Goal: Transaction & Acquisition: Purchase product/service

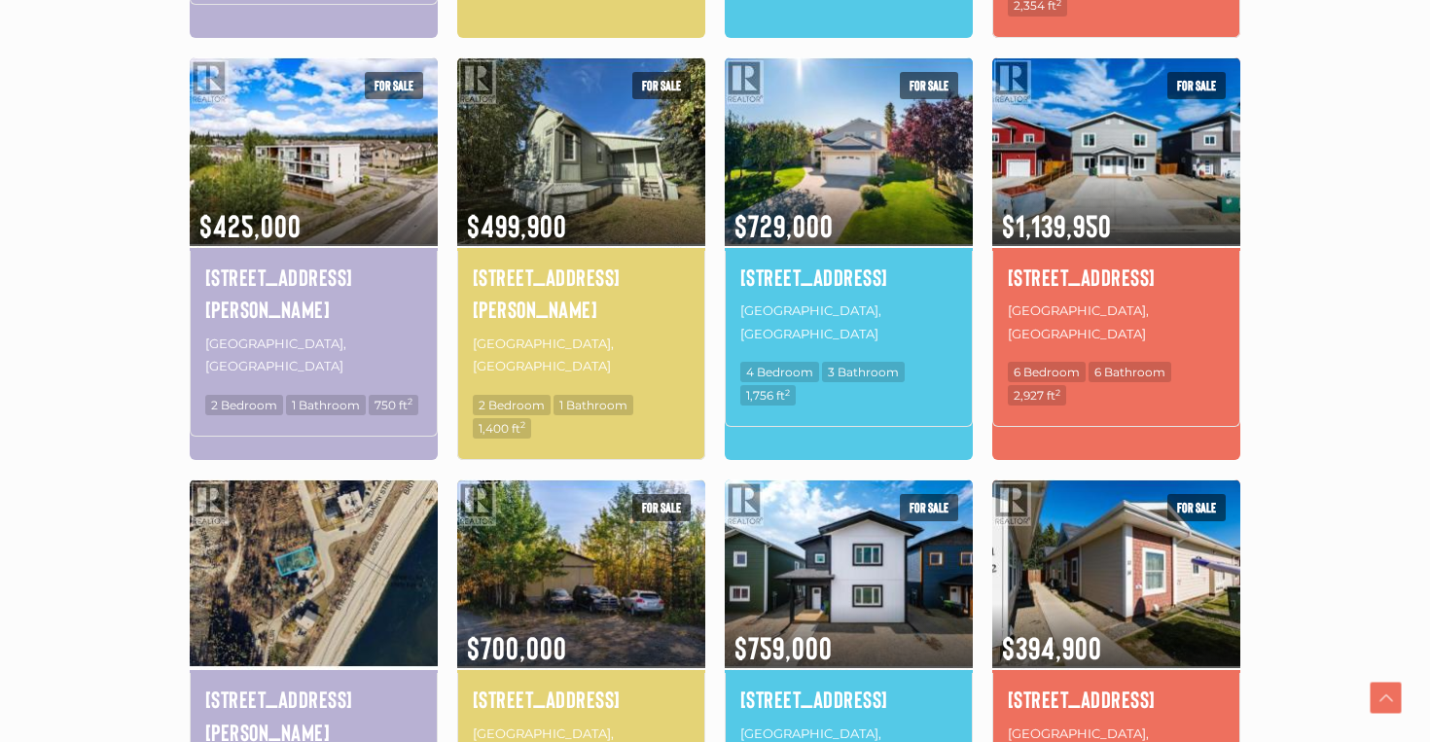
scroll to position [1065, 0]
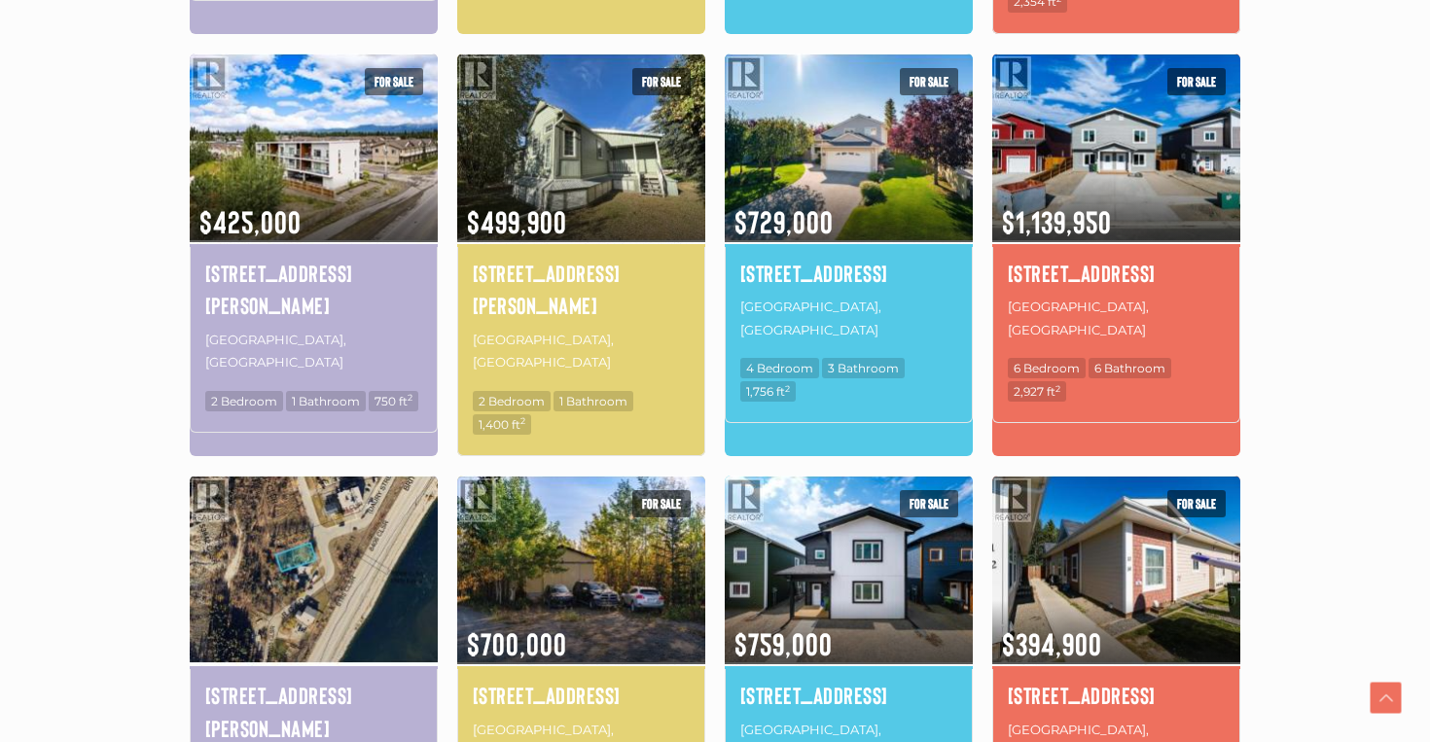
click at [354, 495] on img at bounding box center [314, 570] width 248 height 194
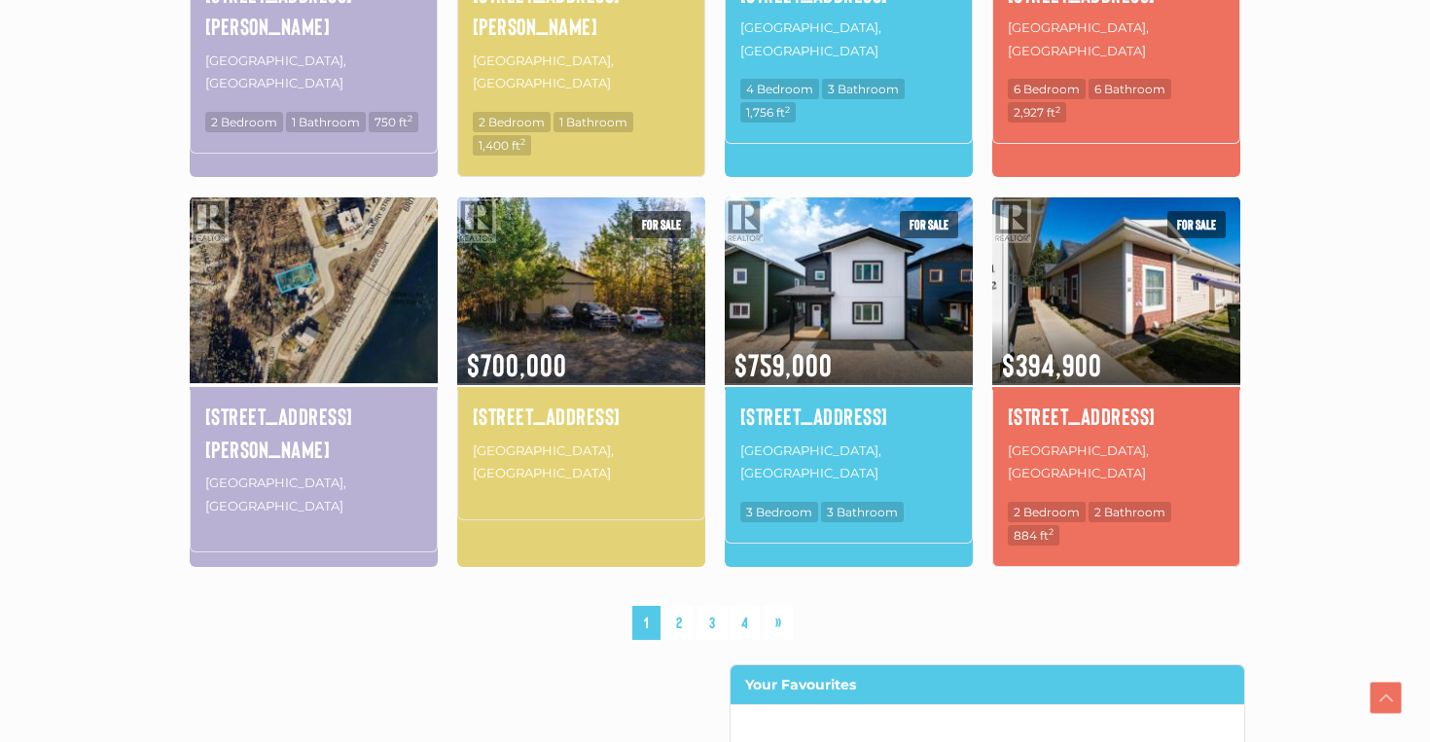
scroll to position [1347, 0]
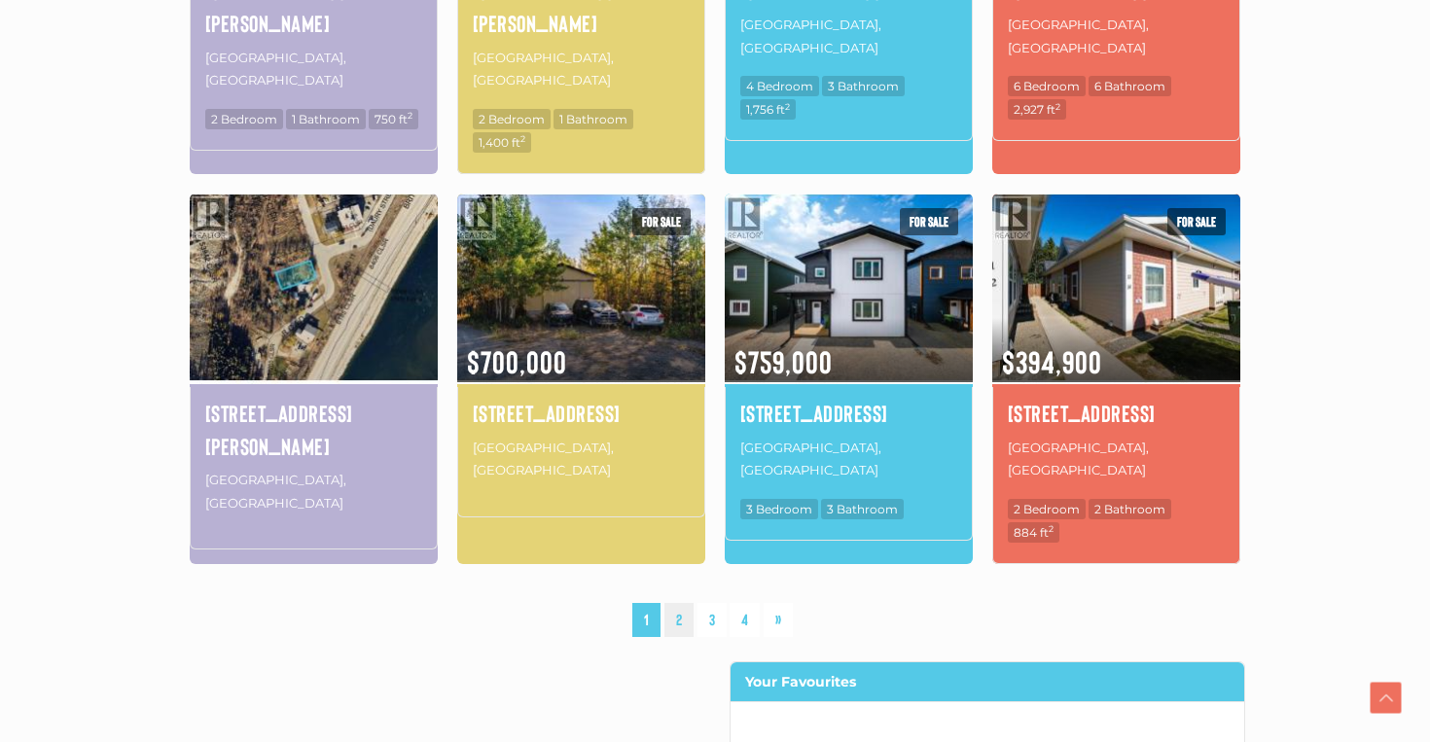
click at [689, 603] on link "2" at bounding box center [678, 620] width 29 height 34
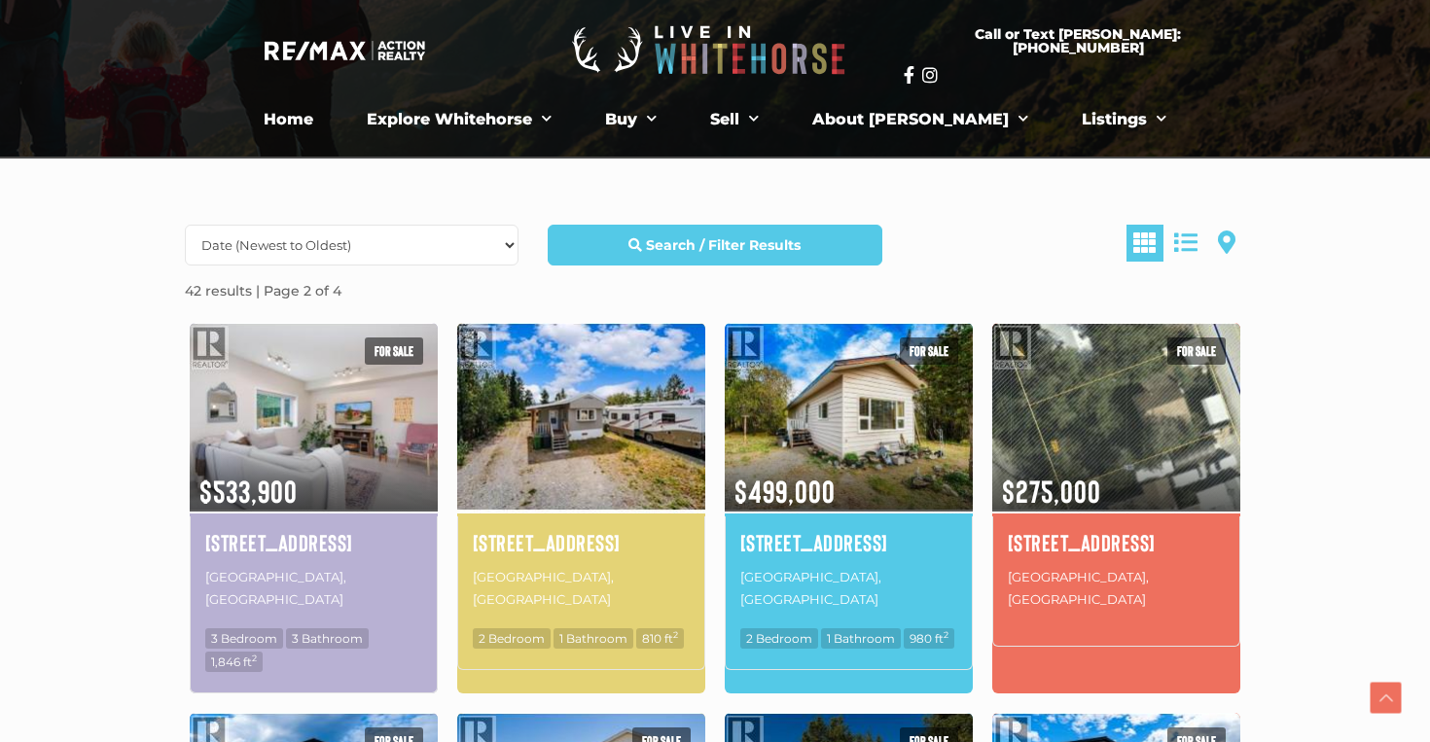
scroll to position [373, 0]
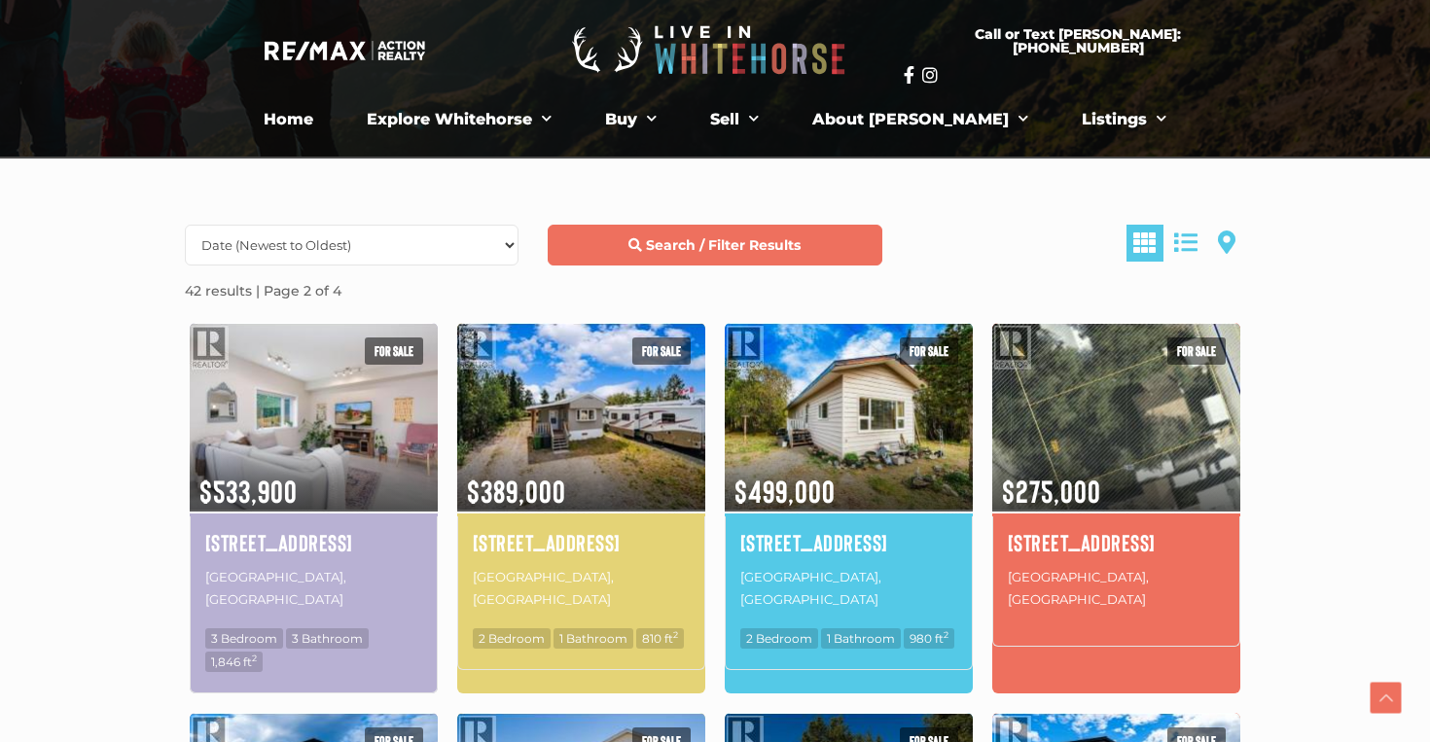
click at [639, 235] on link "Search / Filter Results" at bounding box center [715, 245] width 334 height 41
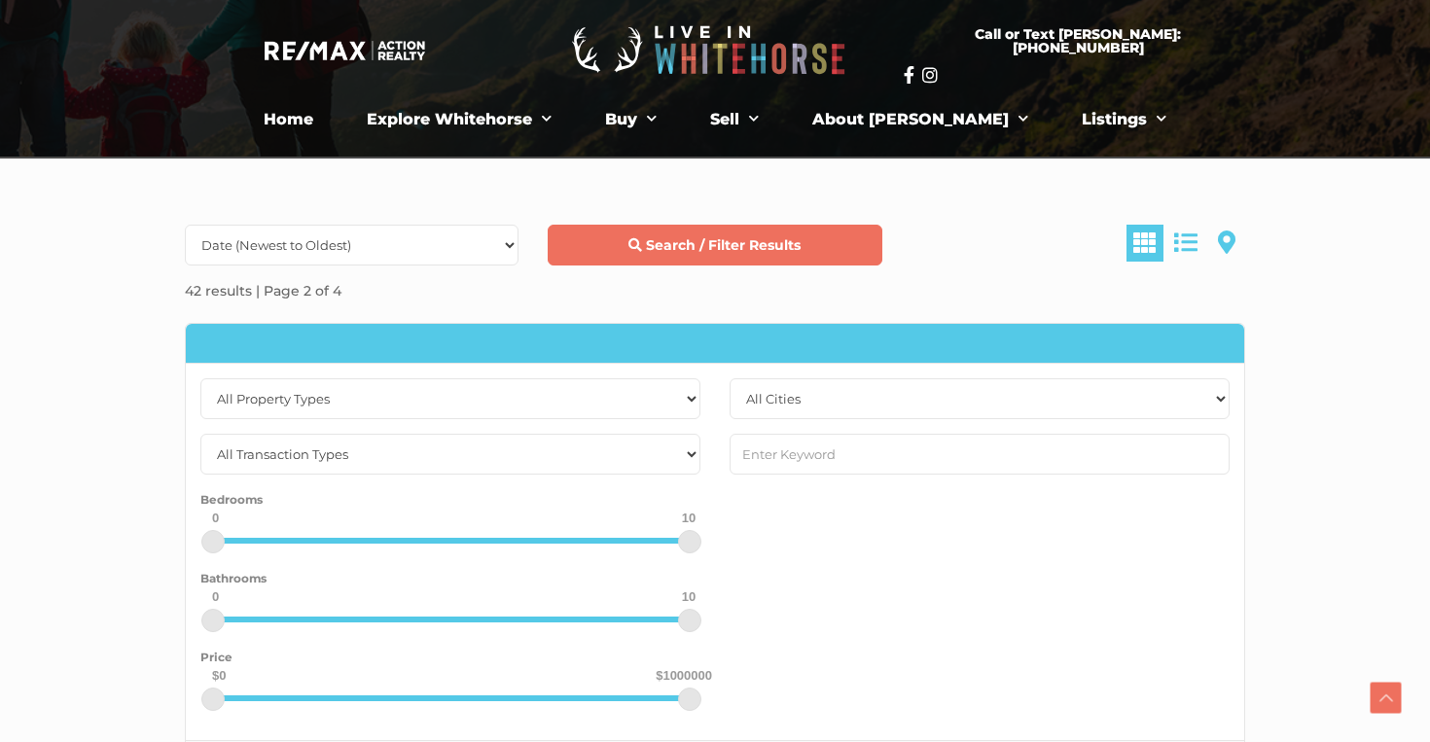
click at [681, 244] on strong "Search / Filter Results" at bounding box center [723, 245] width 155 height 18
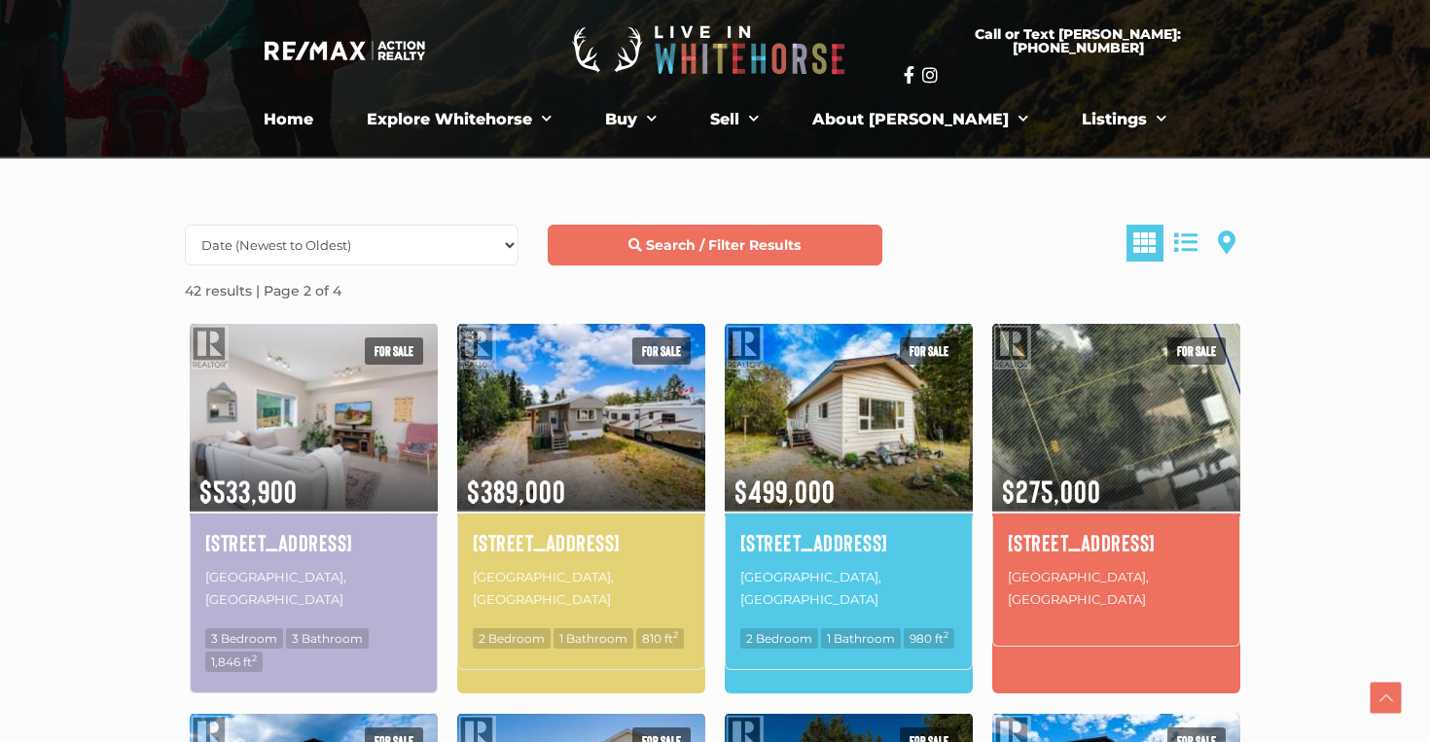
click at [681, 244] on strong "Search / Filter Results" at bounding box center [723, 245] width 155 height 18
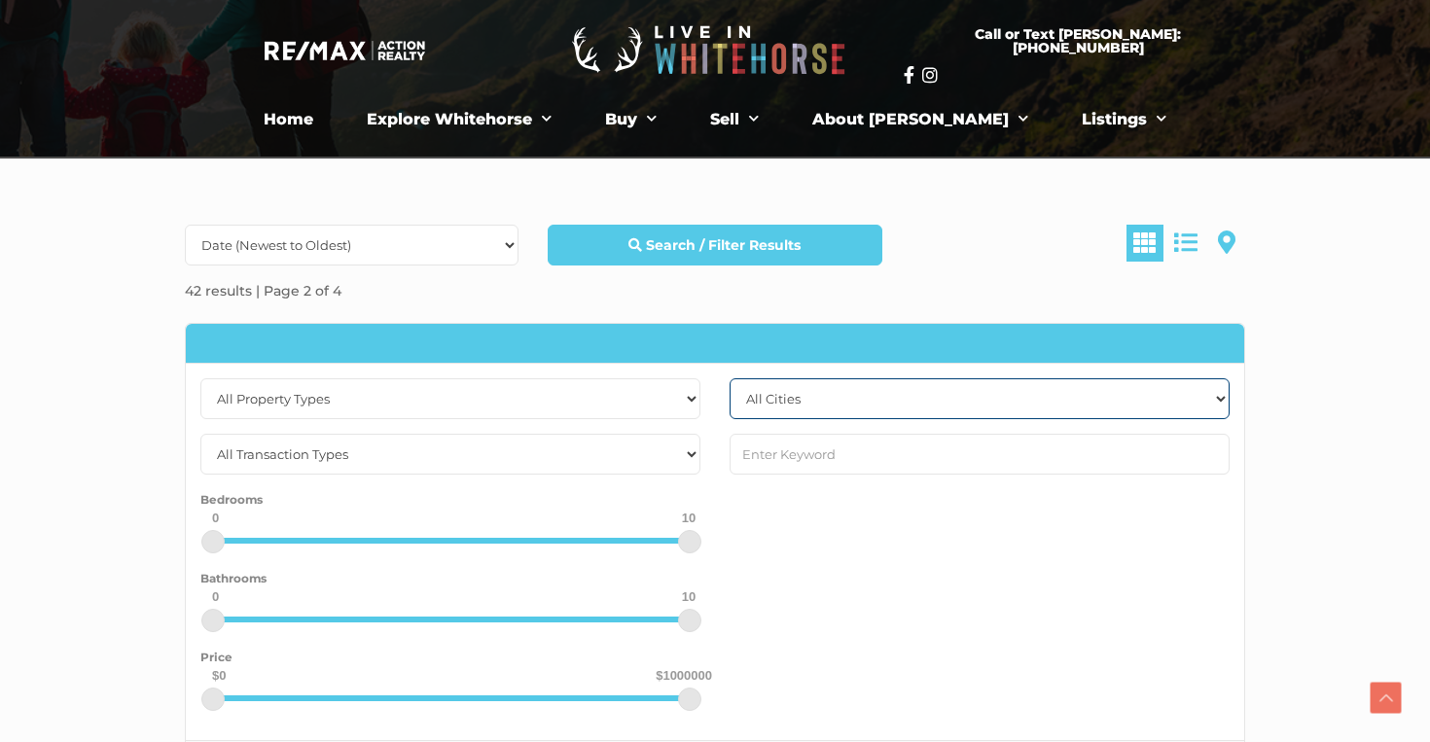
select select "whitehorse"
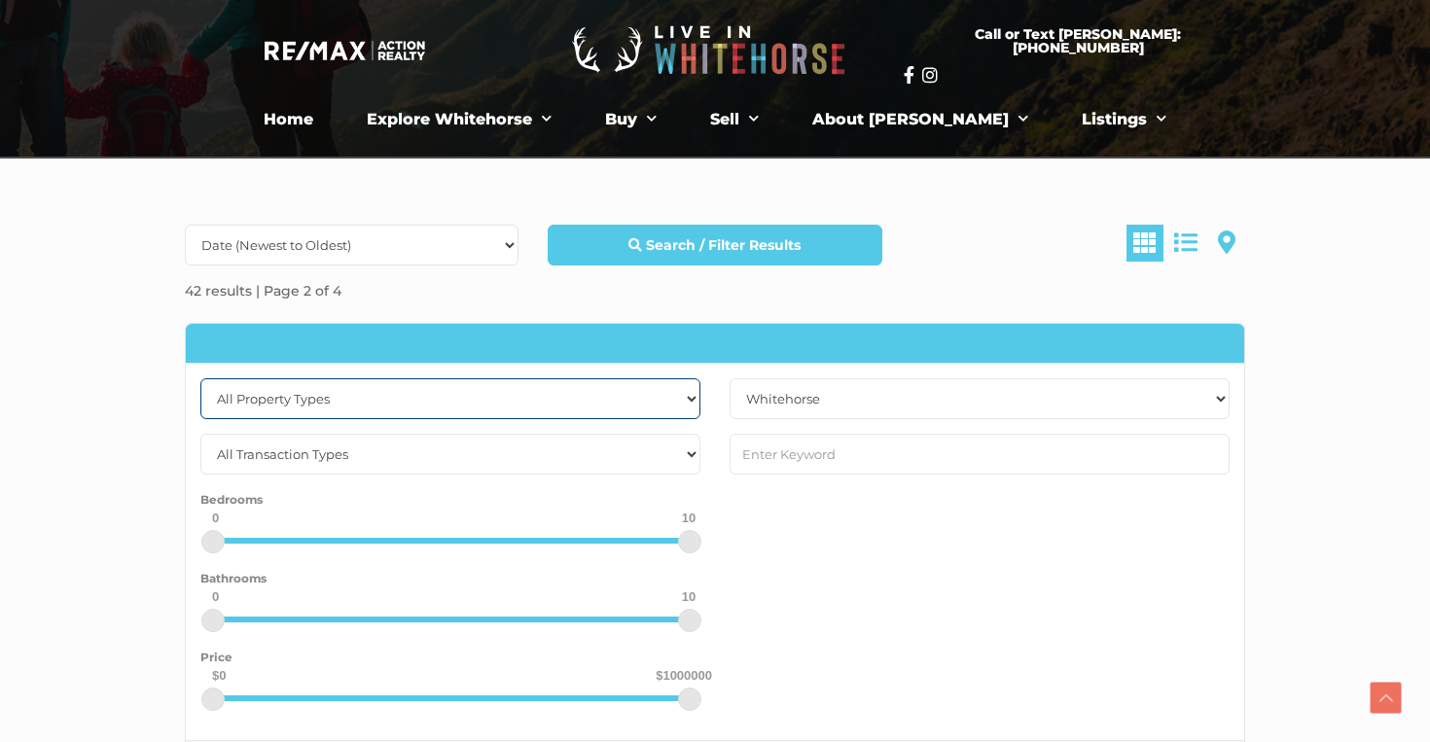
select select "Single Family"
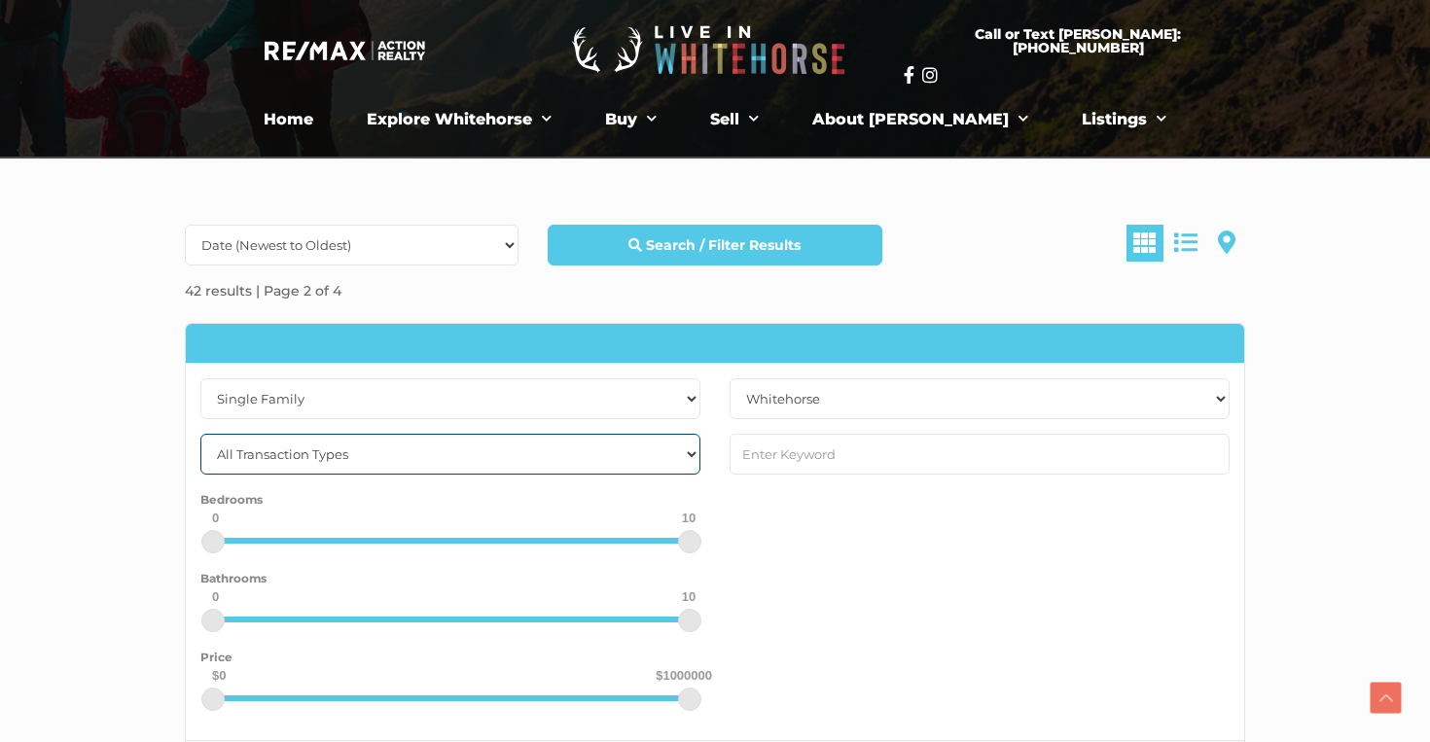
select select "for sale"
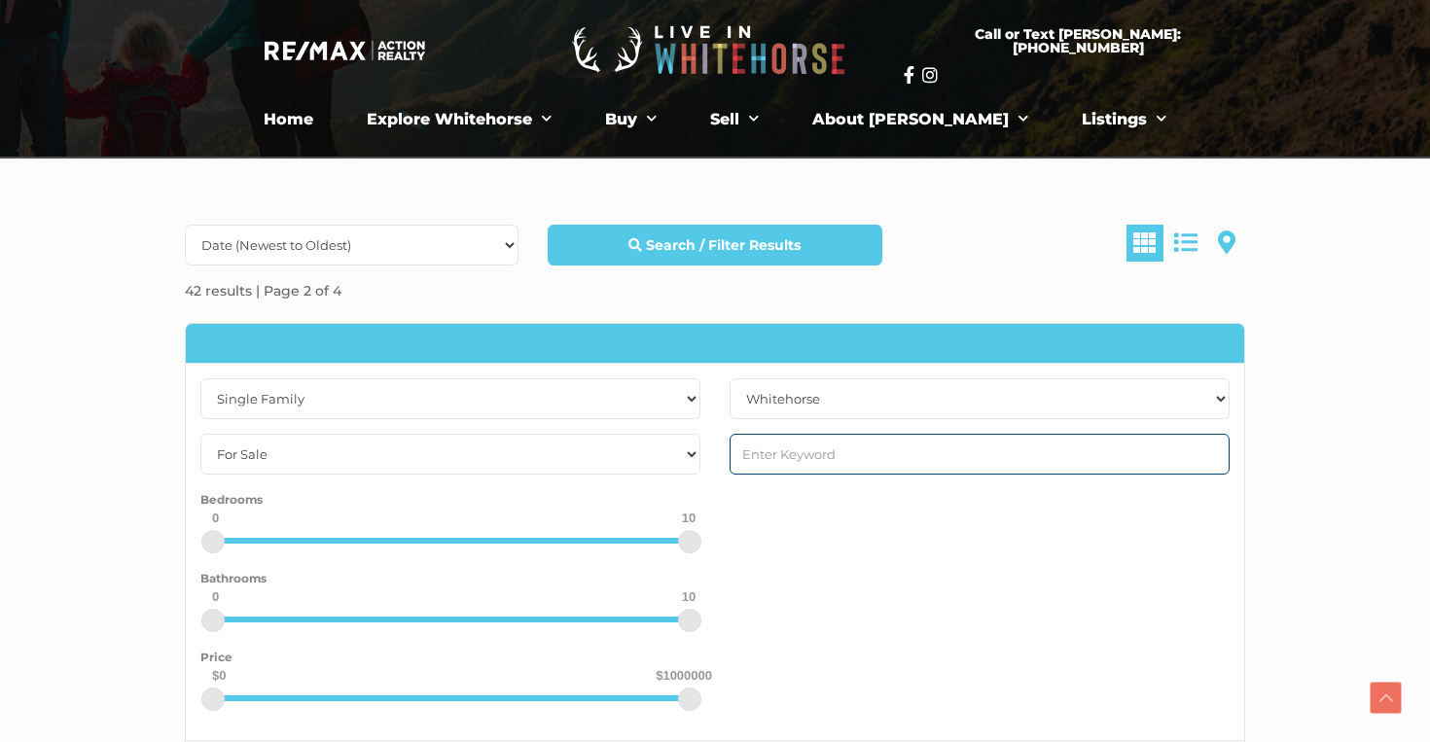
click at [809, 463] on input "text" at bounding box center [980, 454] width 500 height 41
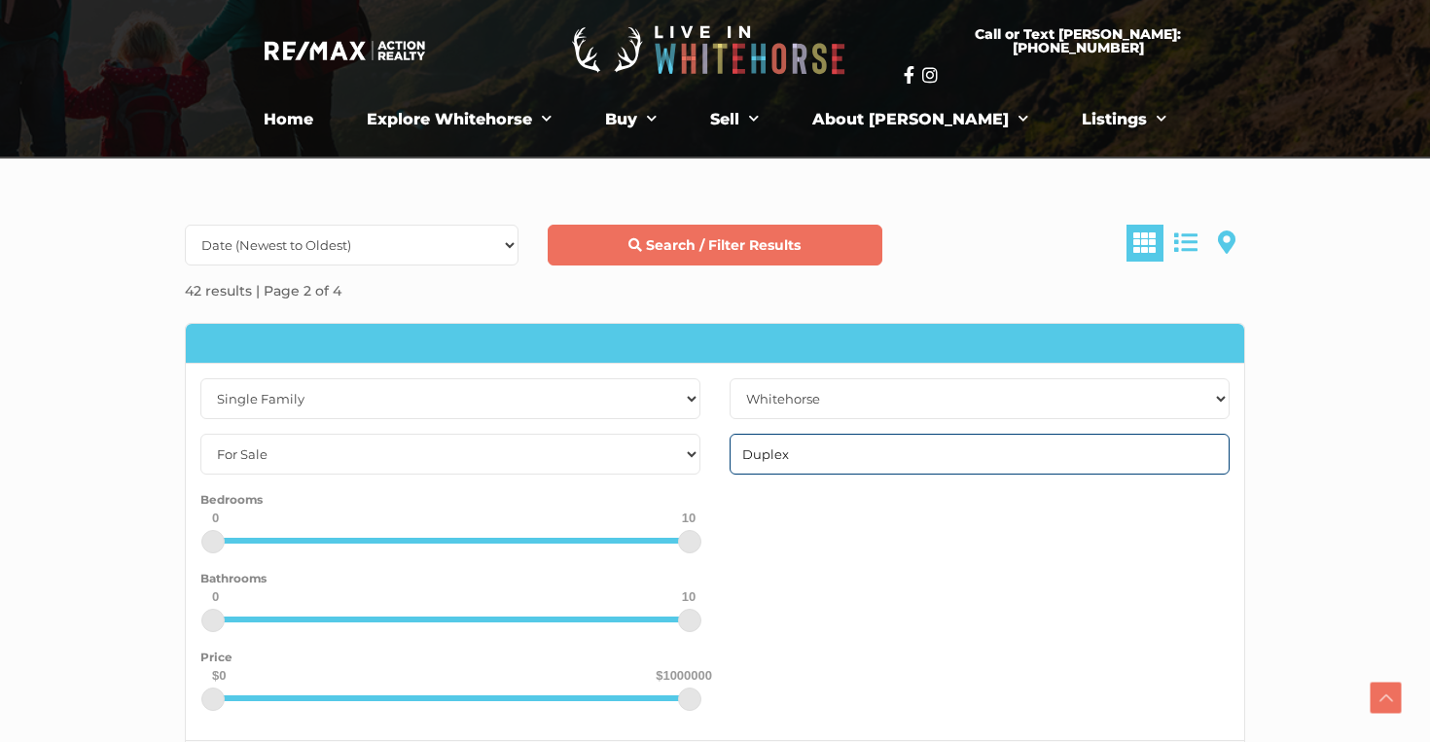
type input "Duplex"
click at [745, 253] on strong "Search / Filter Results" at bounding box center [723, 245] width 155 height 18
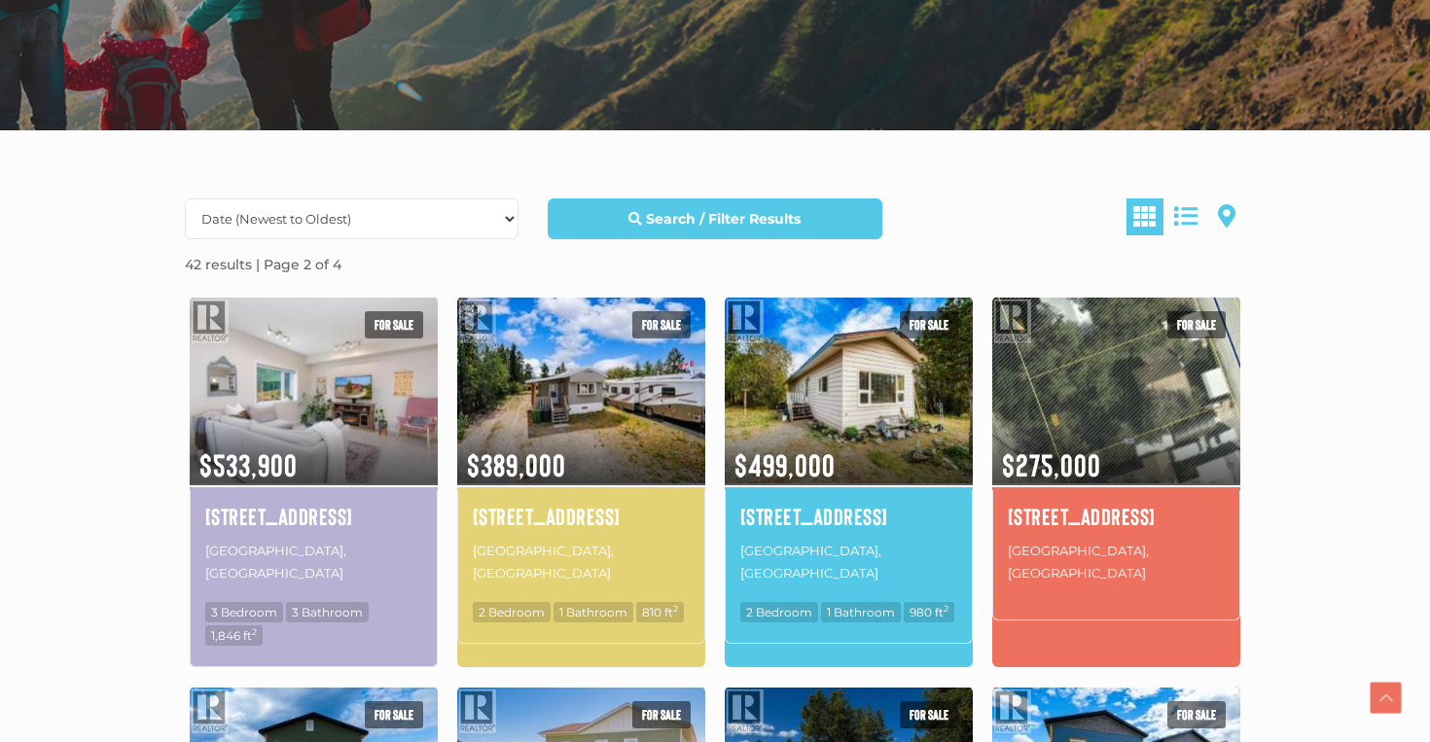
scroll to position [408, 0]
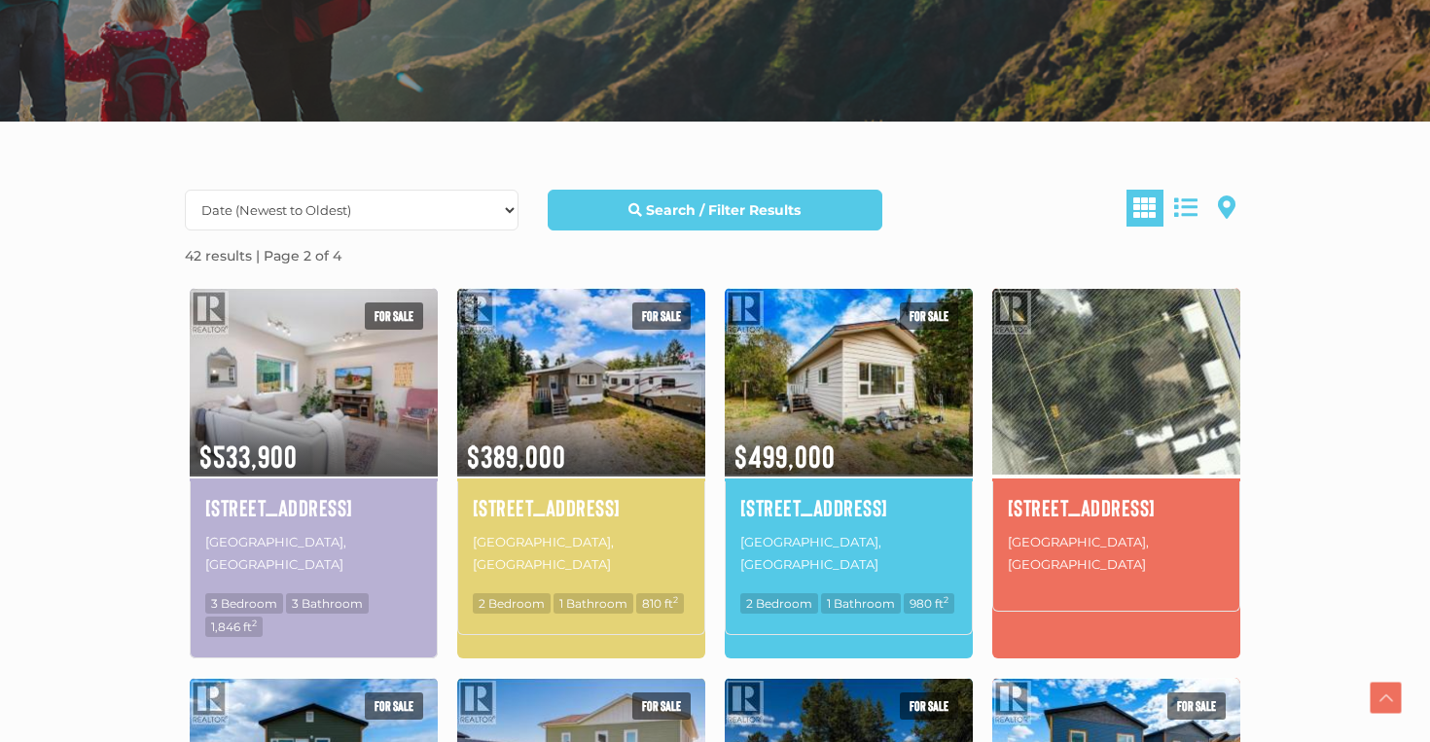
click at [1116, 390] on img at bounding box center [1116, 382] width 248 height 194
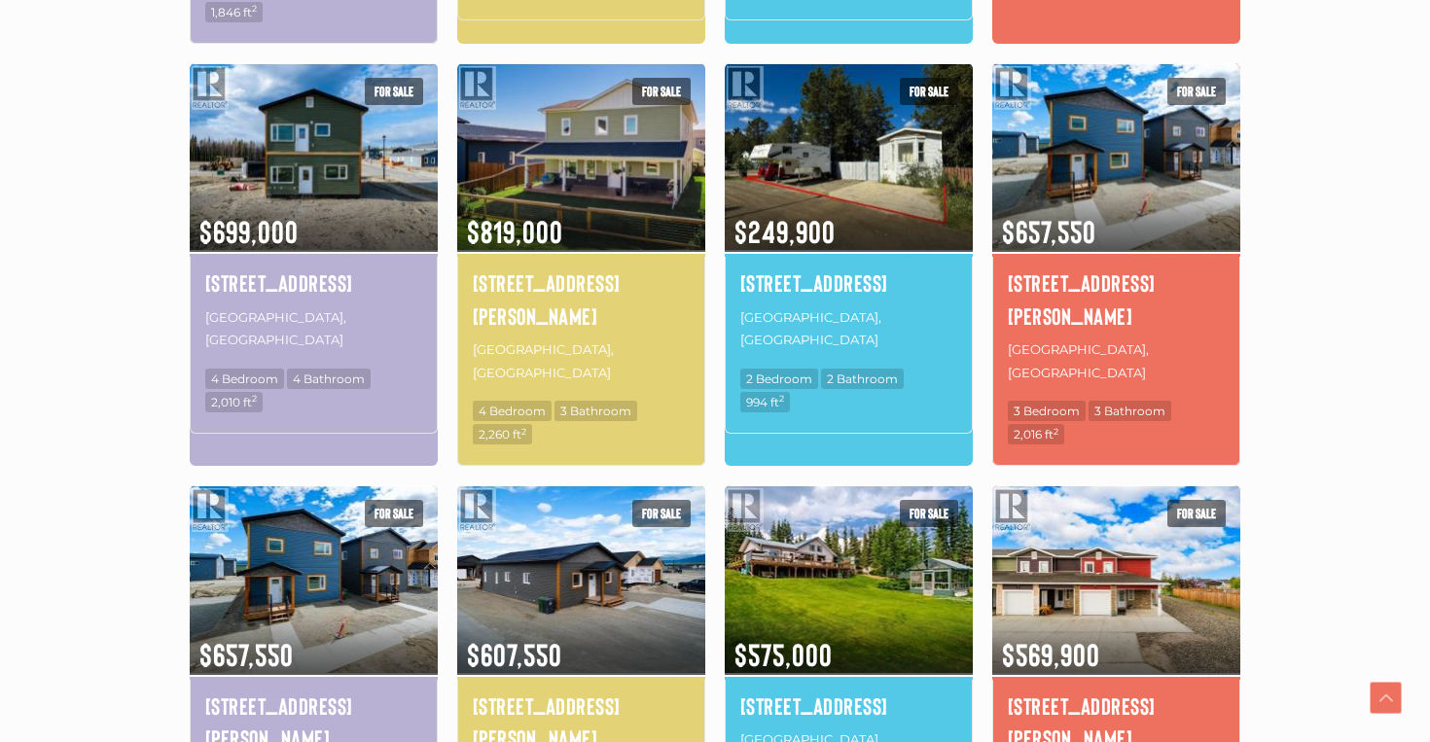
scroll to position [1034, 0]
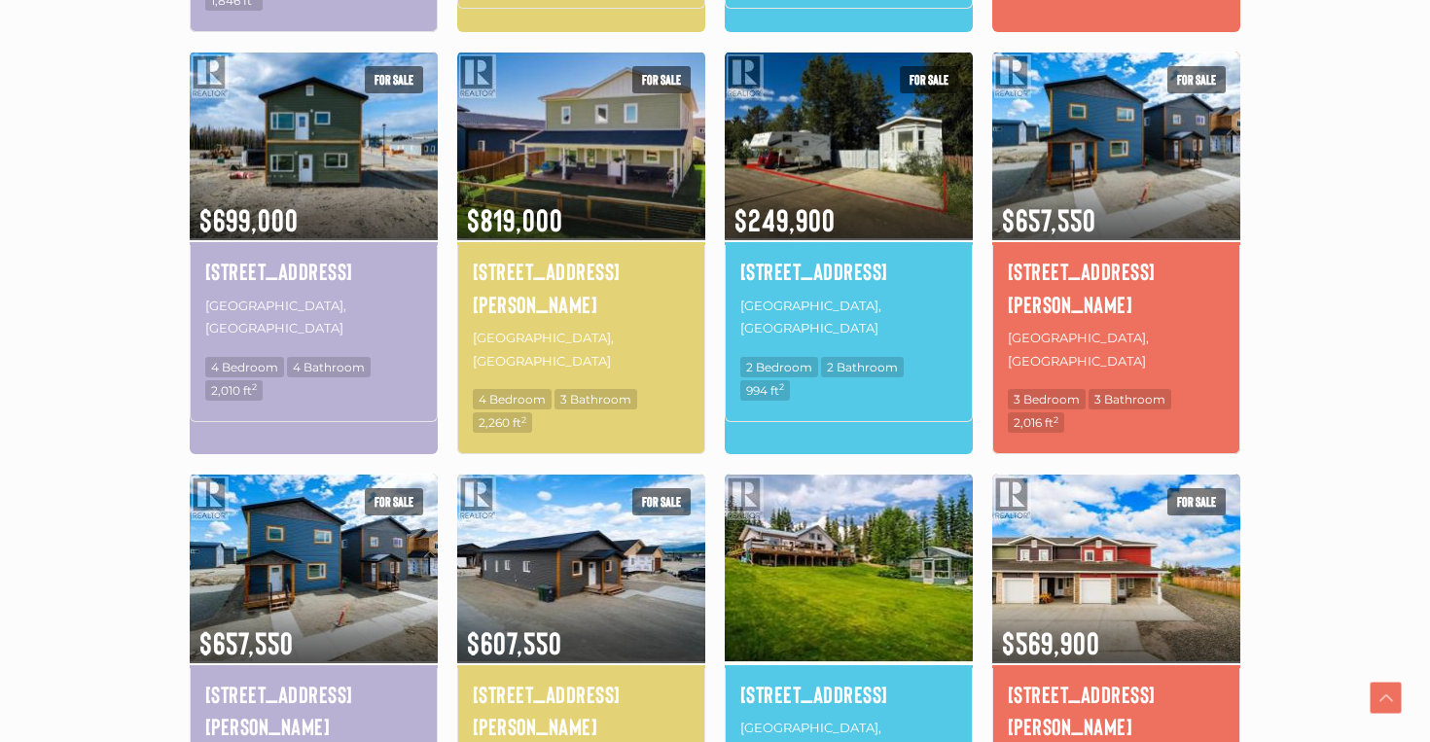
click at [886, 477] on img at bounding box center [849, 568] width 248 height 194
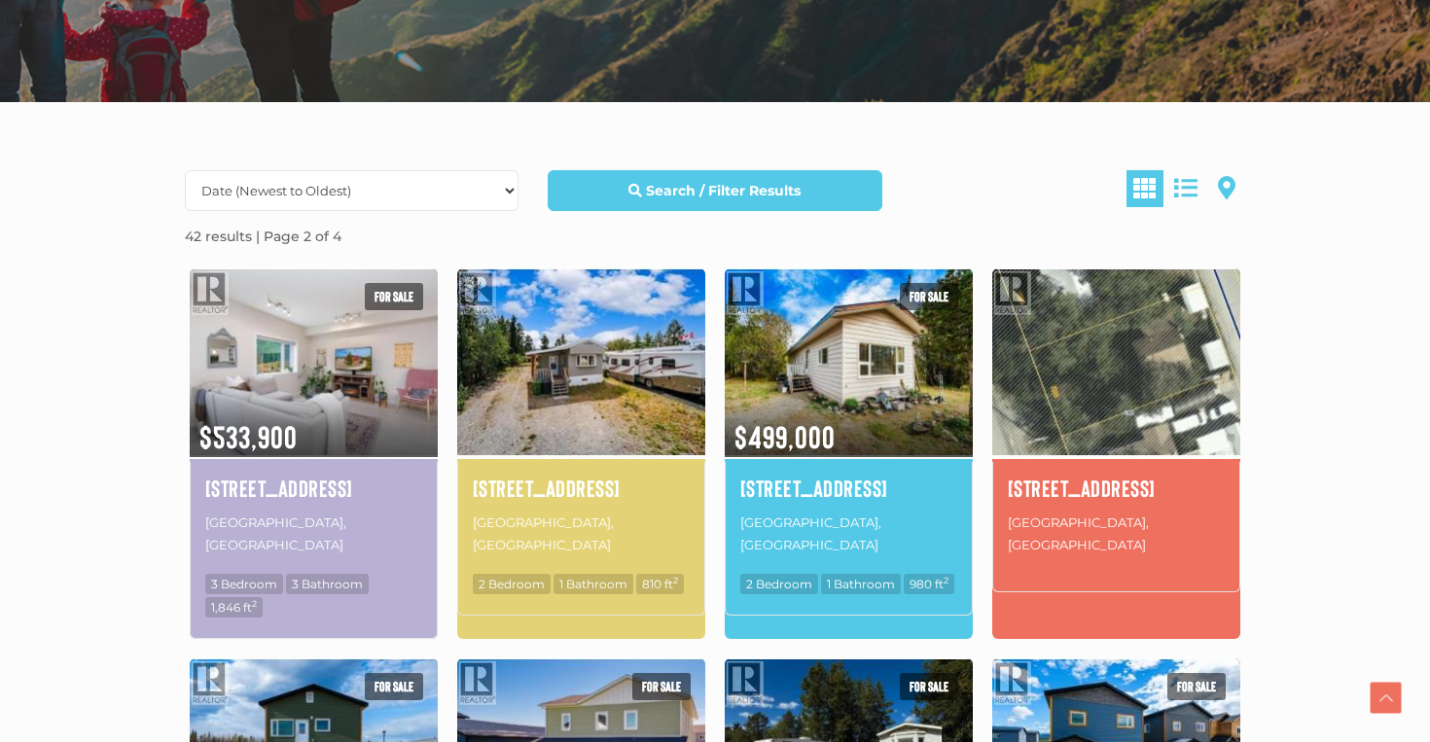
scroll to position [429, 0]
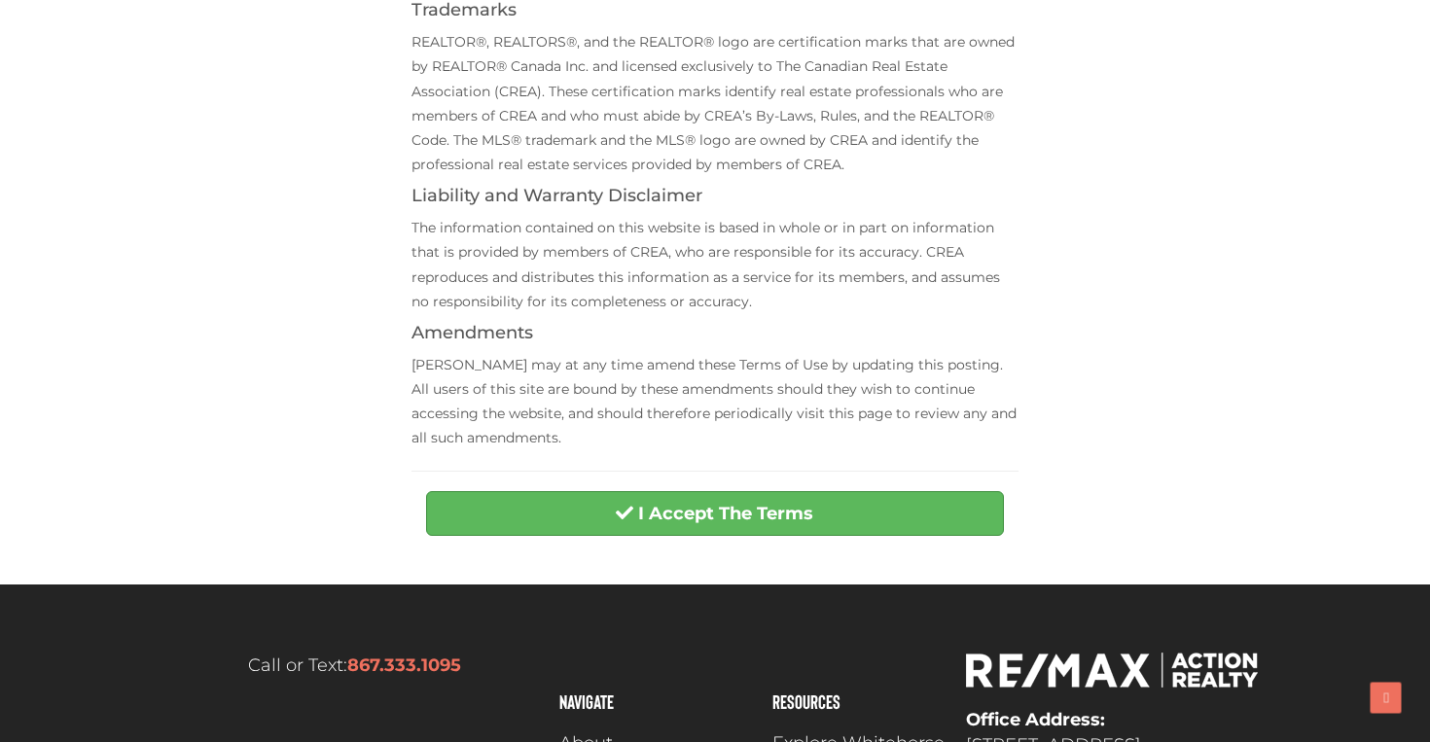
scroll to position [646, 0]
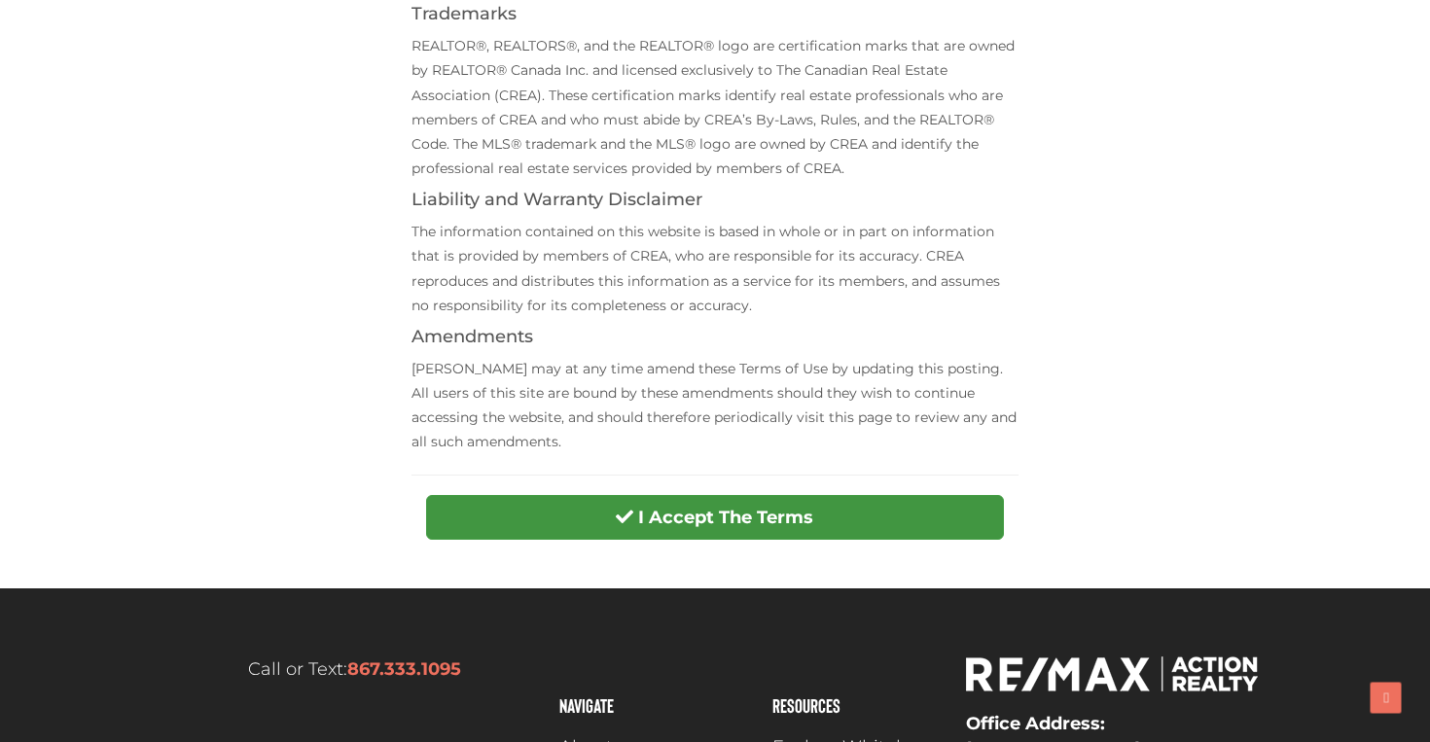
click at [634, 516] on button "I Accept The Terms" at bounding box center [714, 517] width 577 height 45
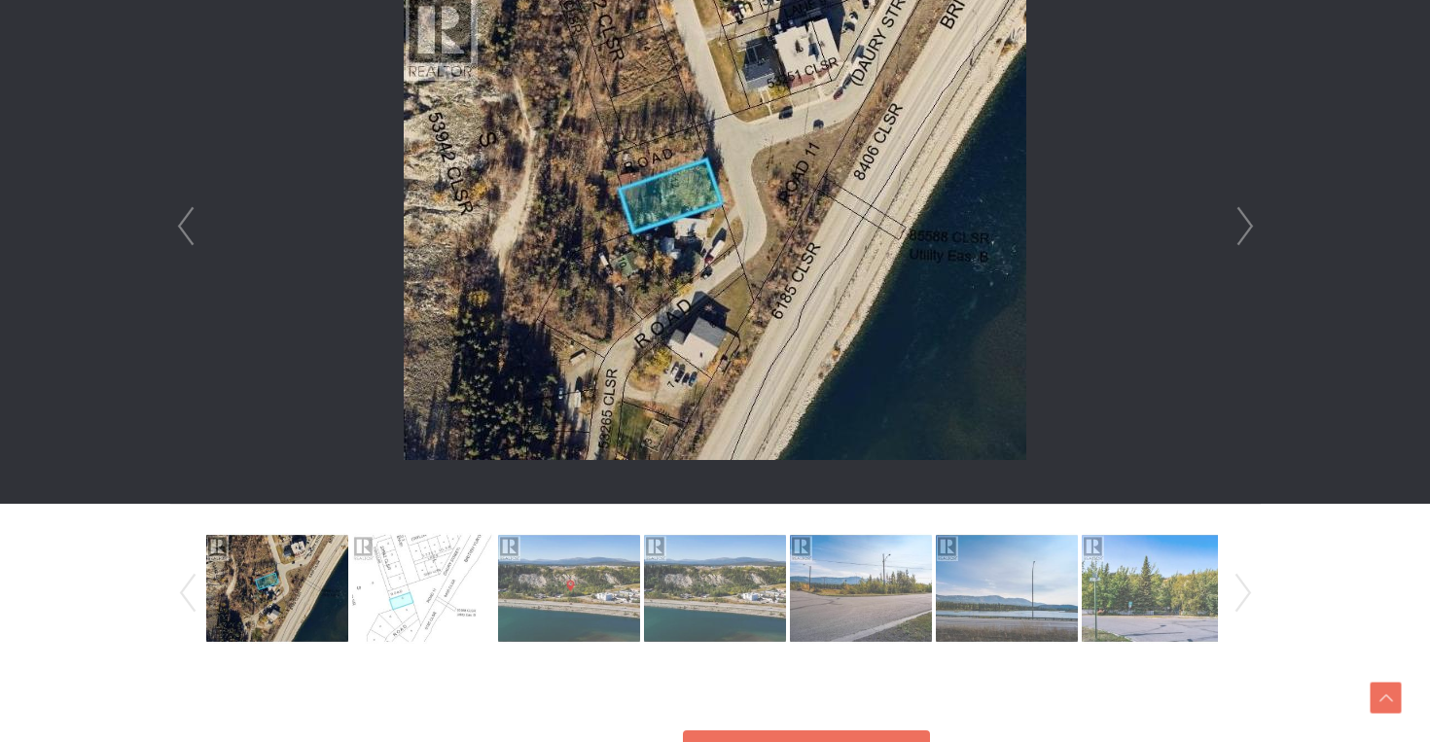
scroll to position [617, 0]
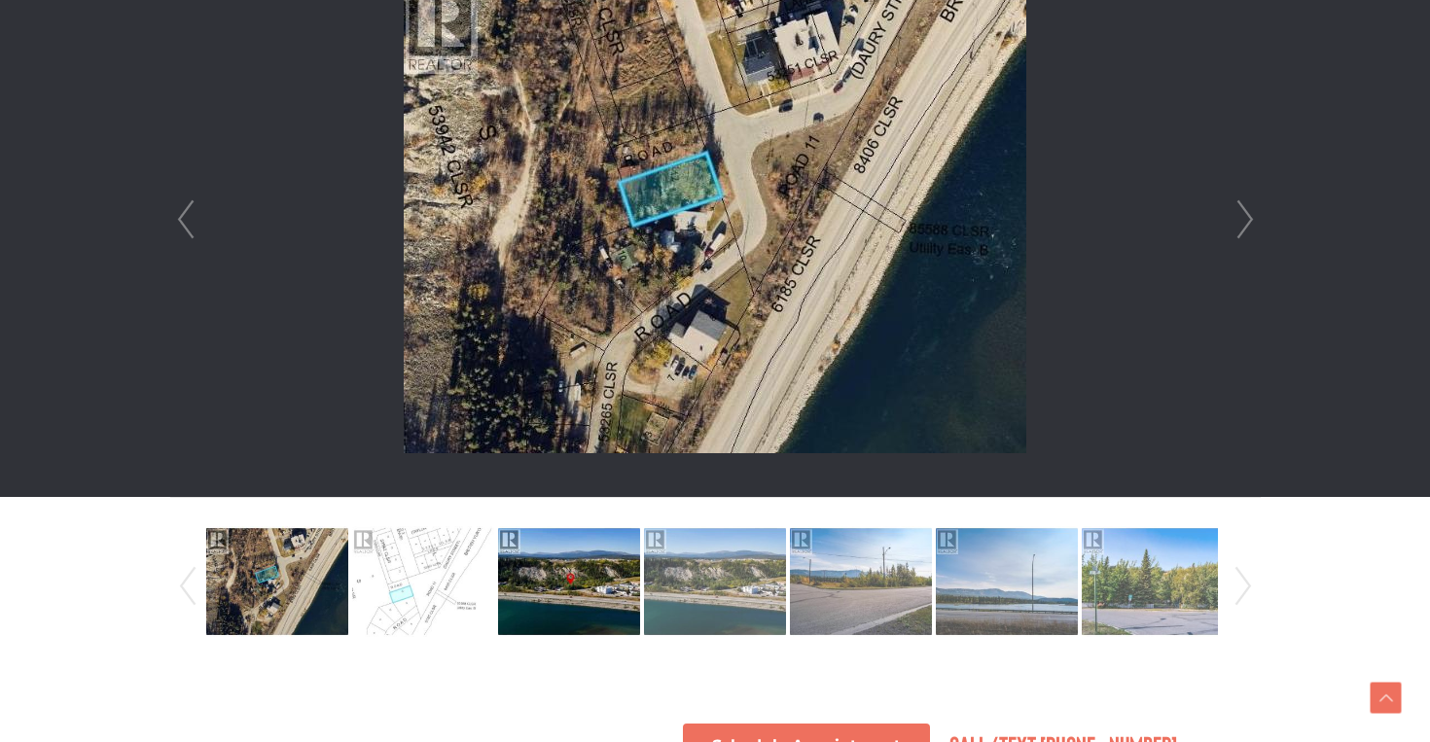
click at [576, 604] on img at bounding box center [569, 581] width 142 height 111
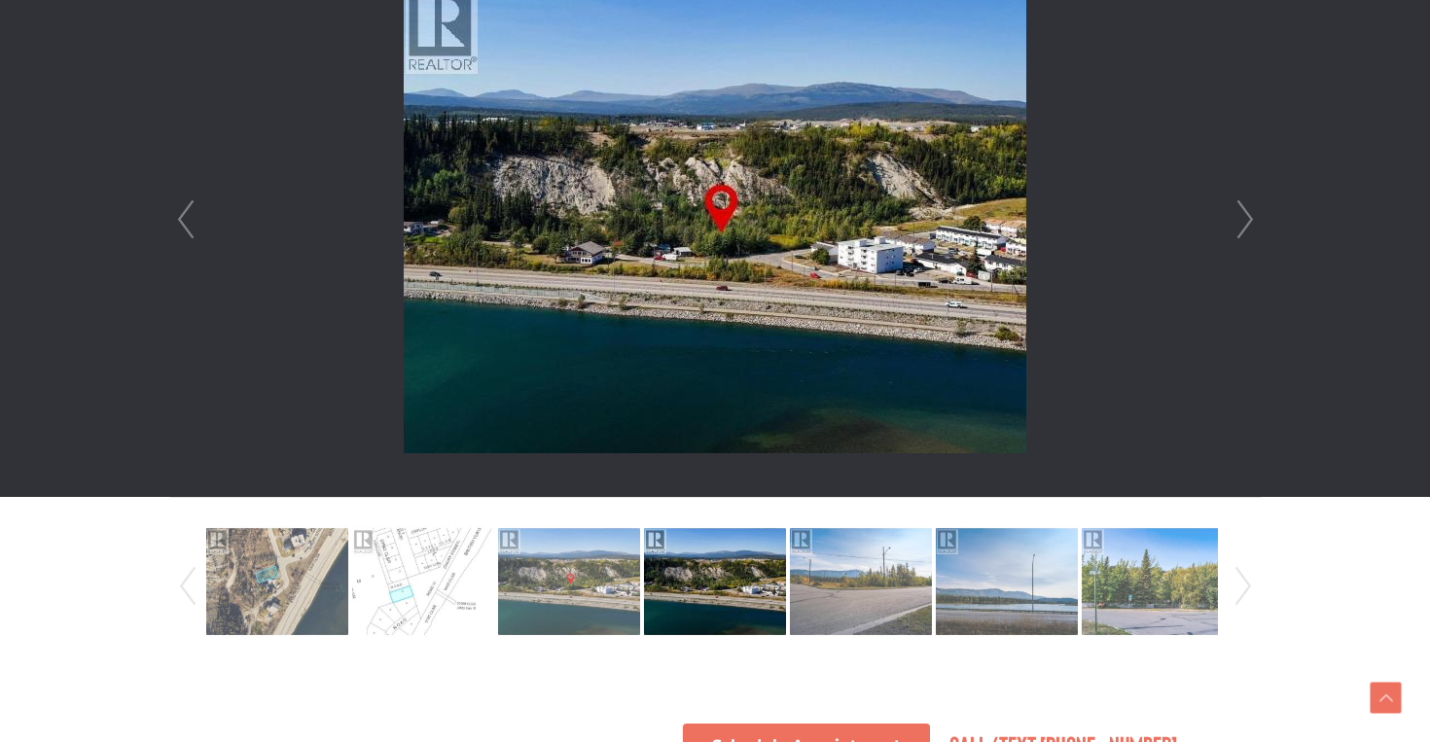
click at [693, 609] on img at bounding box center [715, 581] width 142 height 111
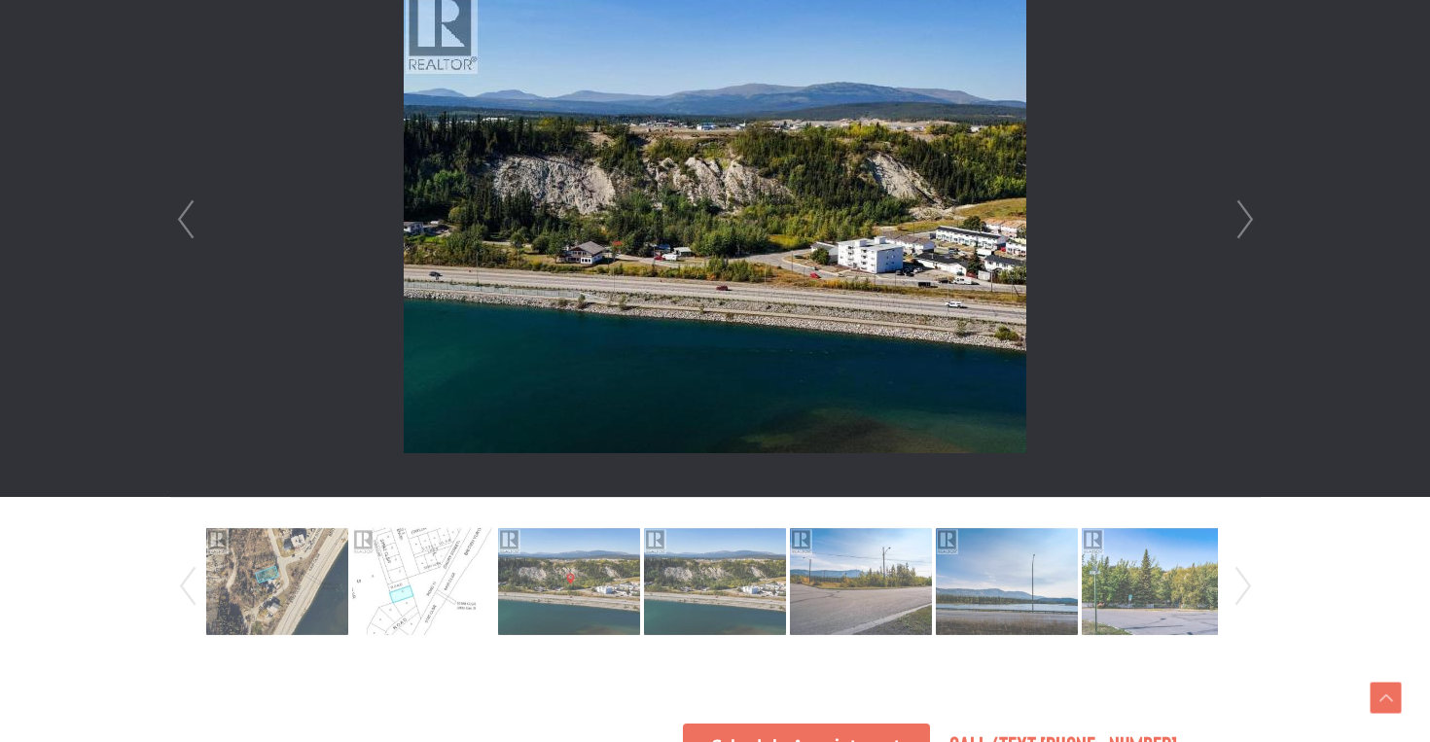
scroll to position [624, 0]
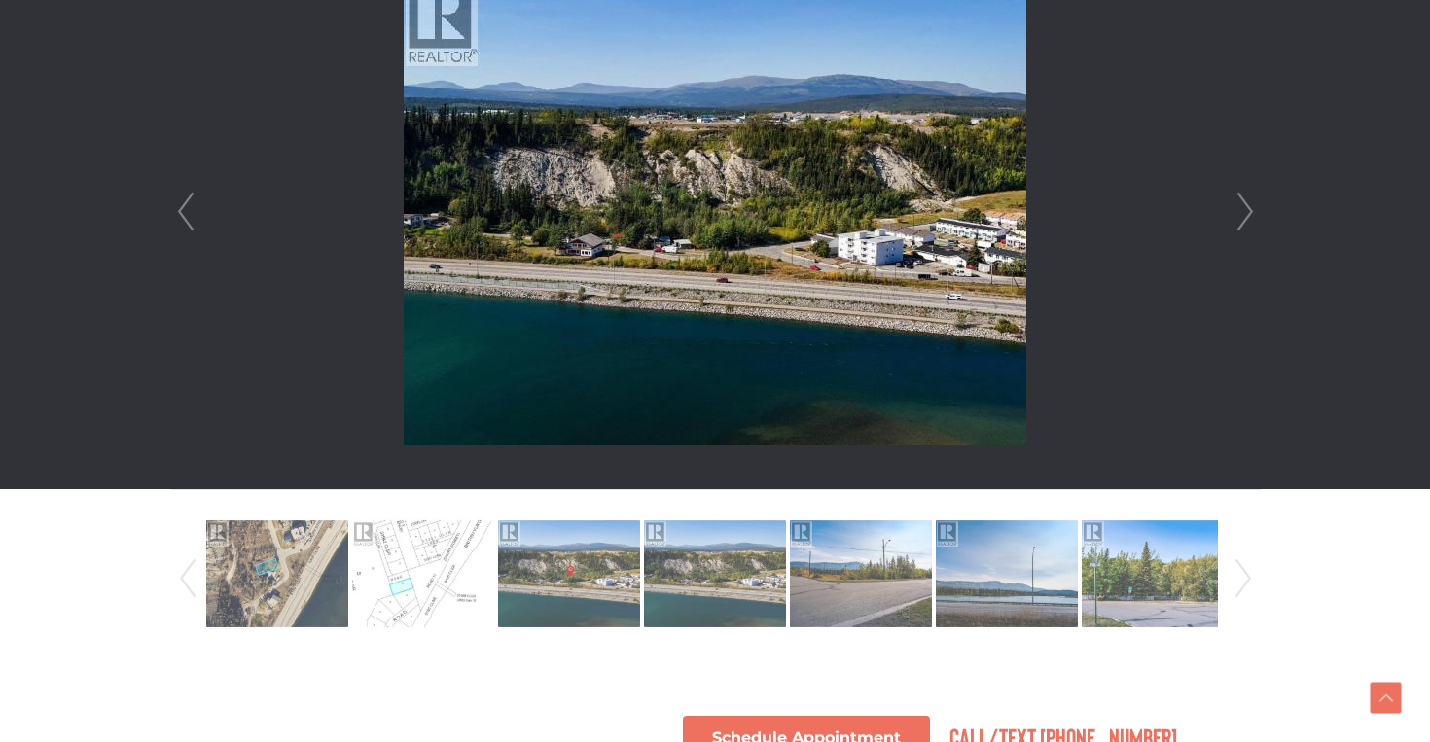
click at [1246, 227] on link "Next" at bounding box center [1244, 212] width 29 height 554
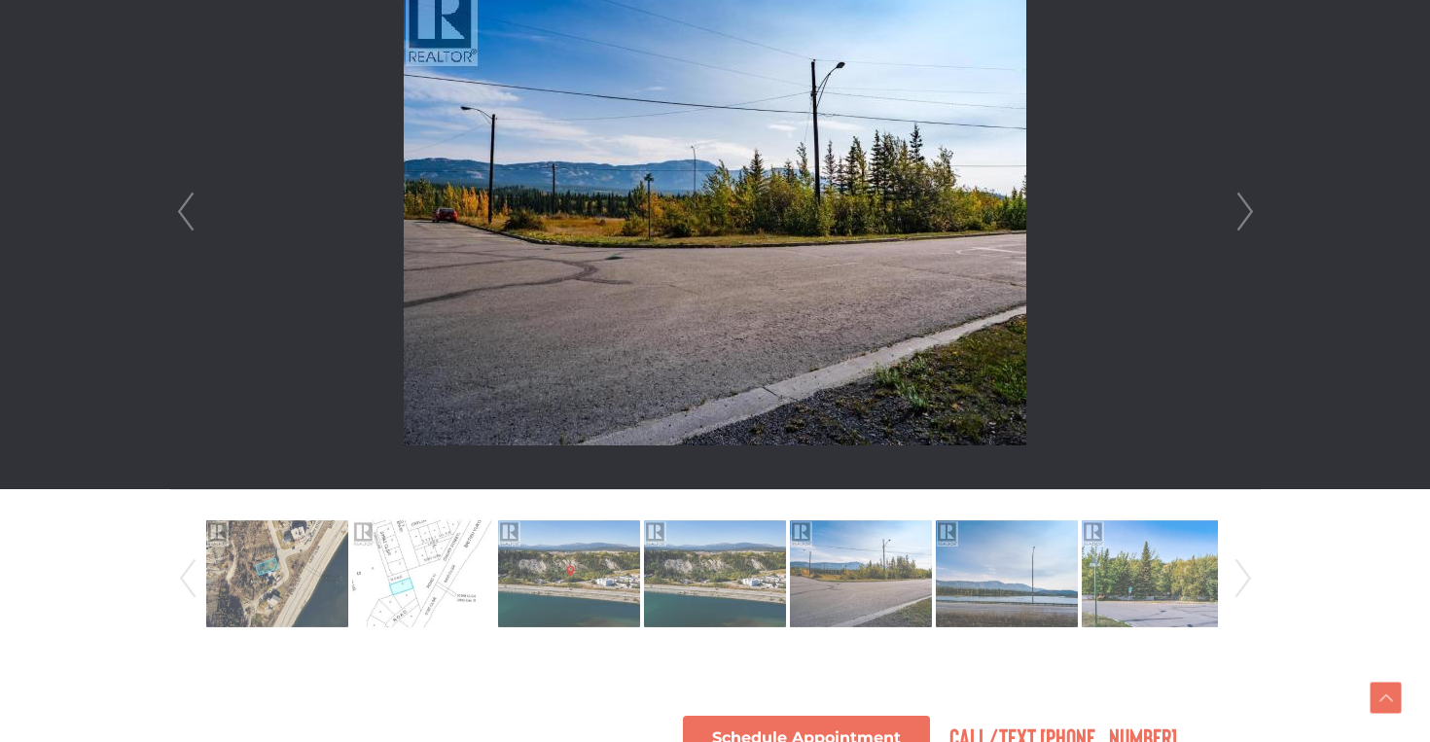
click at [1248, 231] on link "Next" at bounding box center [1244, 212] width 29 height 554
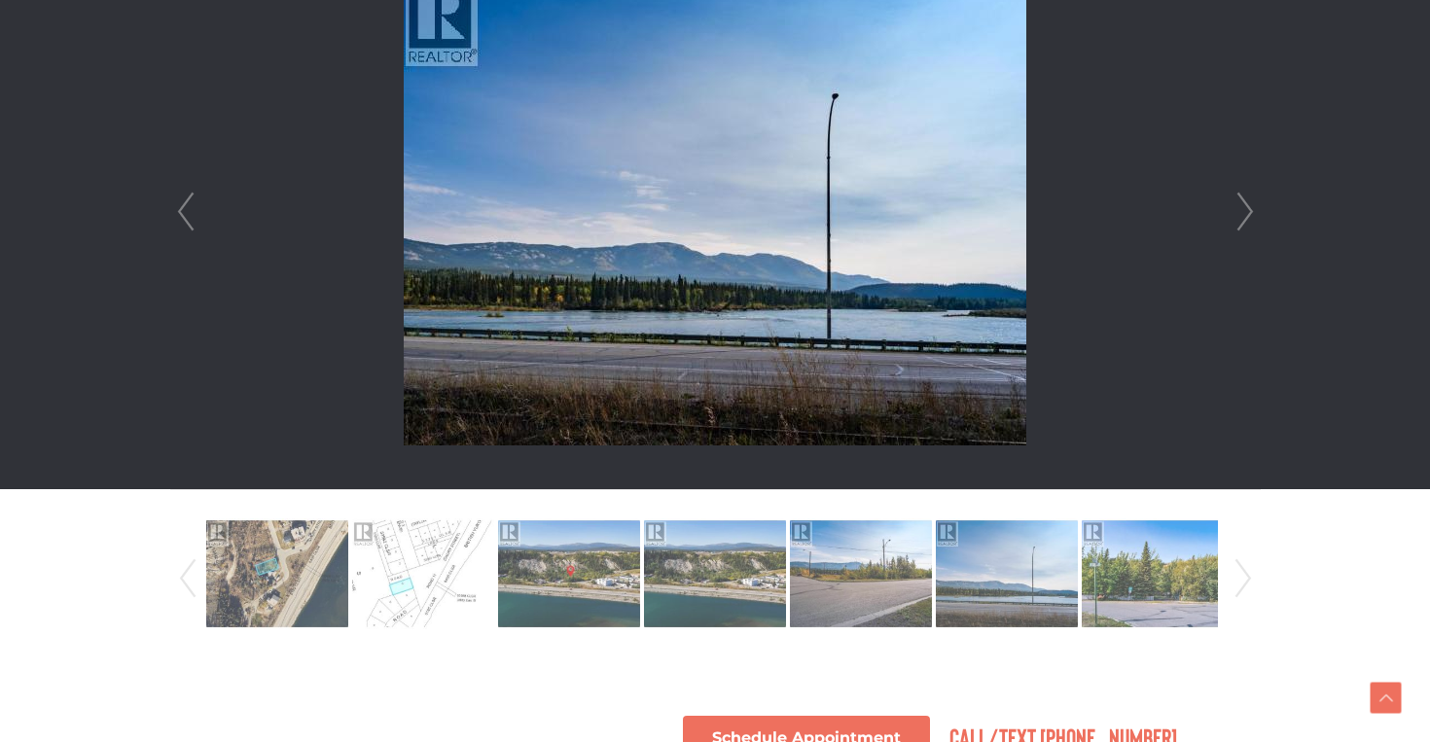
click at [1248, 231] on link "Next" at bounding box center [1244, 212] width 29 height 554
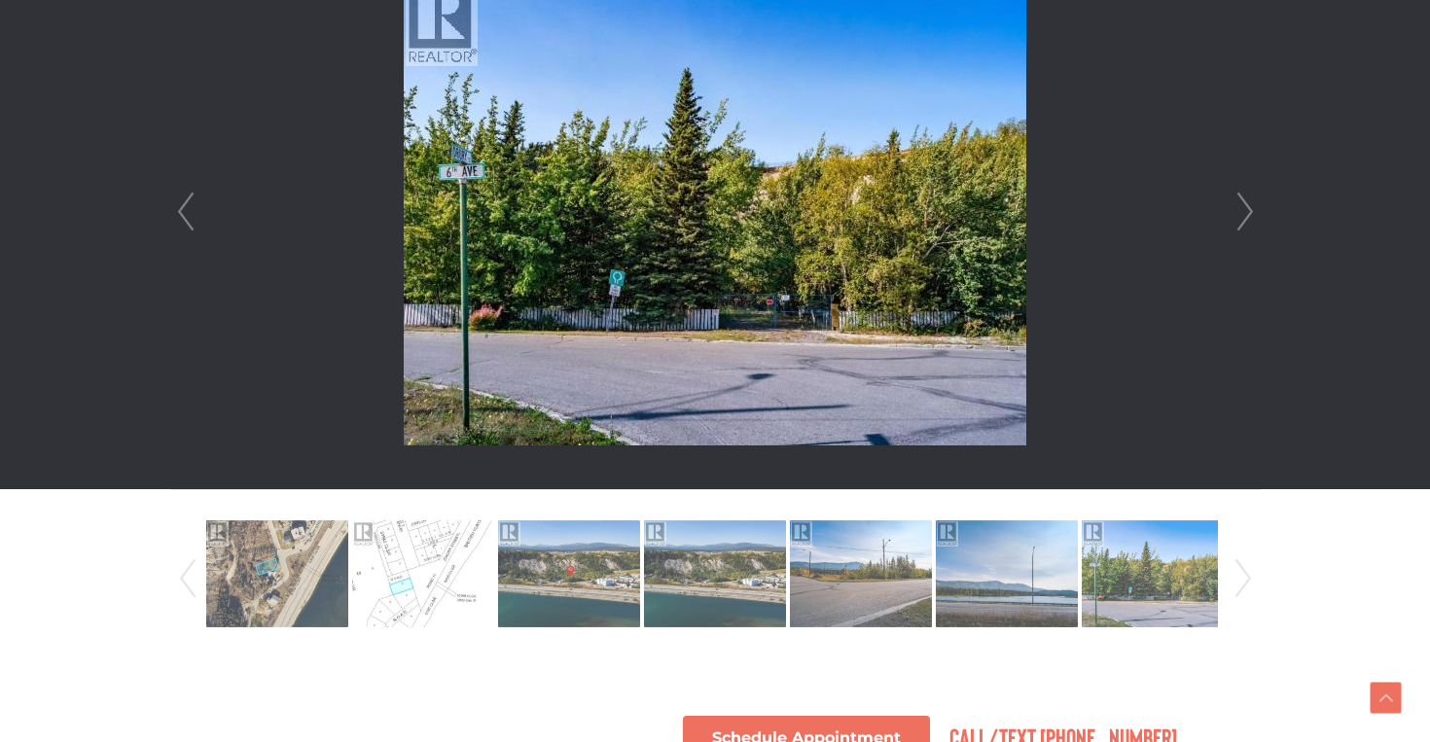
click at [1248, 231] on link "Next" at bounding box center [1244, 212] width 29 height 554
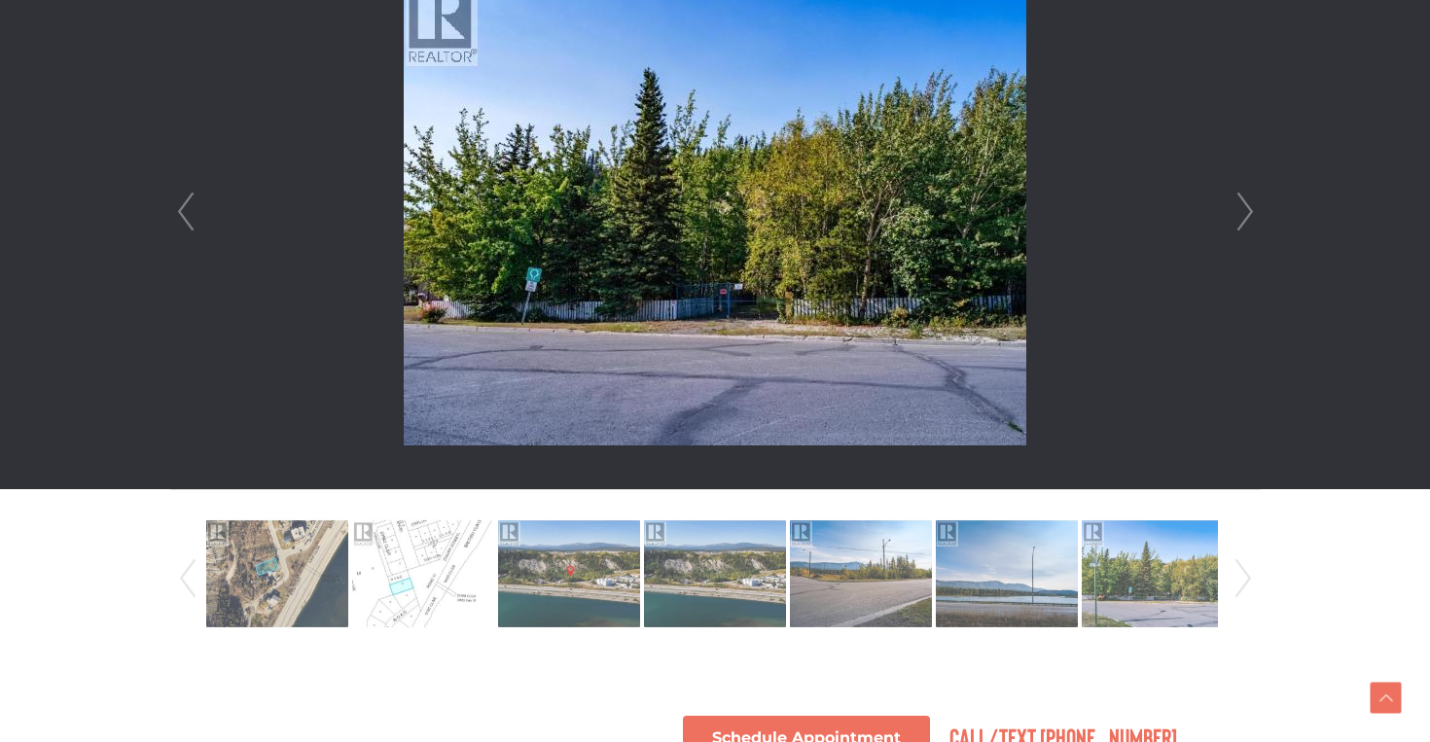
click at [1248, 231] on link "Next" at bounding box center [1244, 212] width 29 height 554
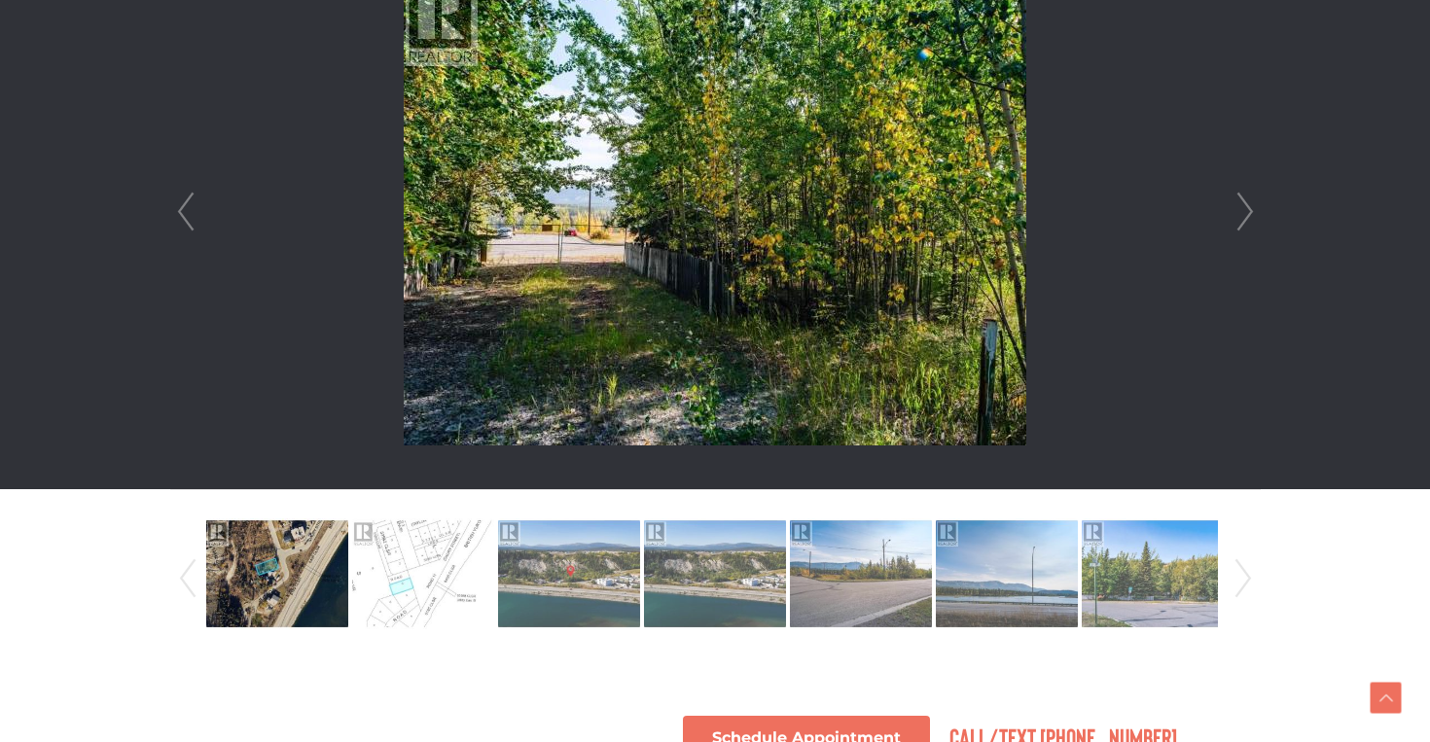
click at [1247, 231] on link "Next" at bounding box center [1244, 212] width 29 height 554
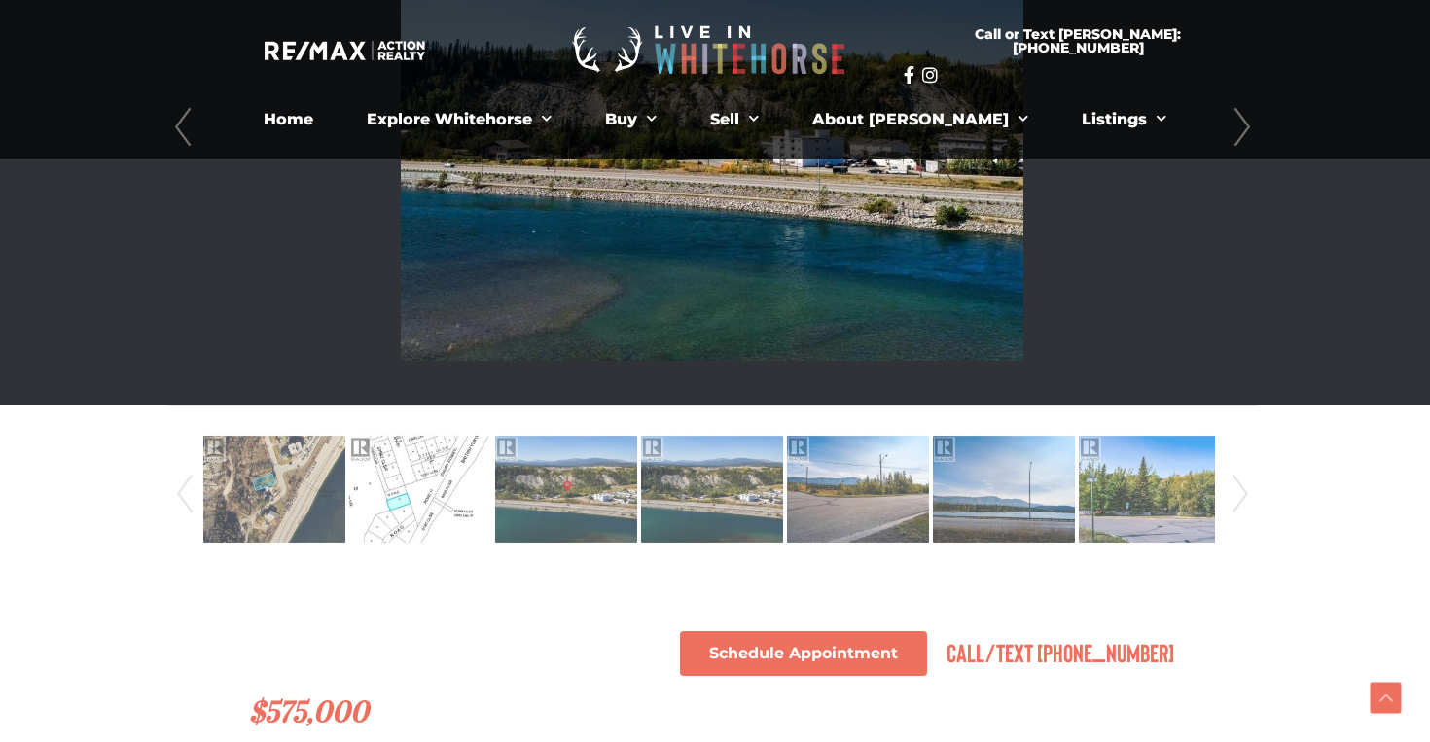
scroll to position [693, 3]
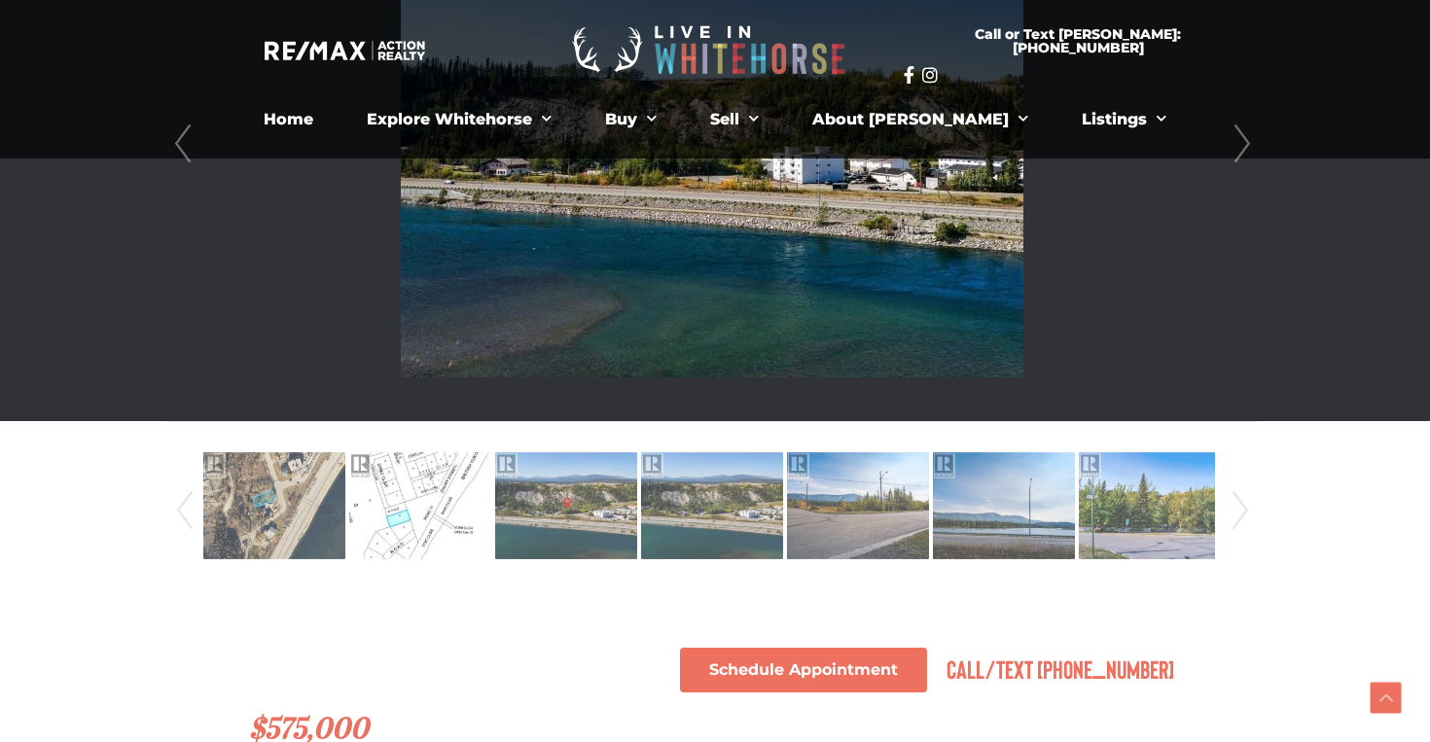
click at [187, 160] on link "Prev" at bounding box center [182, 144] width 29 height 554
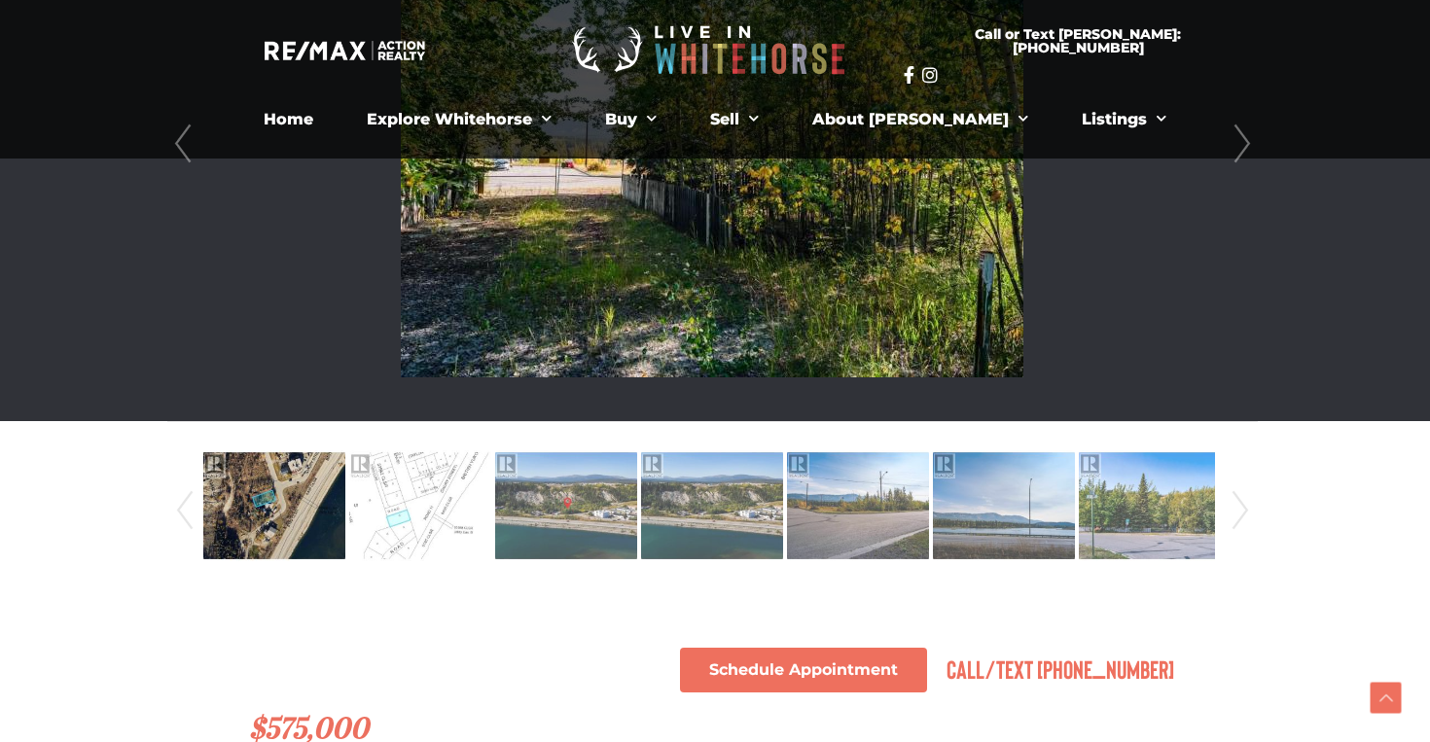
click at [187, 160] on link "Prev" at bounding box center [182, 144] width 29 height 554
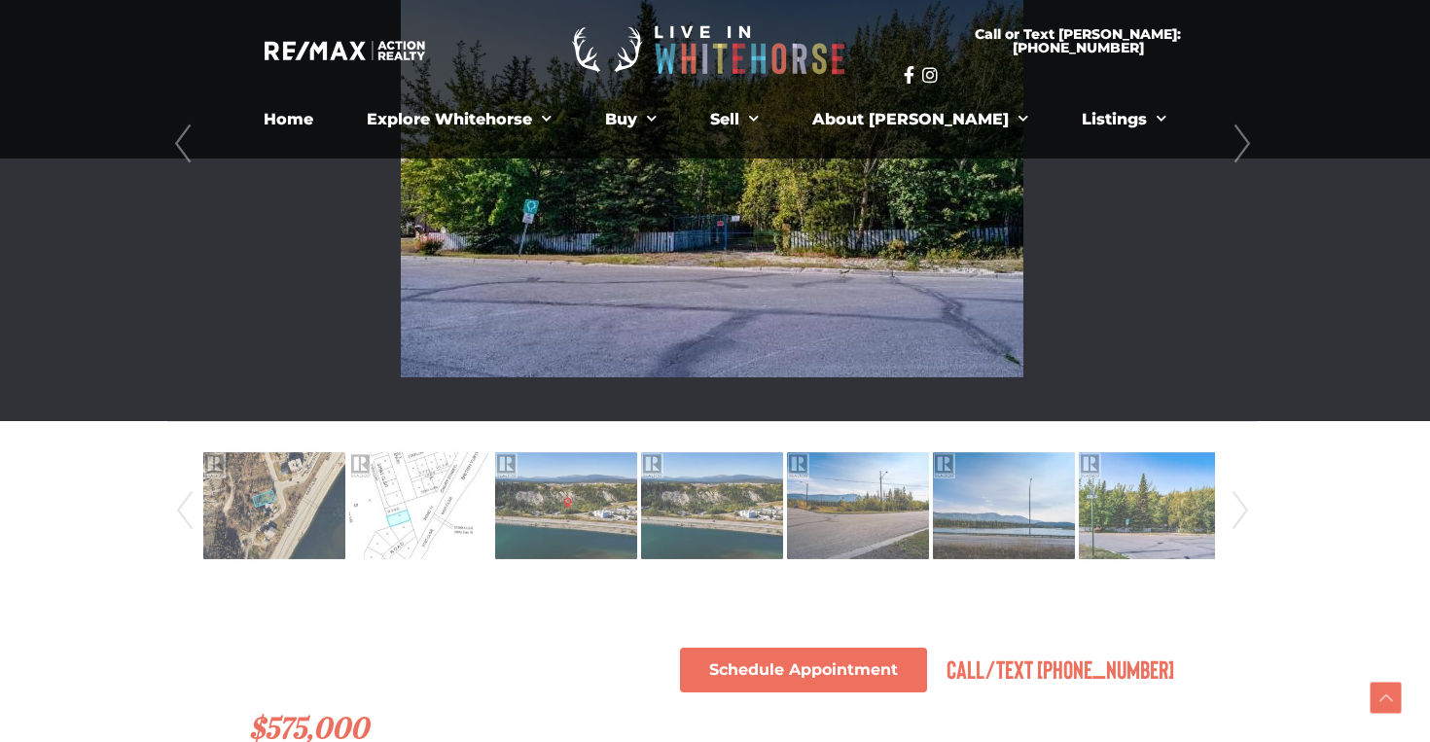
click at [190, 150] on link "Prev" at bounding box center [182, 144] width 29 height 554
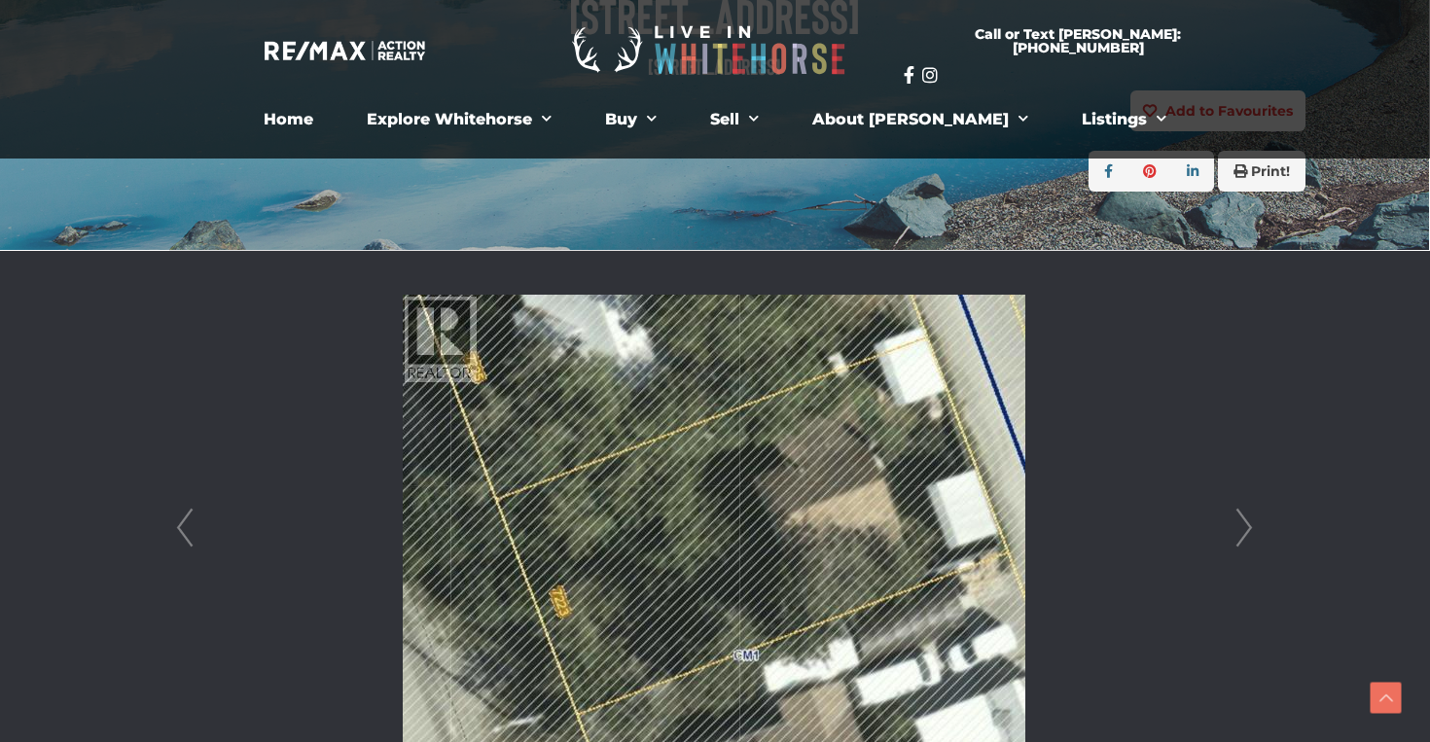
scroll to position [303, 1]
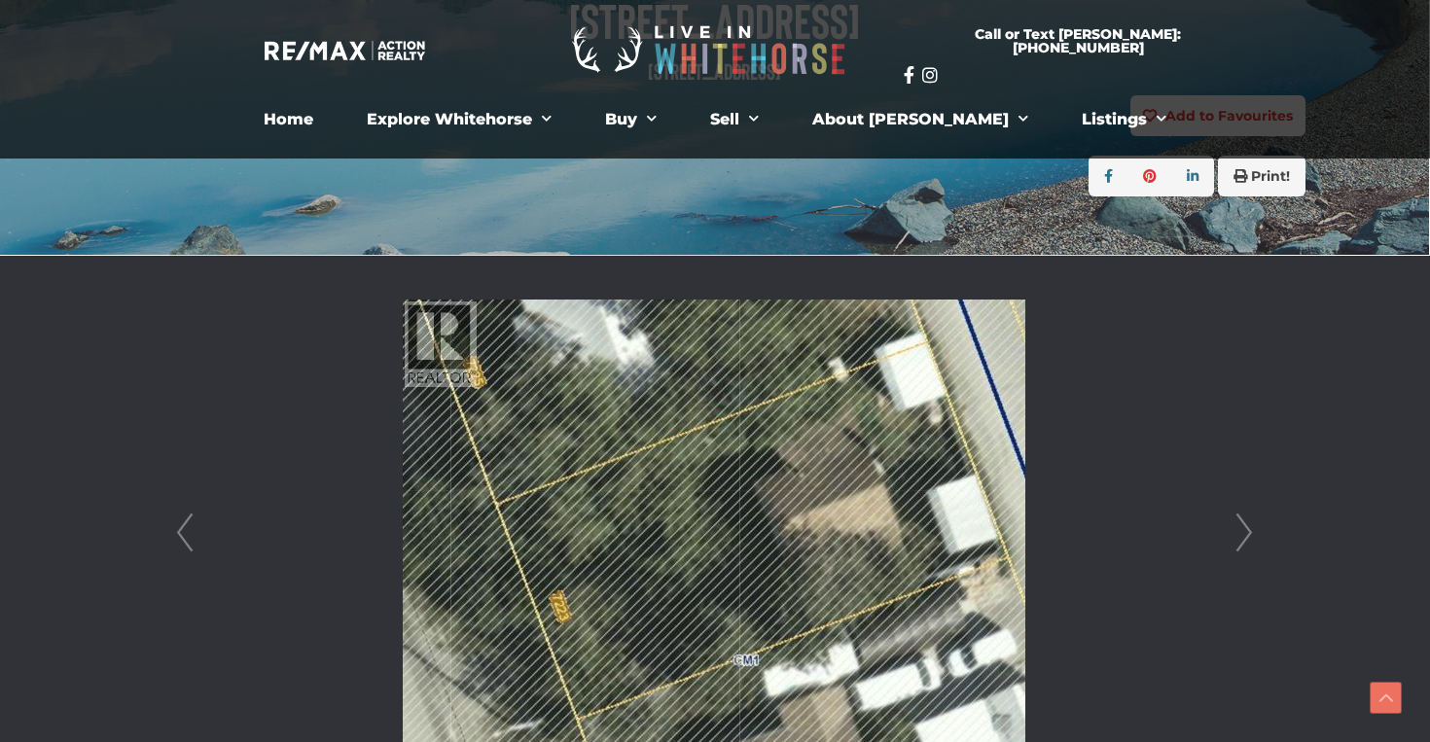
click at [1255, 543] on link "Next" at bounding box center [1243, 533] width 29 height 554
click at [1256, 544] on link "Next" at bounding box center [1243, 533] width 29 height 554
click at [1256, 545] on link "Next" at bounding box center [1243, 533] width 29 height 554
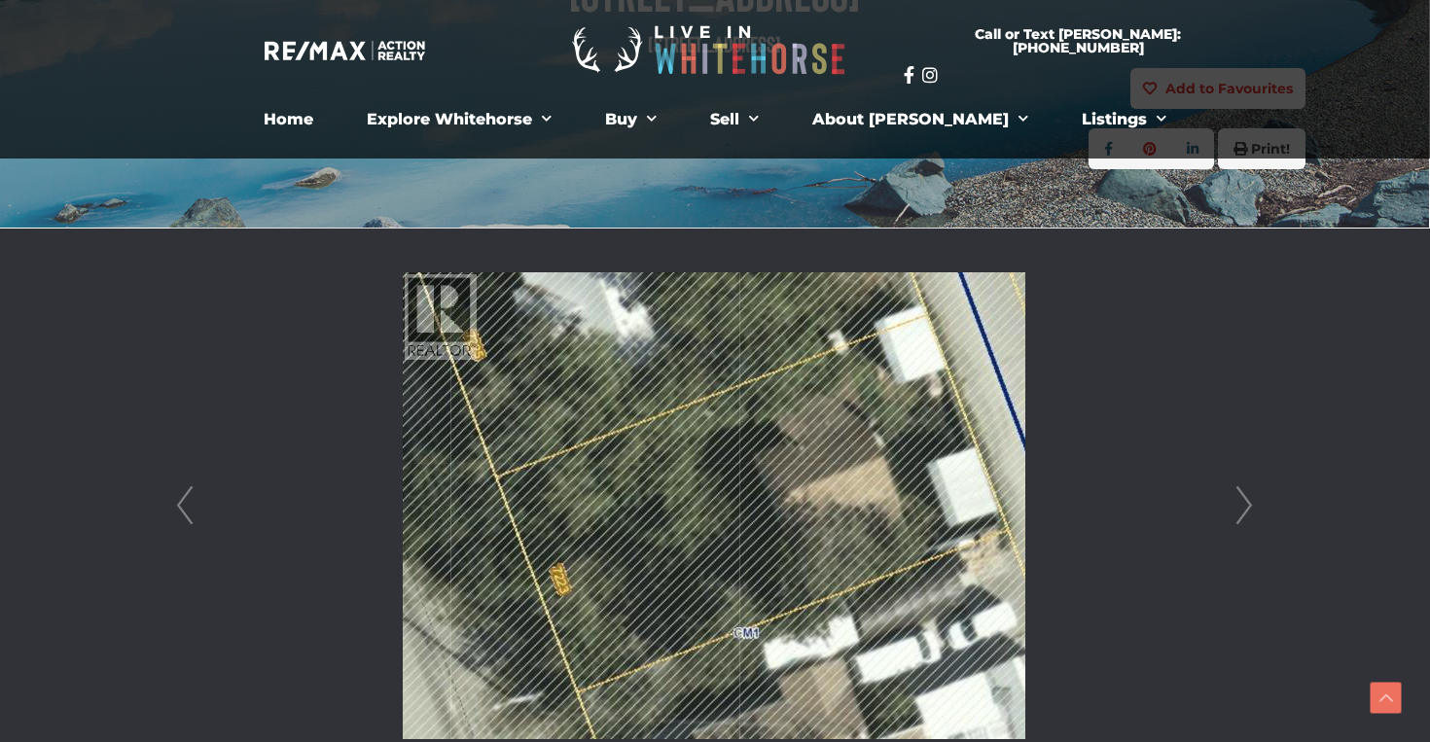
scroll to position [330, 1]
click at [1250, 516] on link "Next" at bounding box center [1243, 507] width 29 height 554
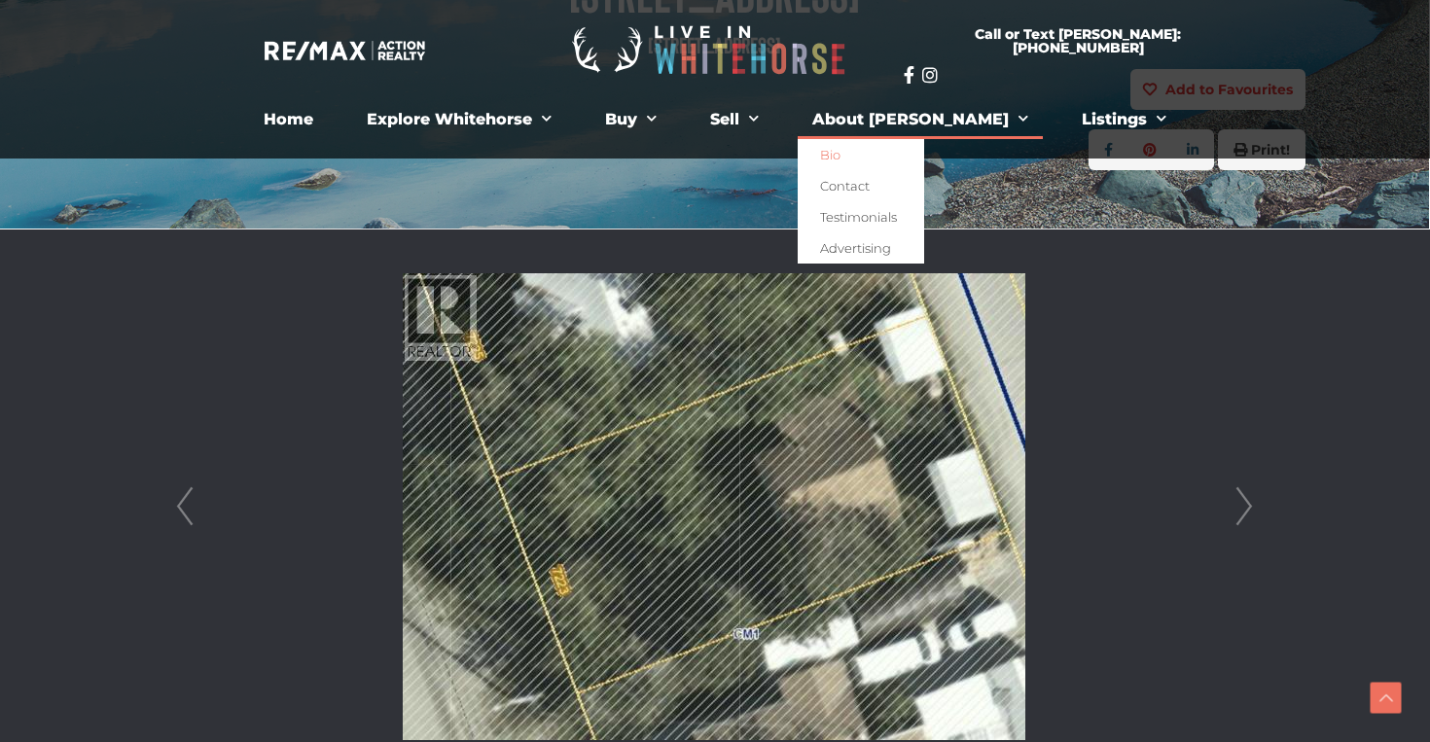
click at [889, 154] on link "Bio" at bounding box center [861, 154] width 126 height 31
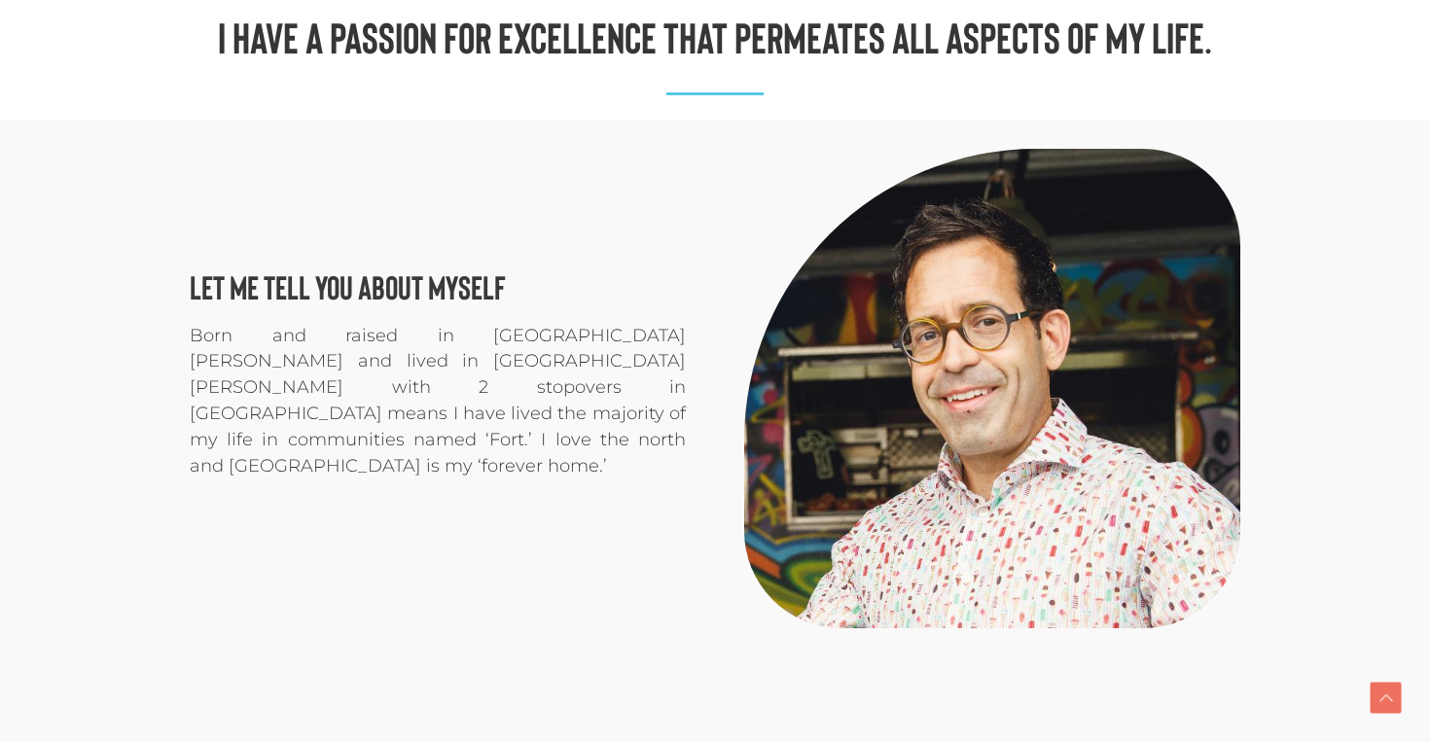
scroll to position [668, 0]
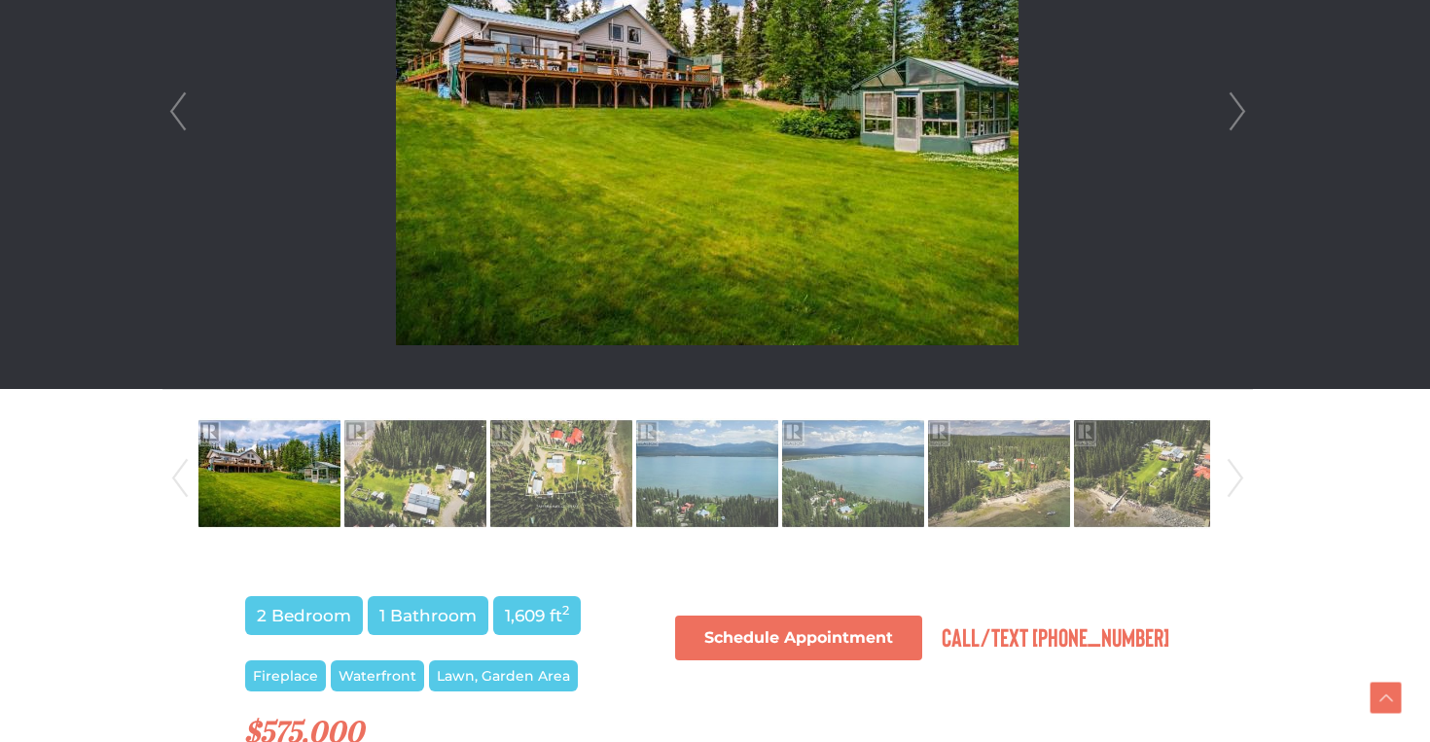
scroll to position [726, 8]
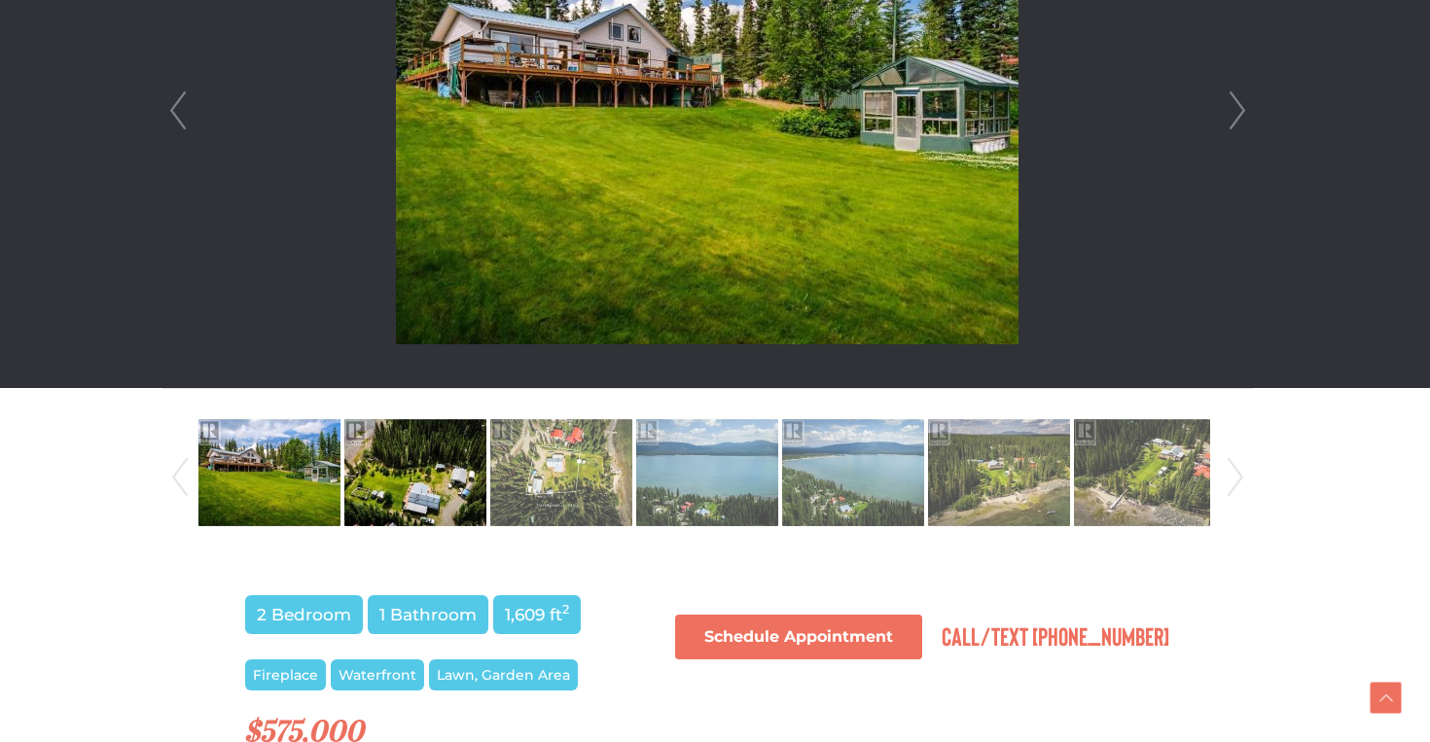
click at [444, 480] on img at bounding box center [415, 472] width 142 height 111
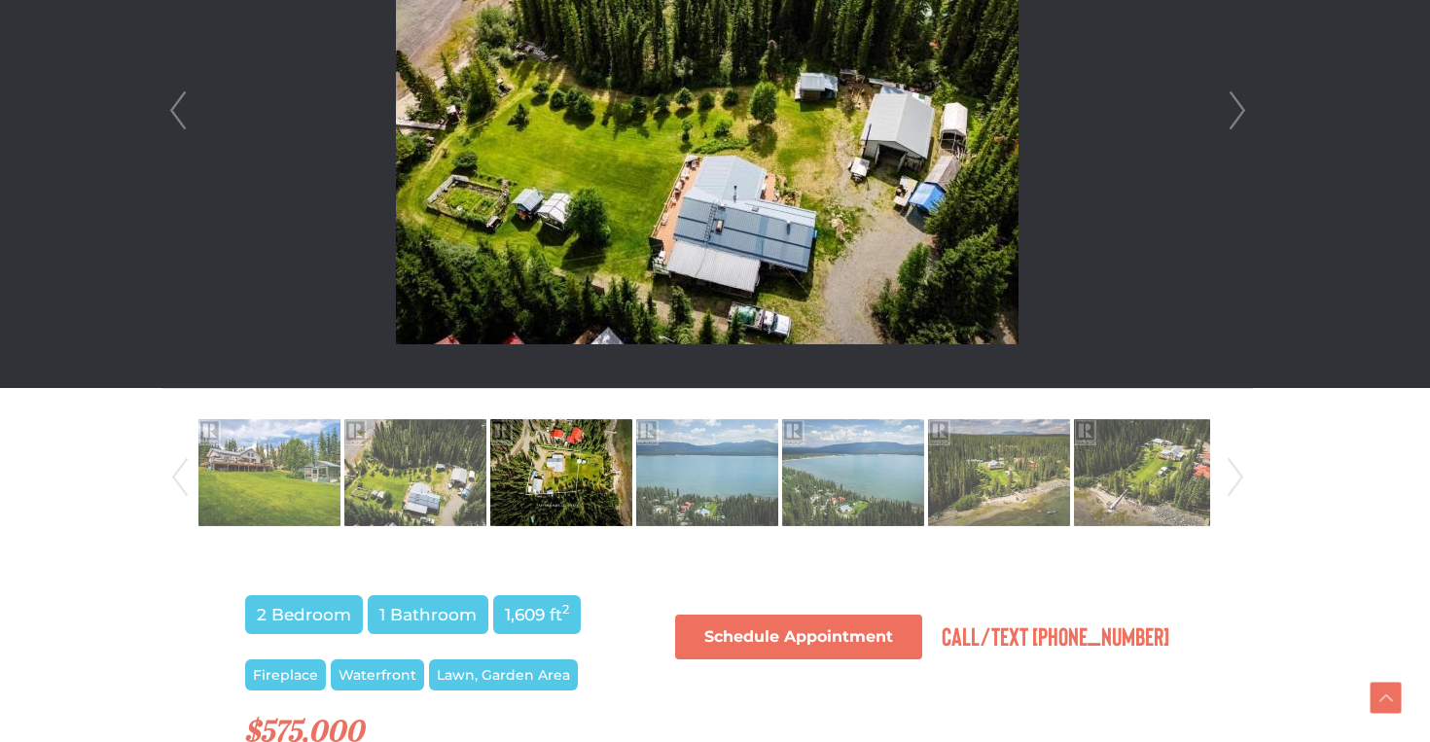
click at [561, 475] on img at bounding box center [561, 472] width 142 height 111
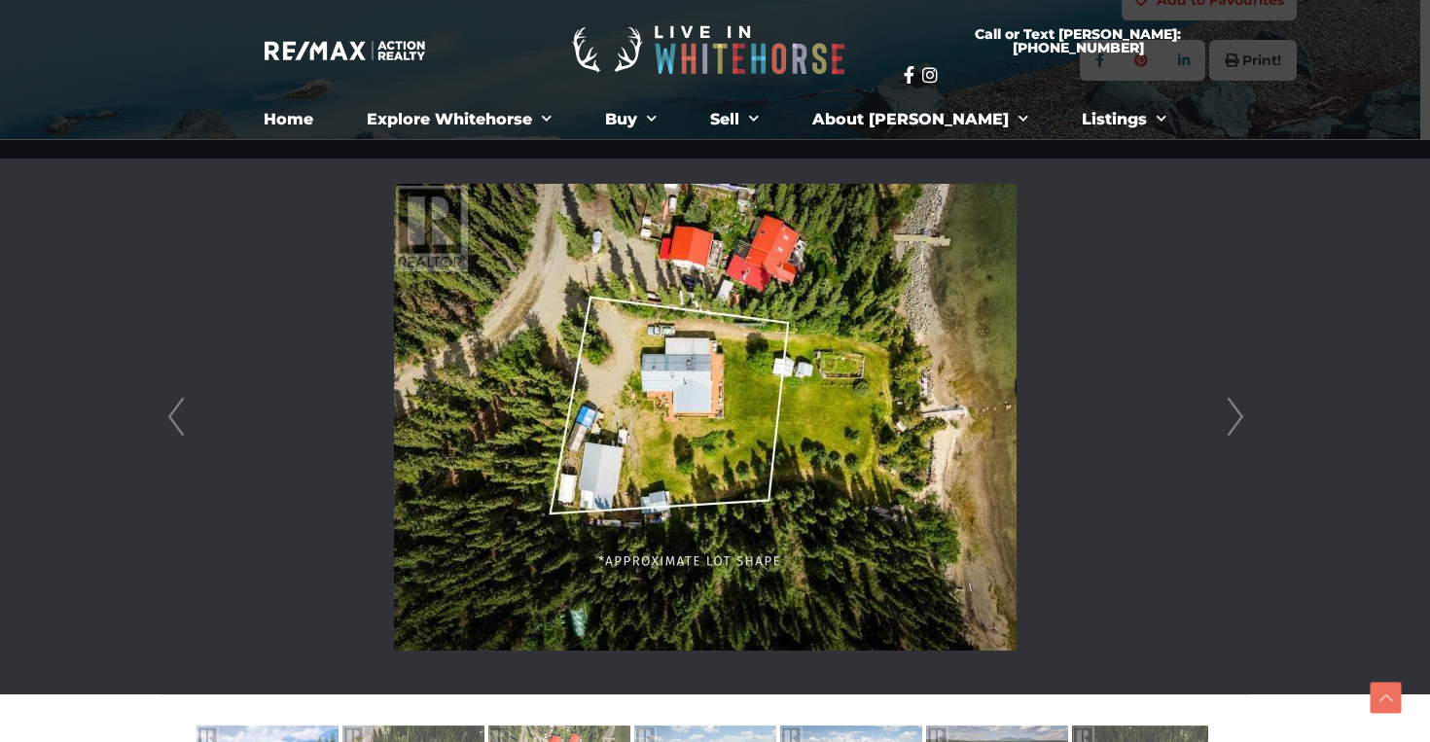
scroll to position [418, 10]
click at [1239, 413] on link "Next" at bounding box center [1235, 418] width 29 height 554
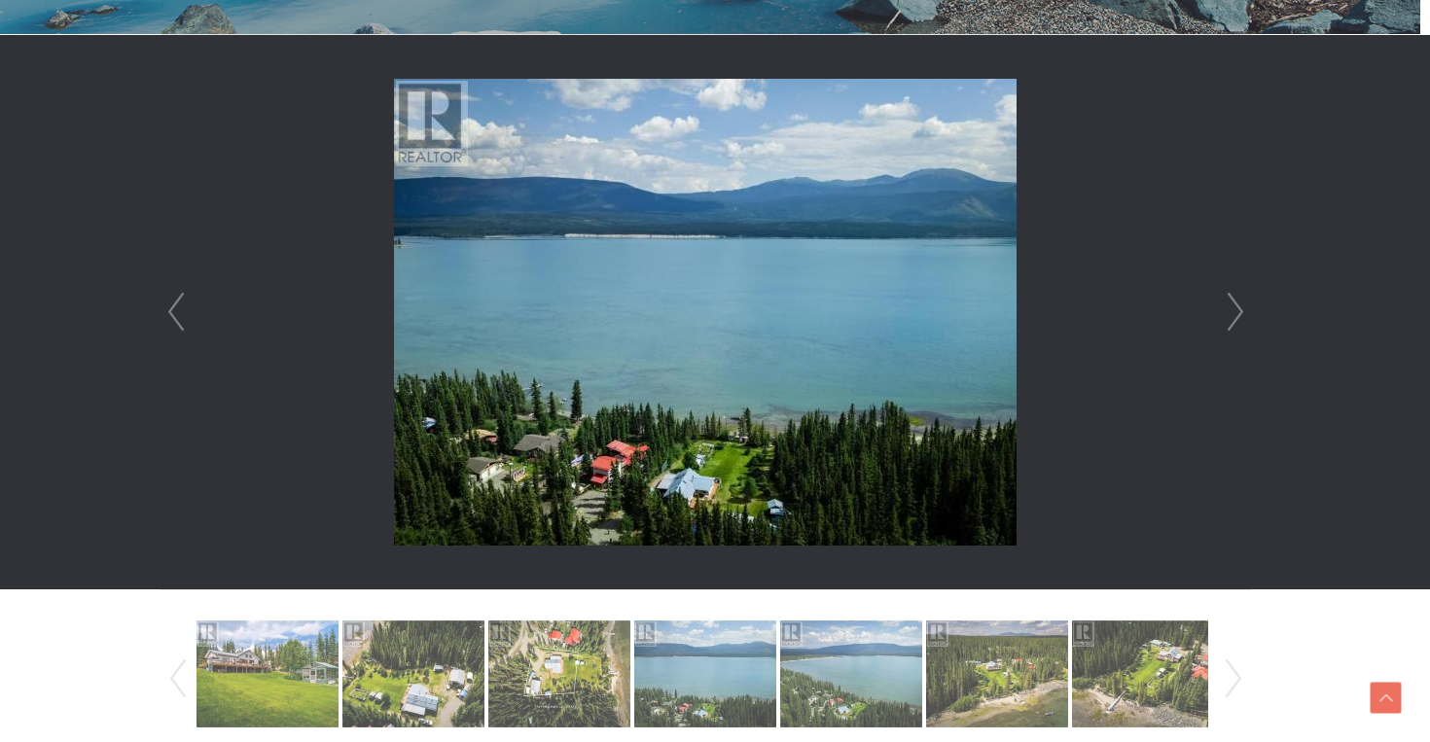
scroll to position [708, 10]
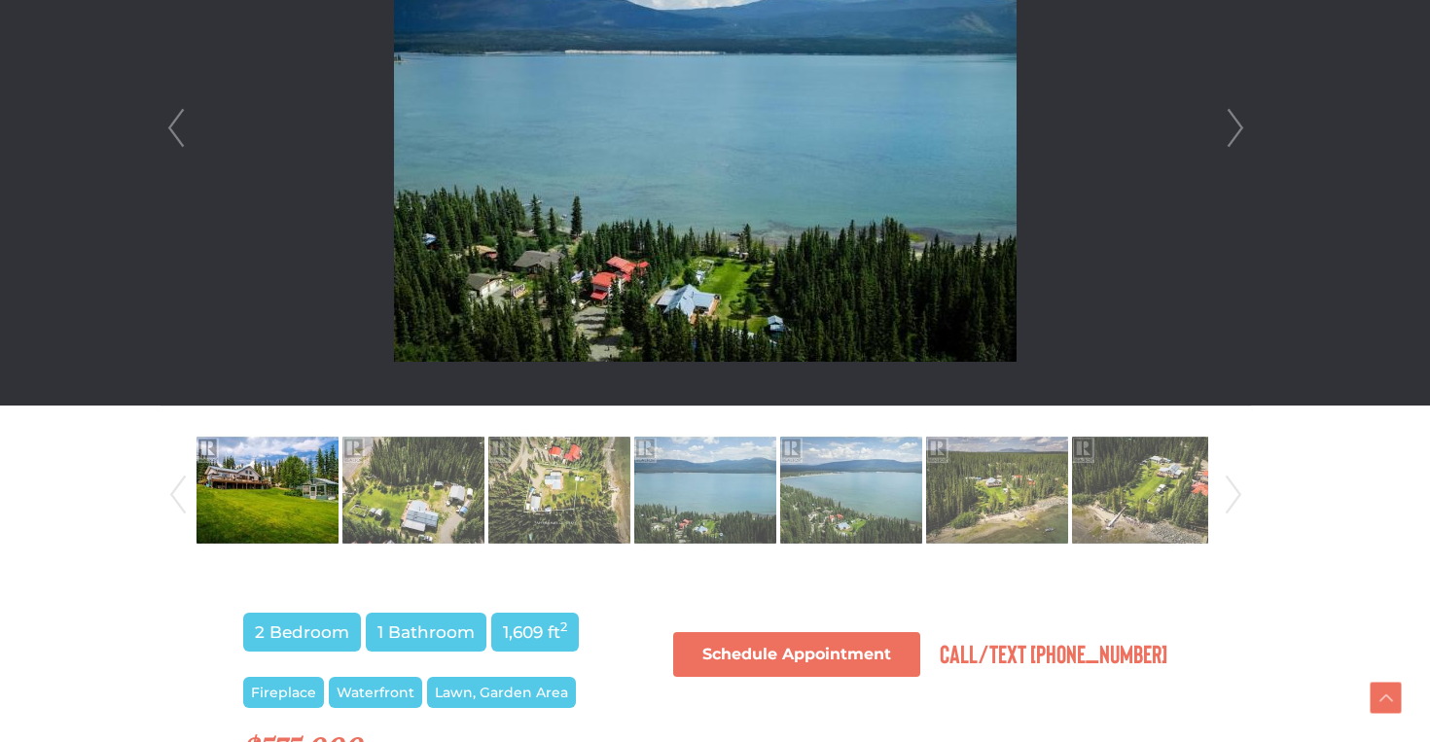
click at [275, 471] on img at bounding box center [267, 490] width 142 height 111
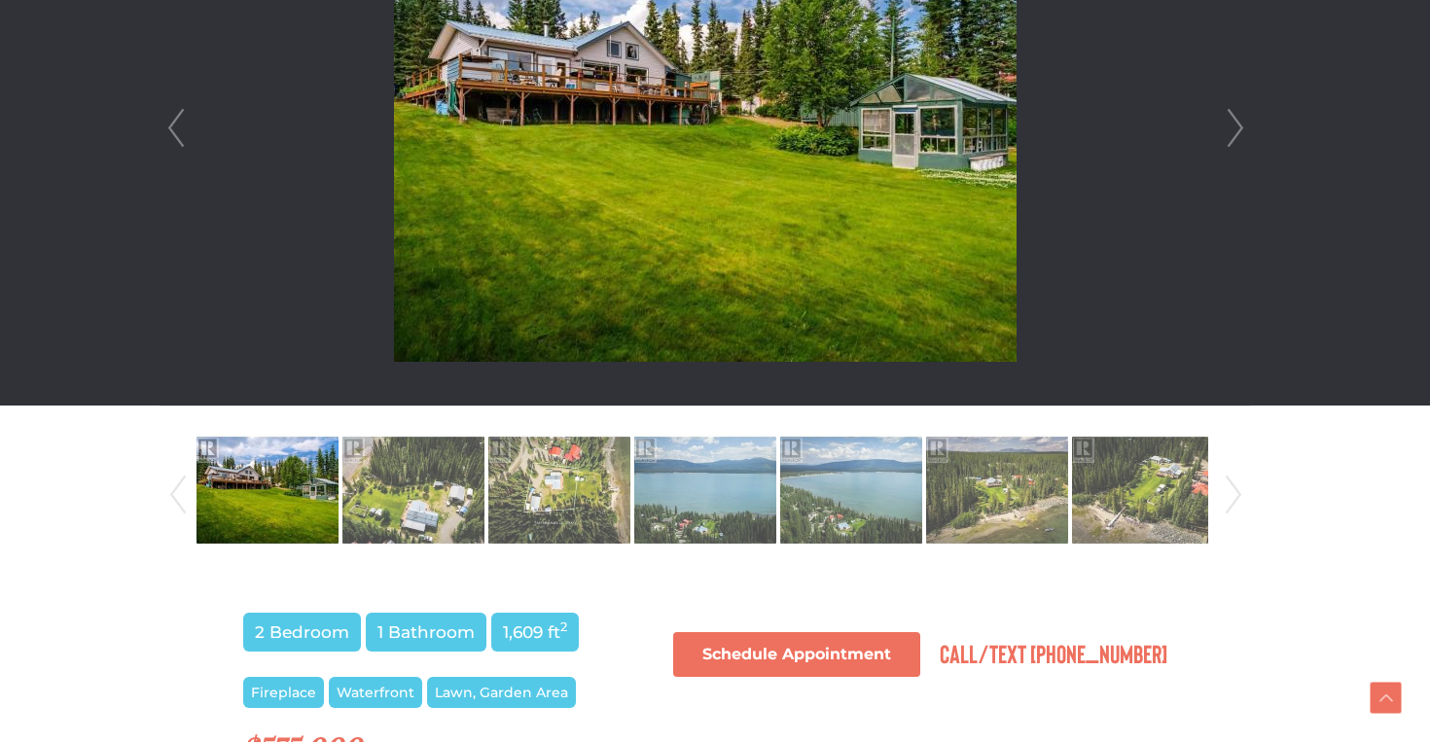
click at [275, 472] on img at bounding box center [267, 490] width 142 height 111
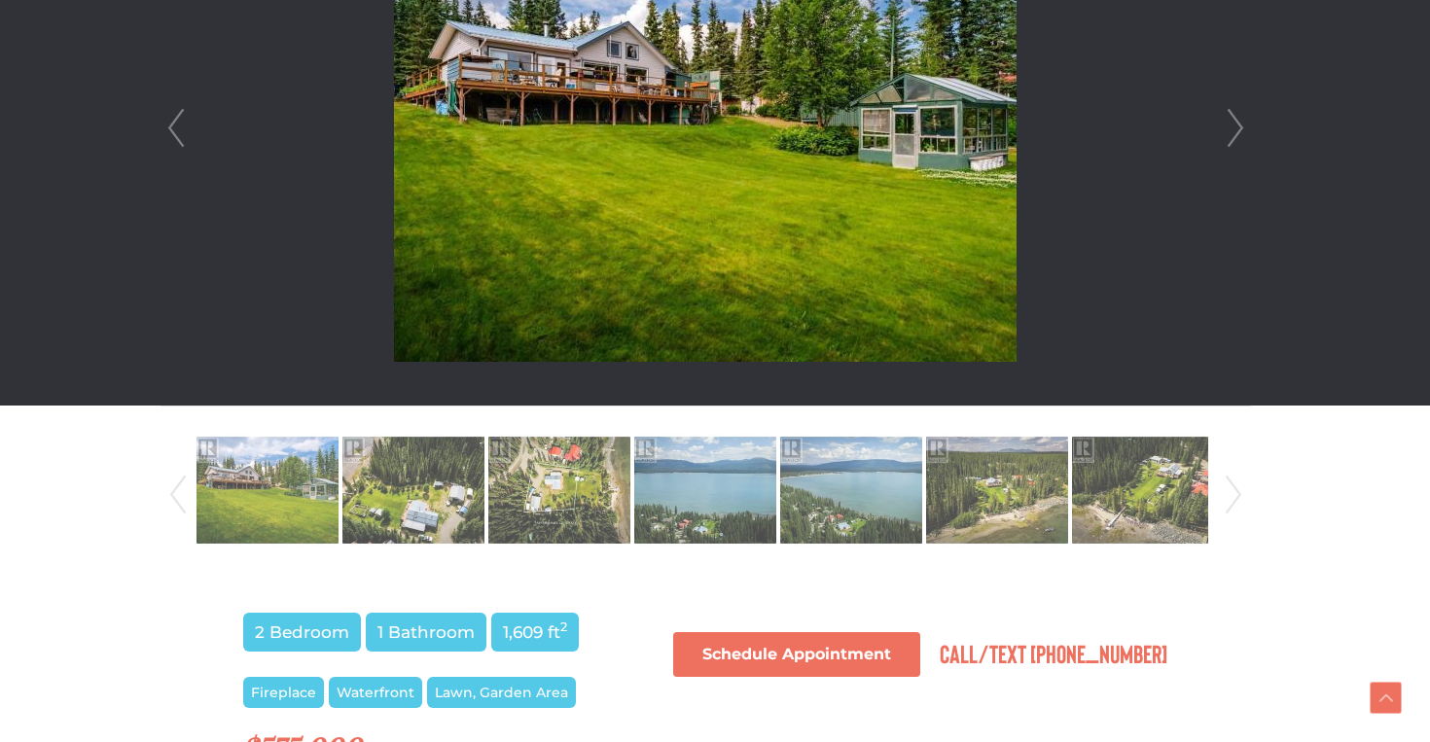
click at [1230, 131] on link "Next" at bounding box center [1235, 128] width 29 height 554
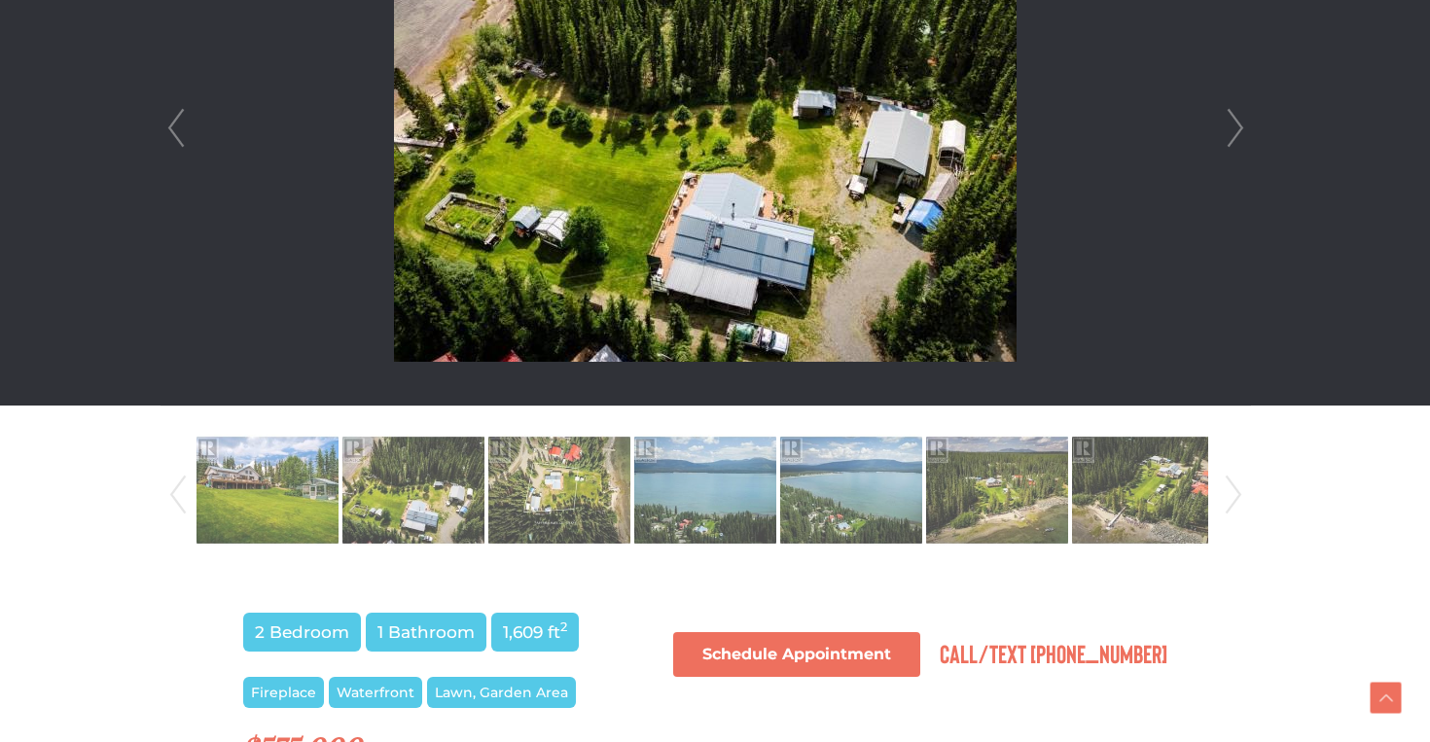
click at [1230, 131] on link "Next" at bounding box center [1235, 128] width 29 height 554
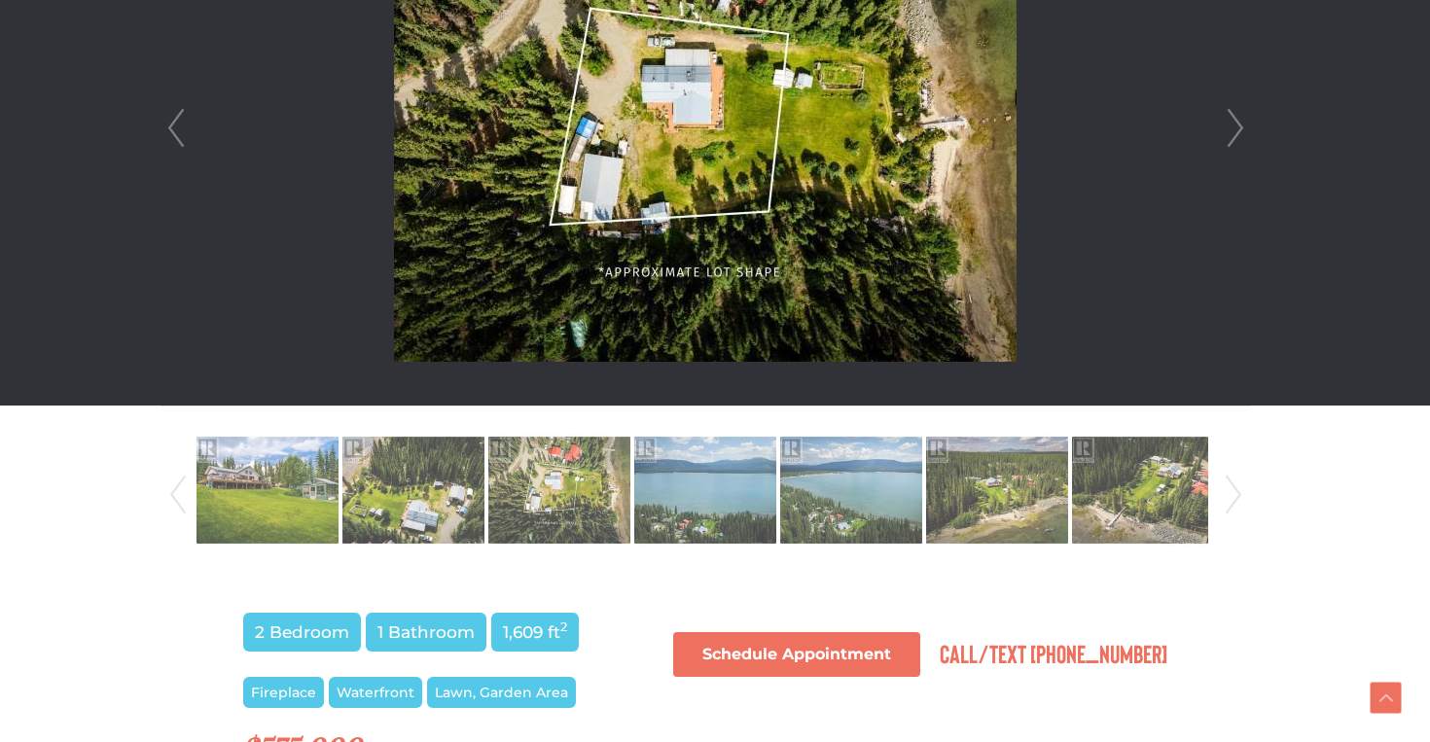
click at [1230, 132] on link "Next" at bounding box center [1235, 128] width 29 height 554
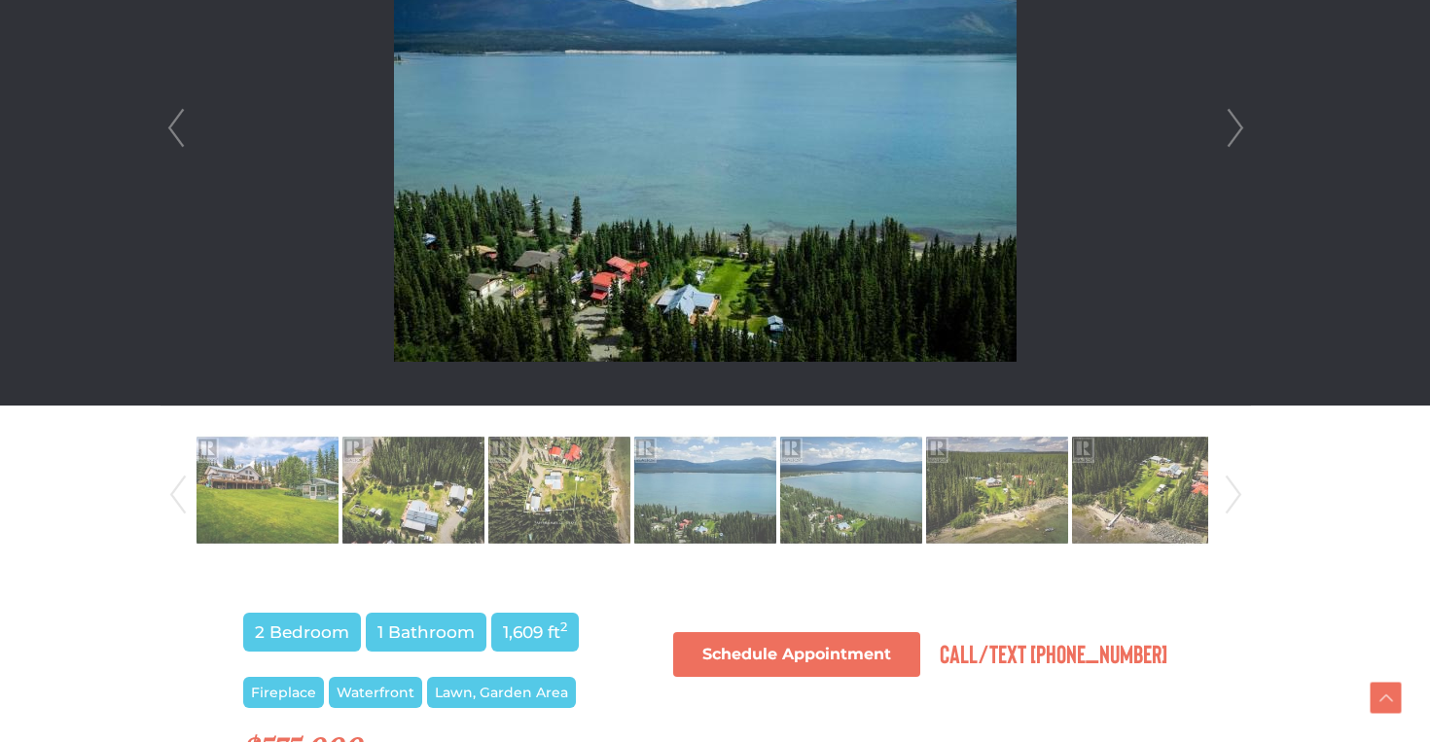
click at [1230, 132] on link "Next" at bounding box center [1235, 128] width 29 height 554
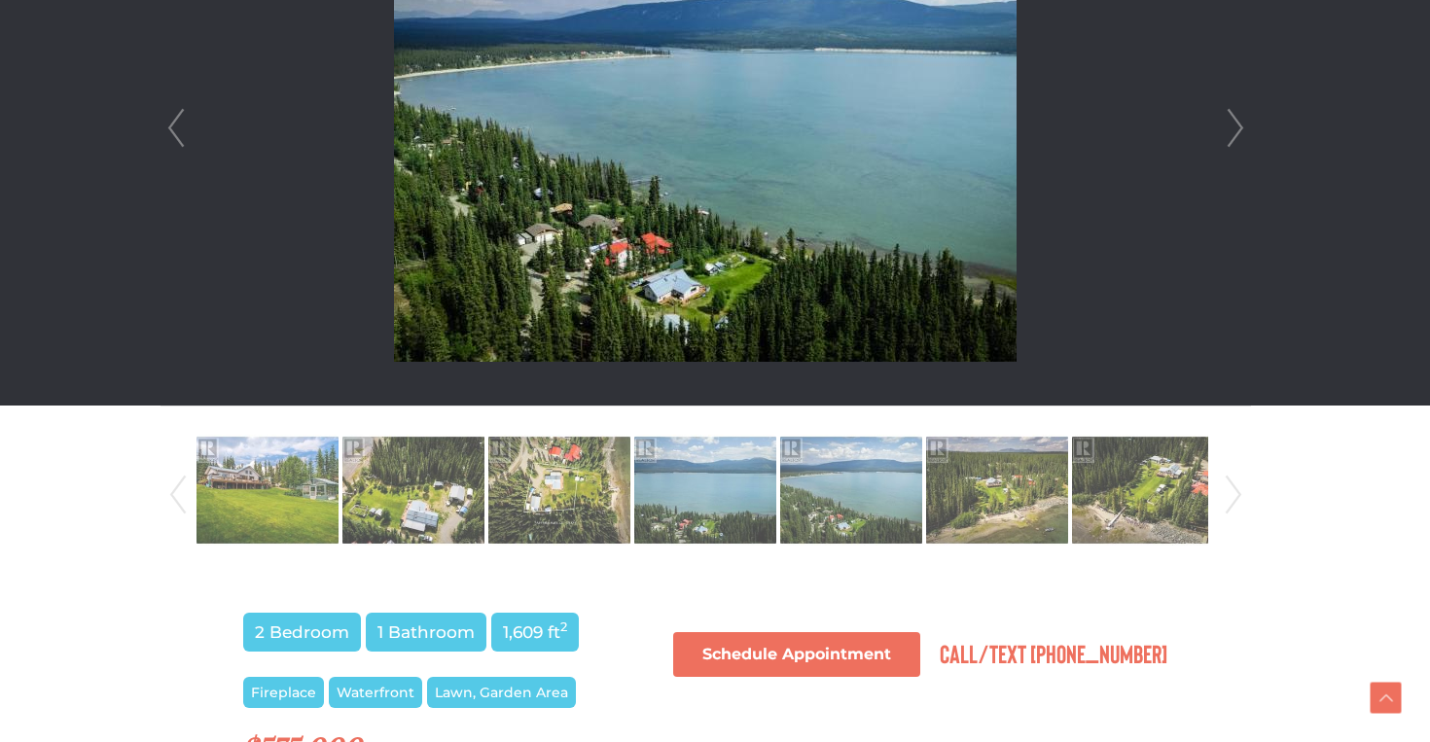
click at [1230, 133] on link "Next" at bounding box center [1235, 128] width 29 height 554
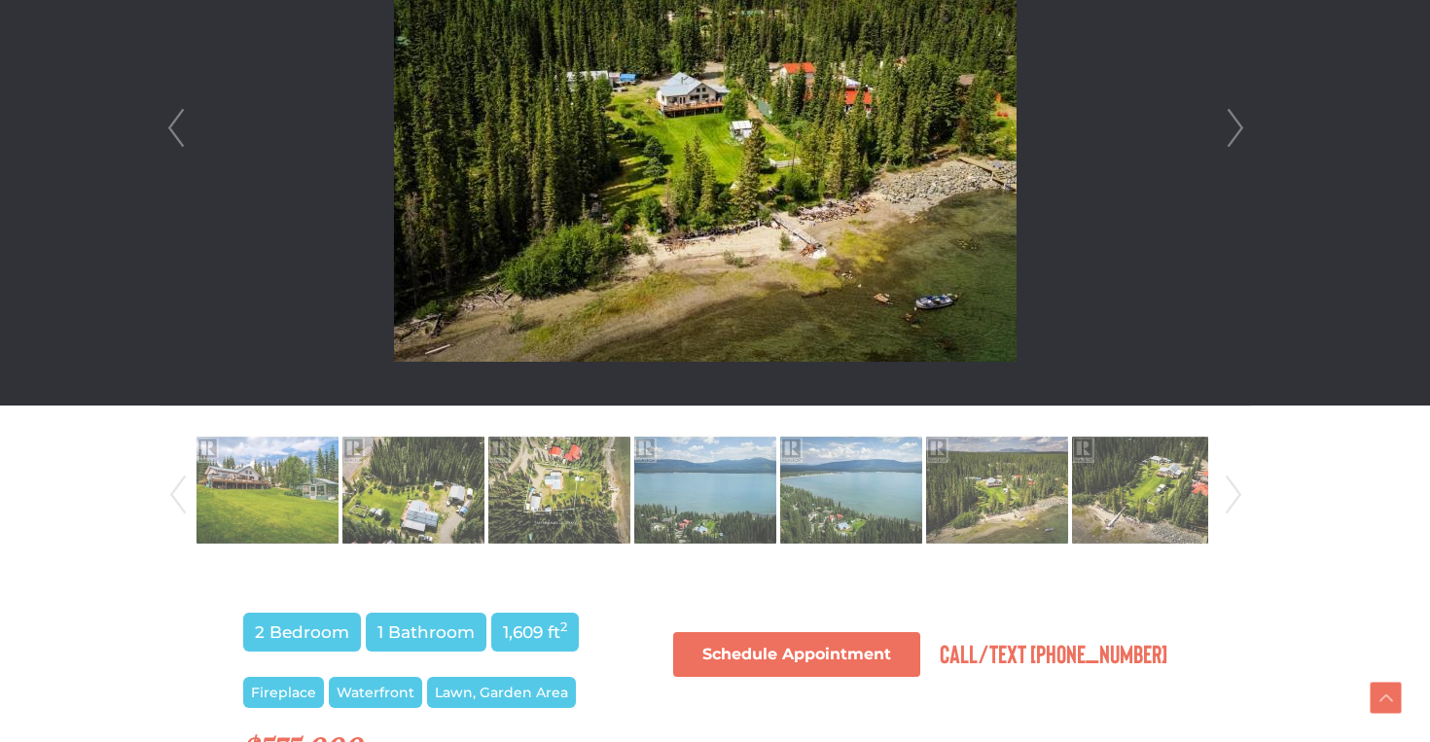
click at [1230, 133] on link "Next" at bounding box center [1235, 128] width 29 height 554
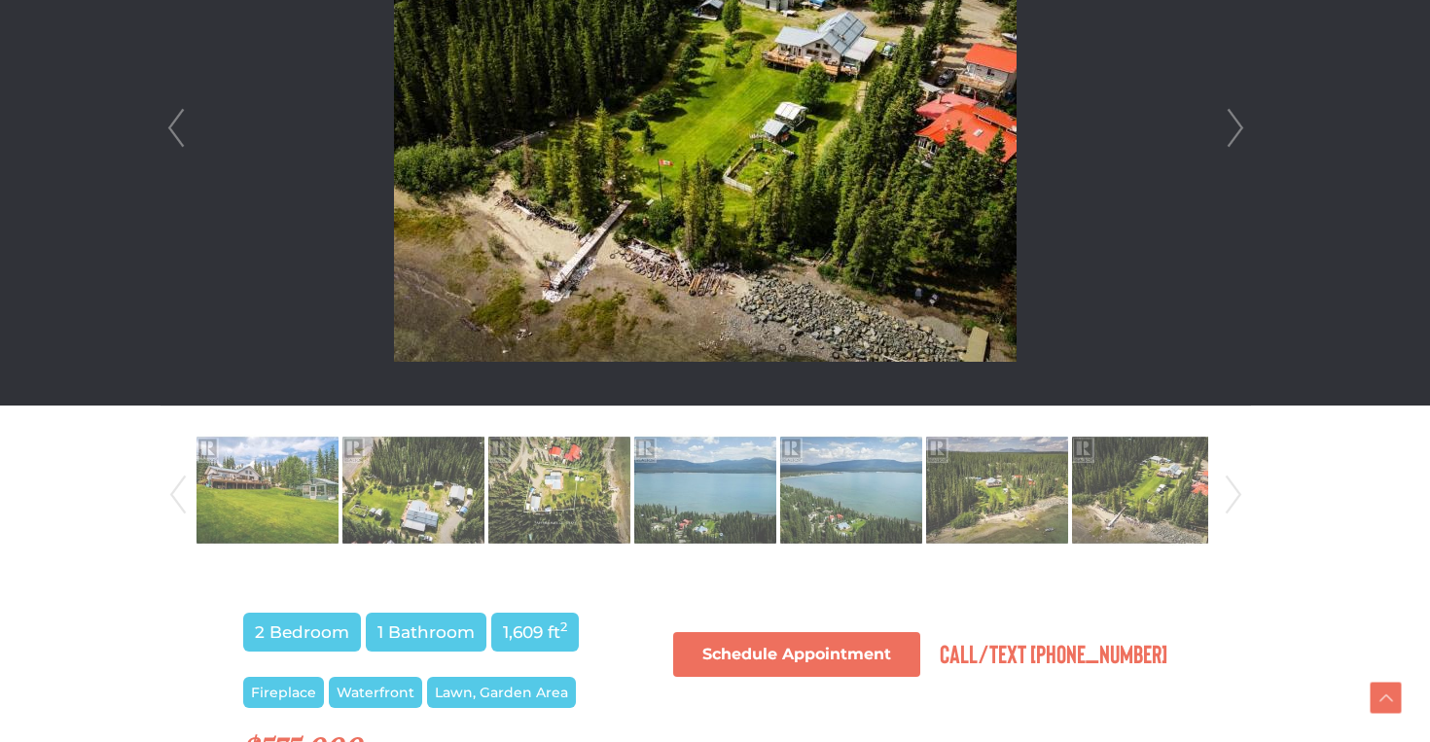
click at [175, 133] on link "Prev" at bounding box center [175, 128] width 29 height 554
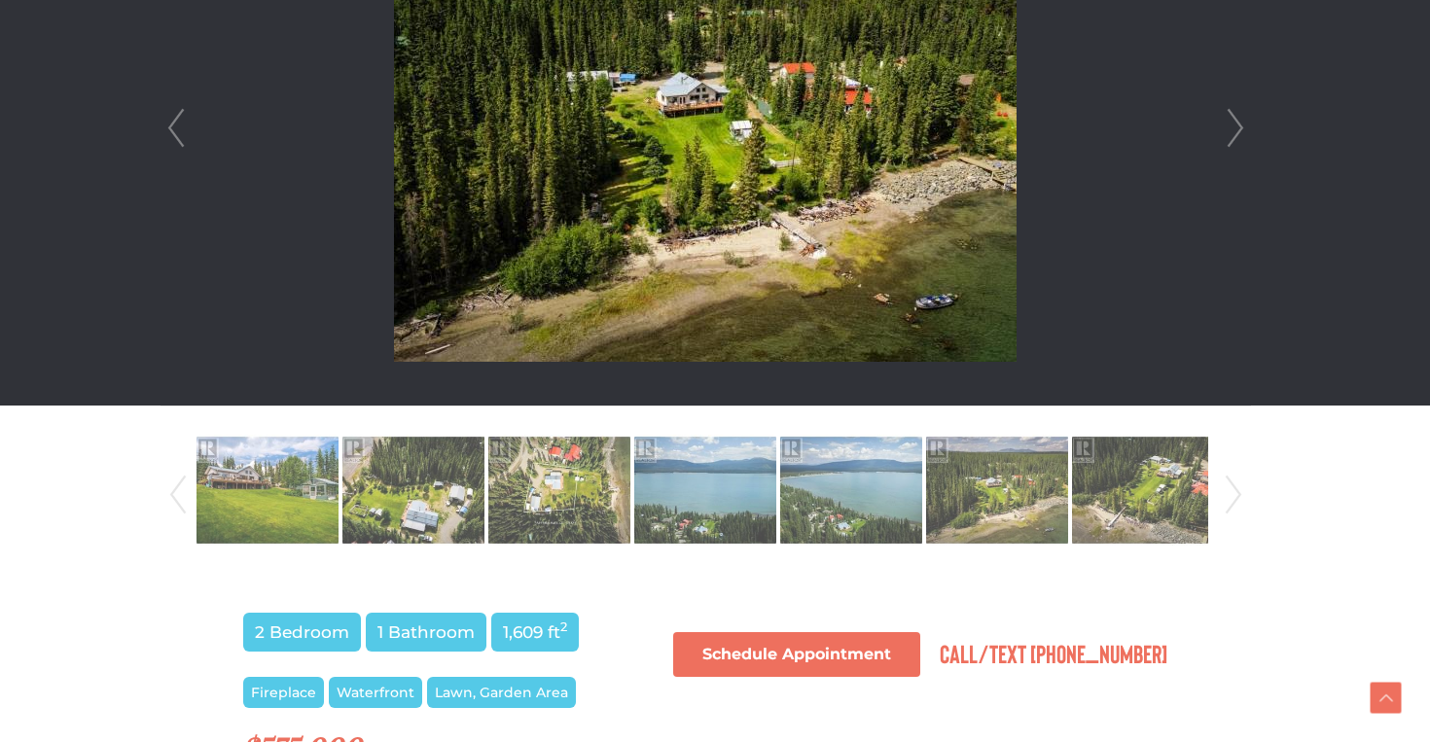
click at [1240, 142] on link "Next" at bounding box center [1235, 128] width 29 height 554
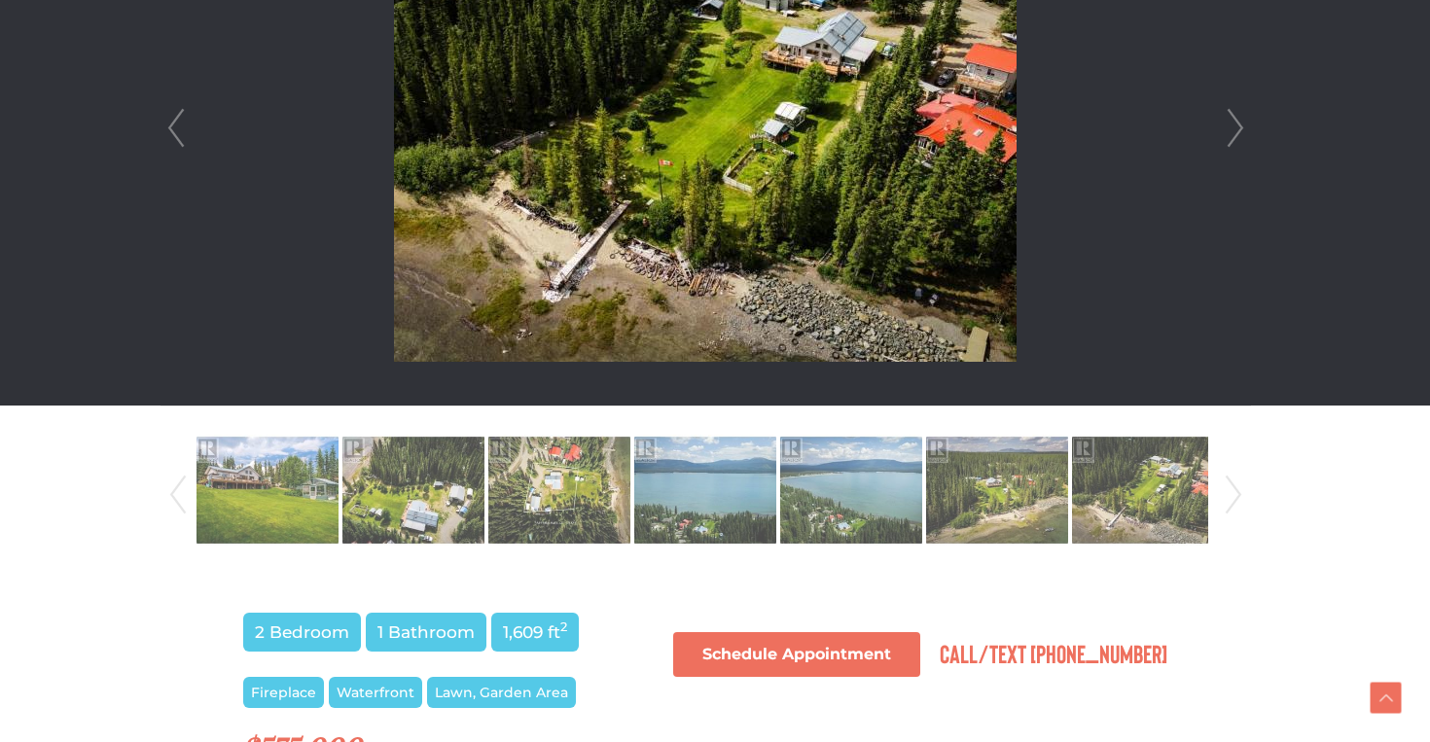
click at [1240, 142] on link "Next" at bounding box center [1235, 128] width 29 height 554
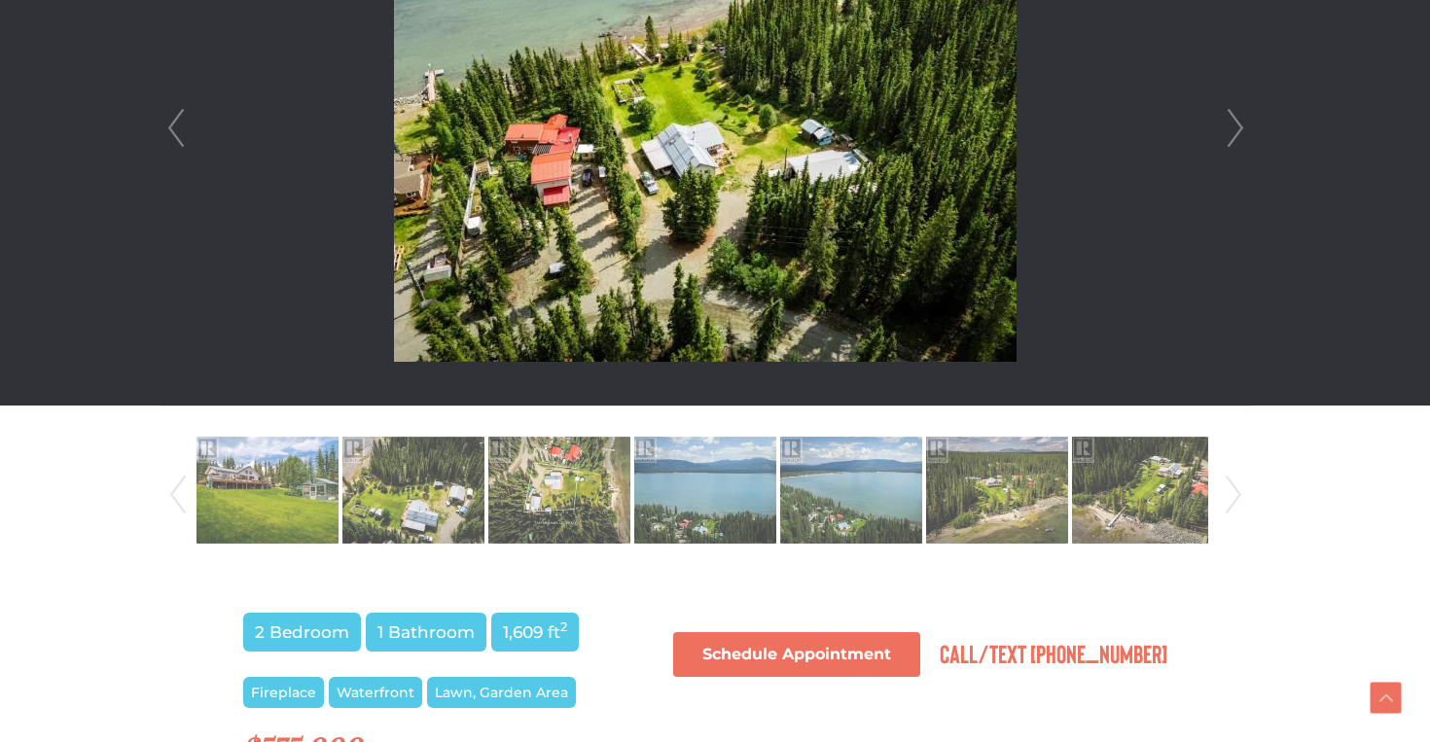
click at [1240, 142] on link "Next" at bounding box center [1235, 128] width 29 height 554
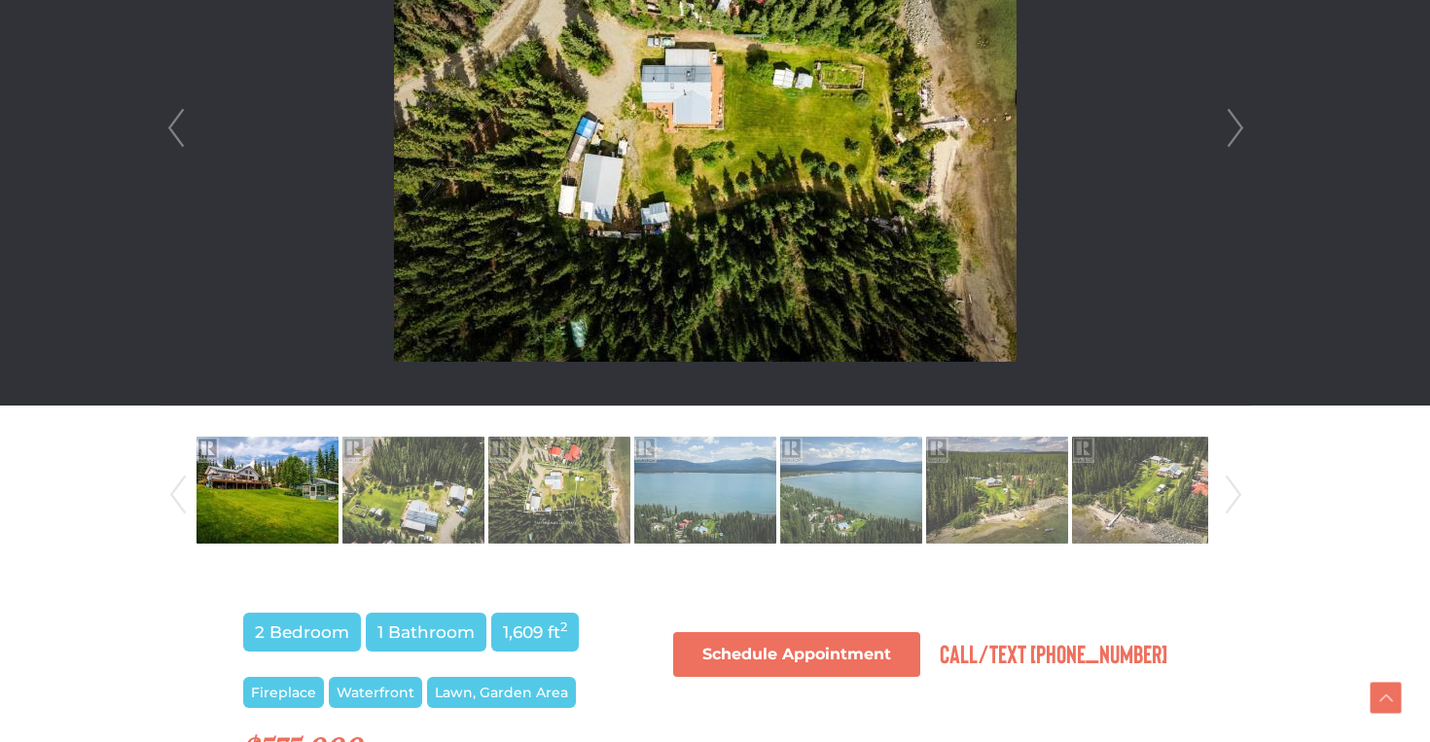
click at [1240, 142] on link "Next" at bounding box center [1235, 128] width 29 height 554
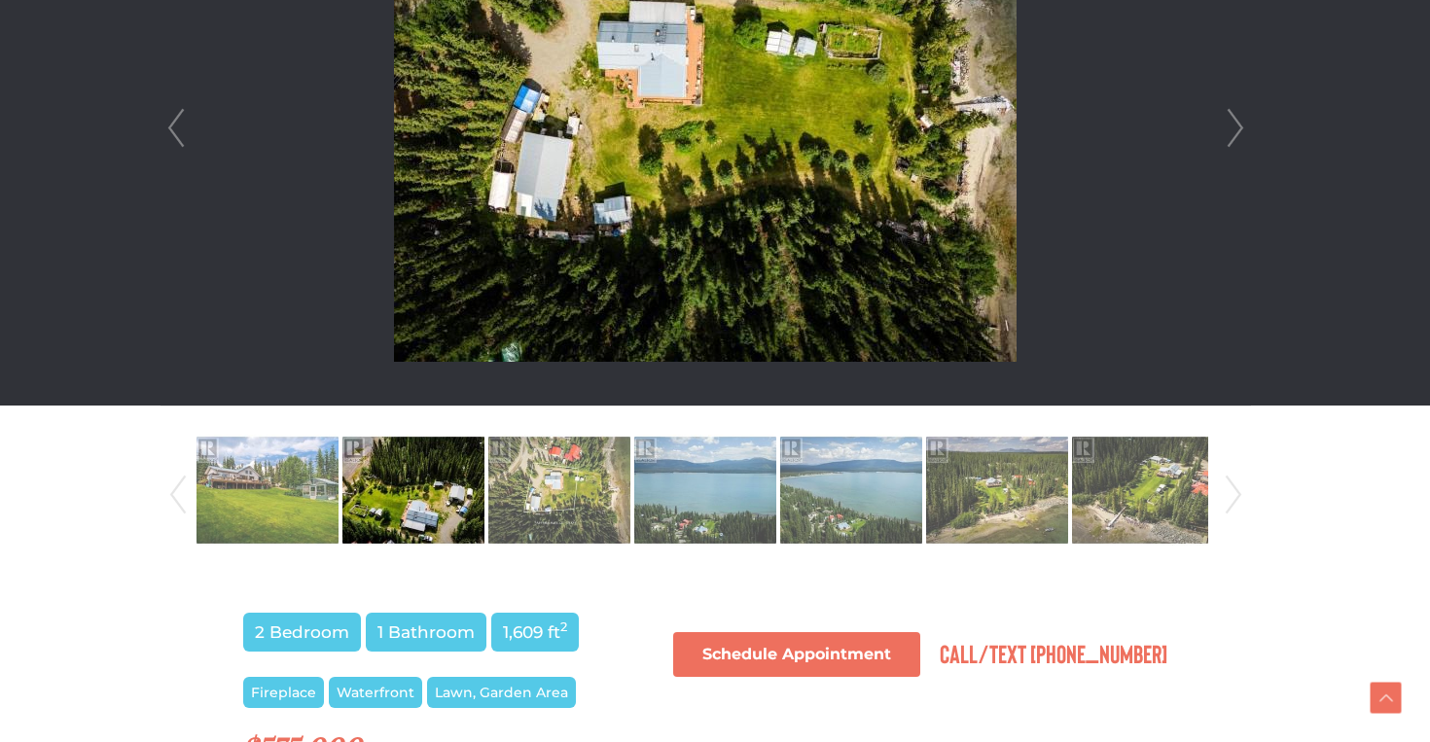
click at [1240, 142] on link "Next" at bounding box center [1235, 128] width 29 height 554
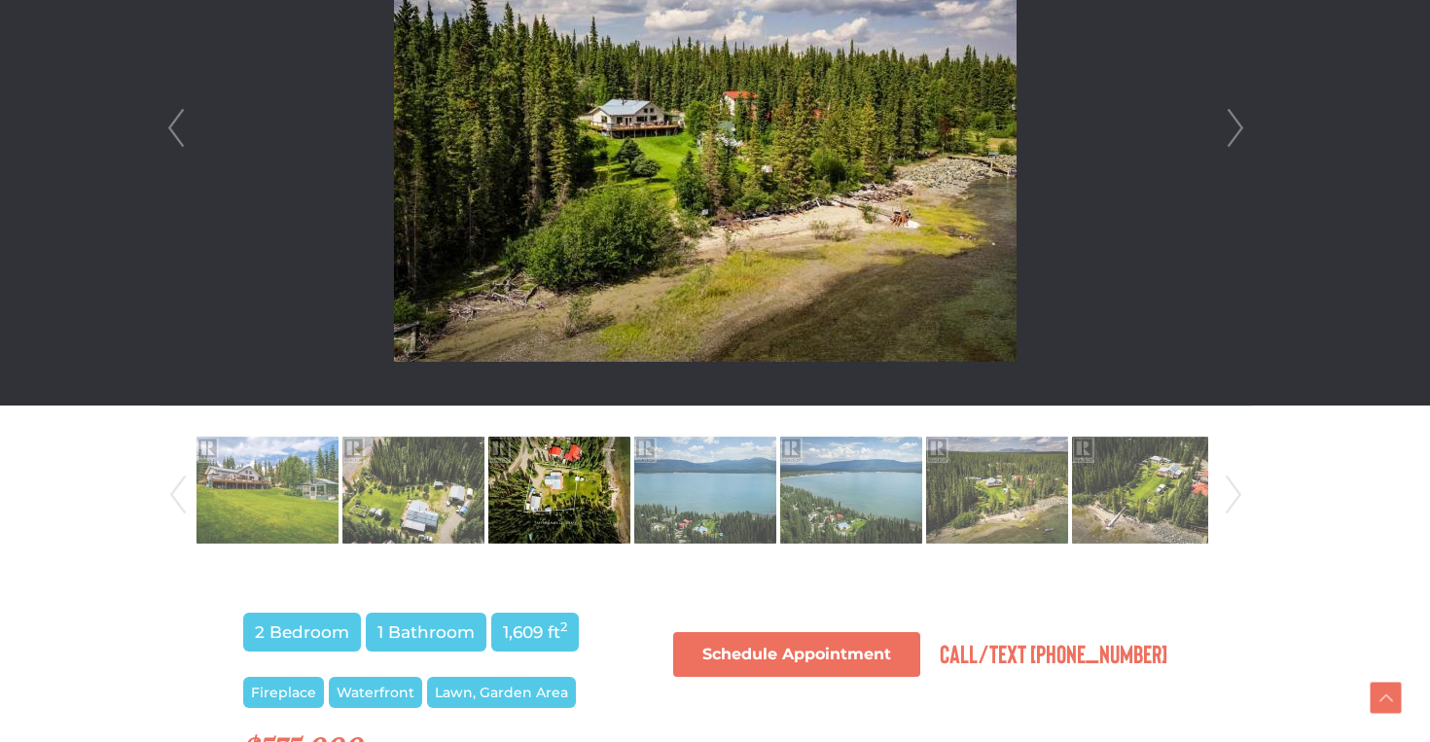
click at [1240, 142] on link "Next" at bounding box center [1235, 128] width 29 height 554
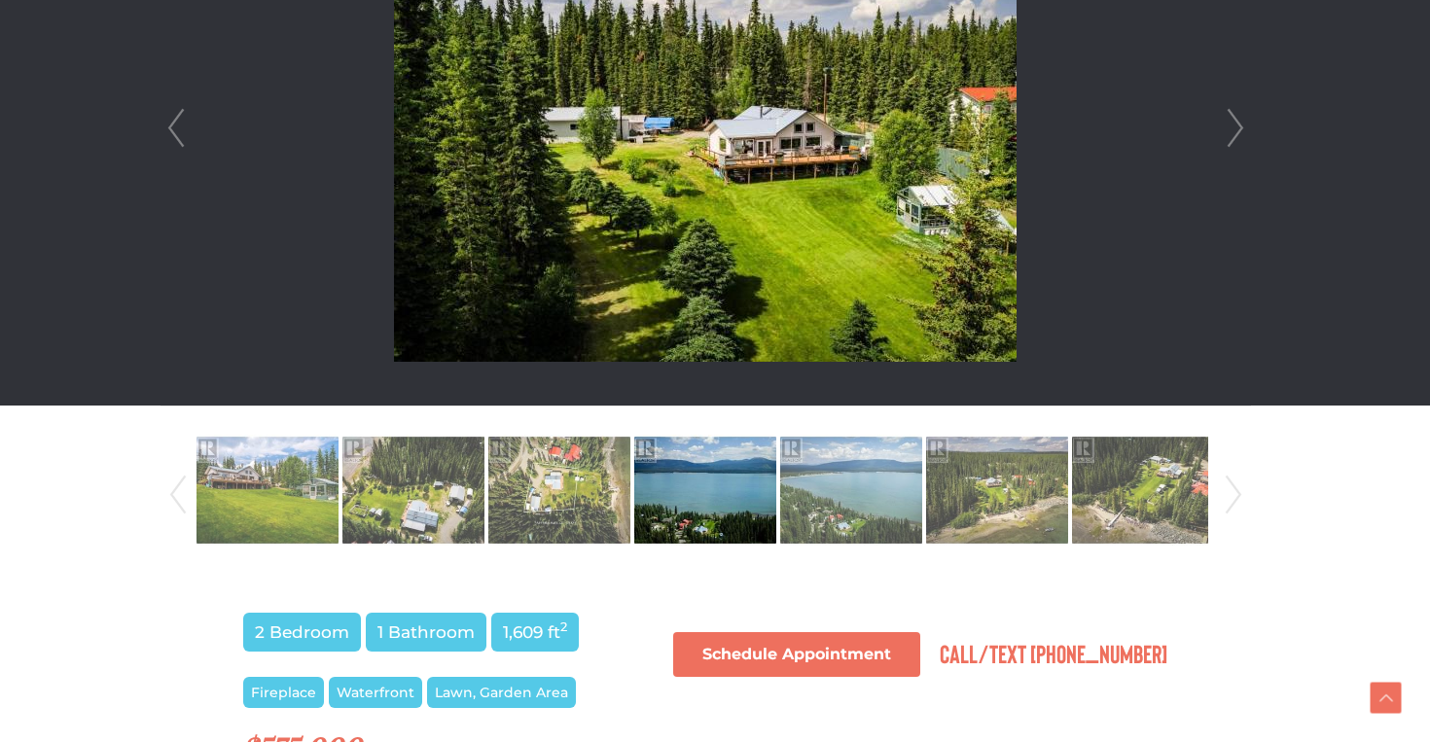
click at [1240, 142] on link "Next" at bounding box center [1235, 128] width 29 height 554
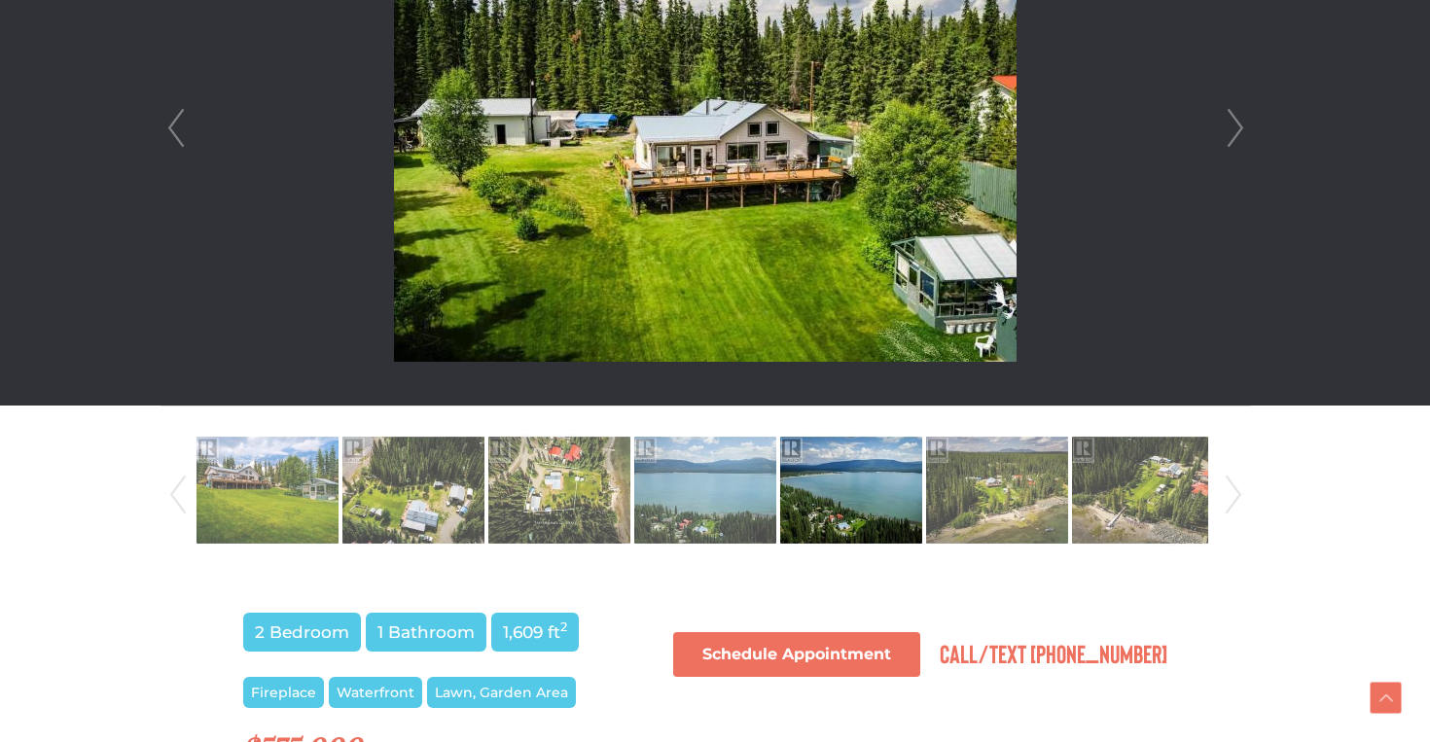
click at [176, 141] on link "Prev" at bounding box center [175, 128] width 29 height 554
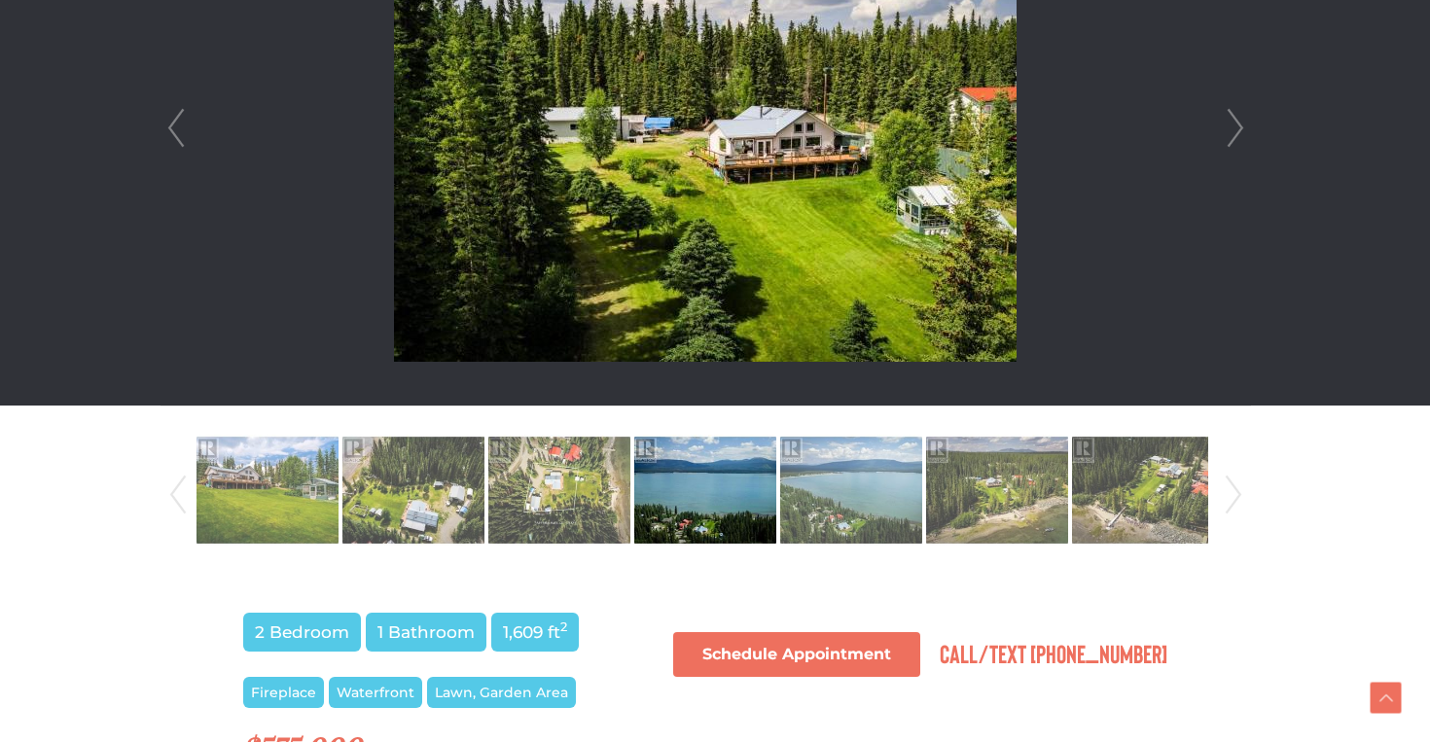
click at [1245, 135] on link "Next" at bounding box center [1235, 128] width 29 height 554
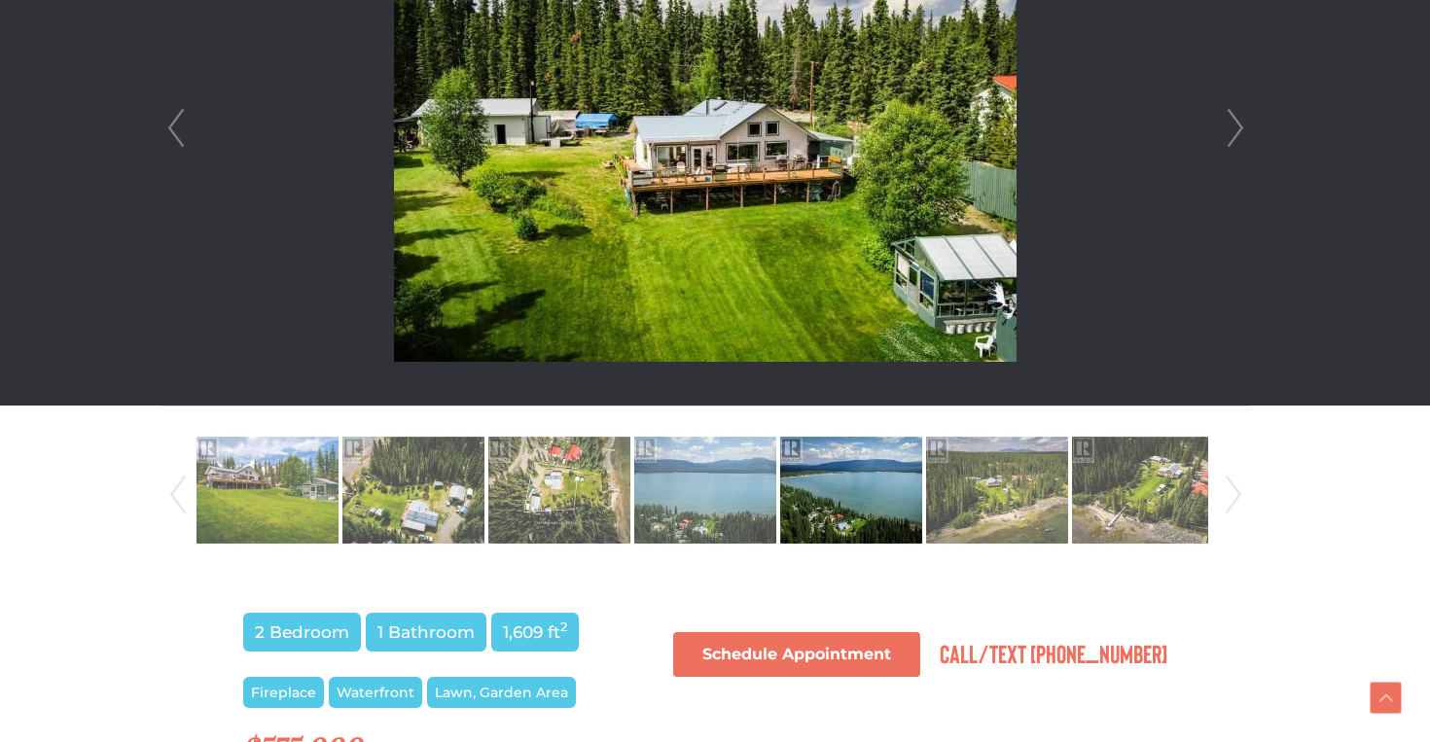
click at [1245, 135] on link "Next" at bounding box center [1235, 128] width 29 height 554
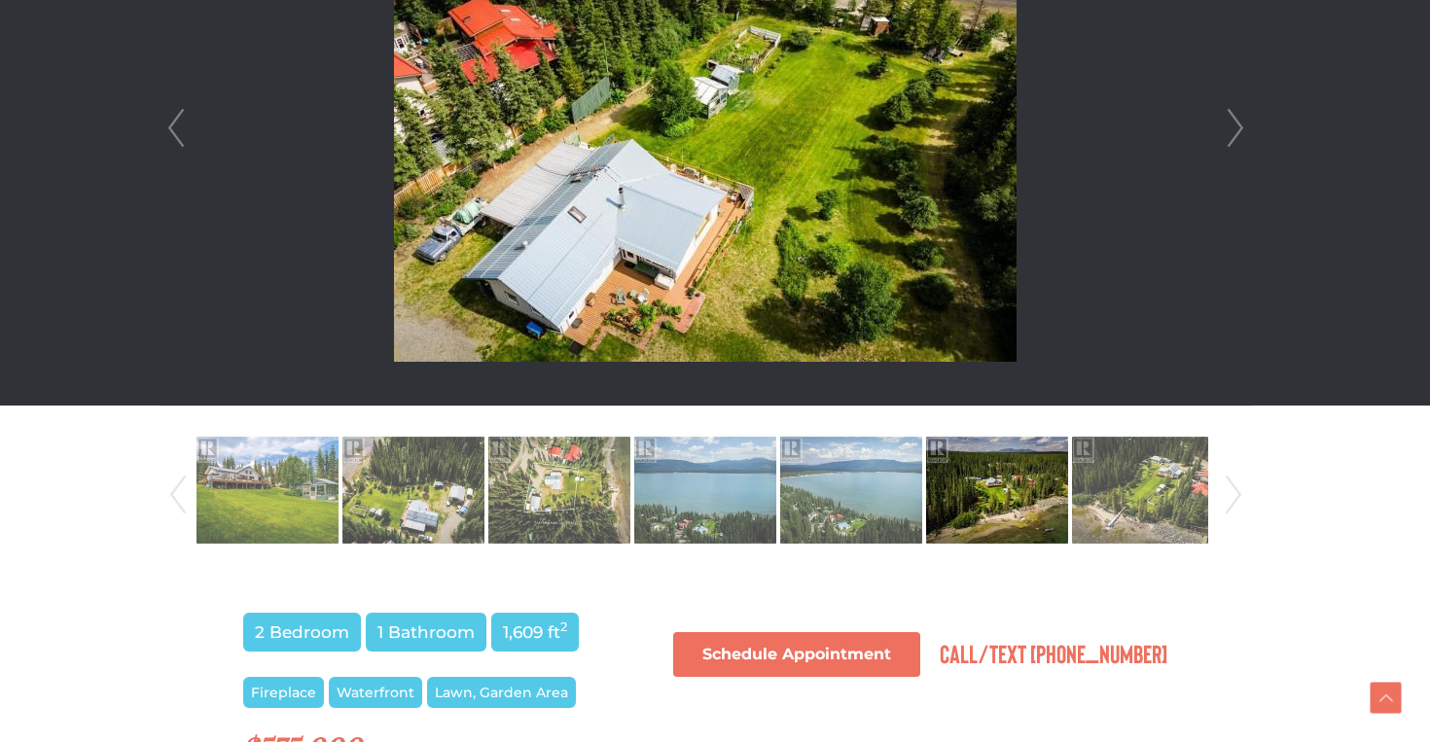
click at [186, 133] on link "Prev" at bounding box center [175, 128] width 29 height 554
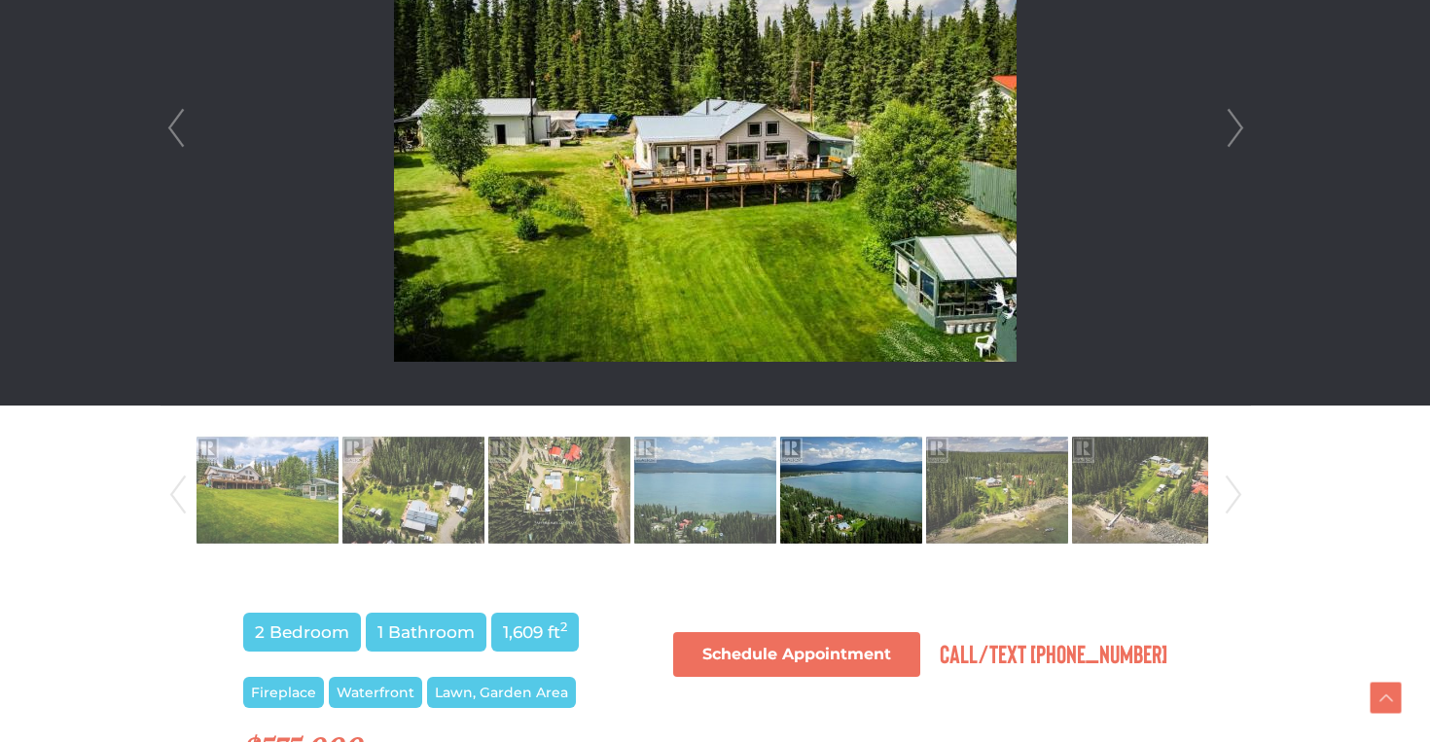
click at [1243, 131] on link "Next" at bounding box center [1235, 128] width 29 height 554
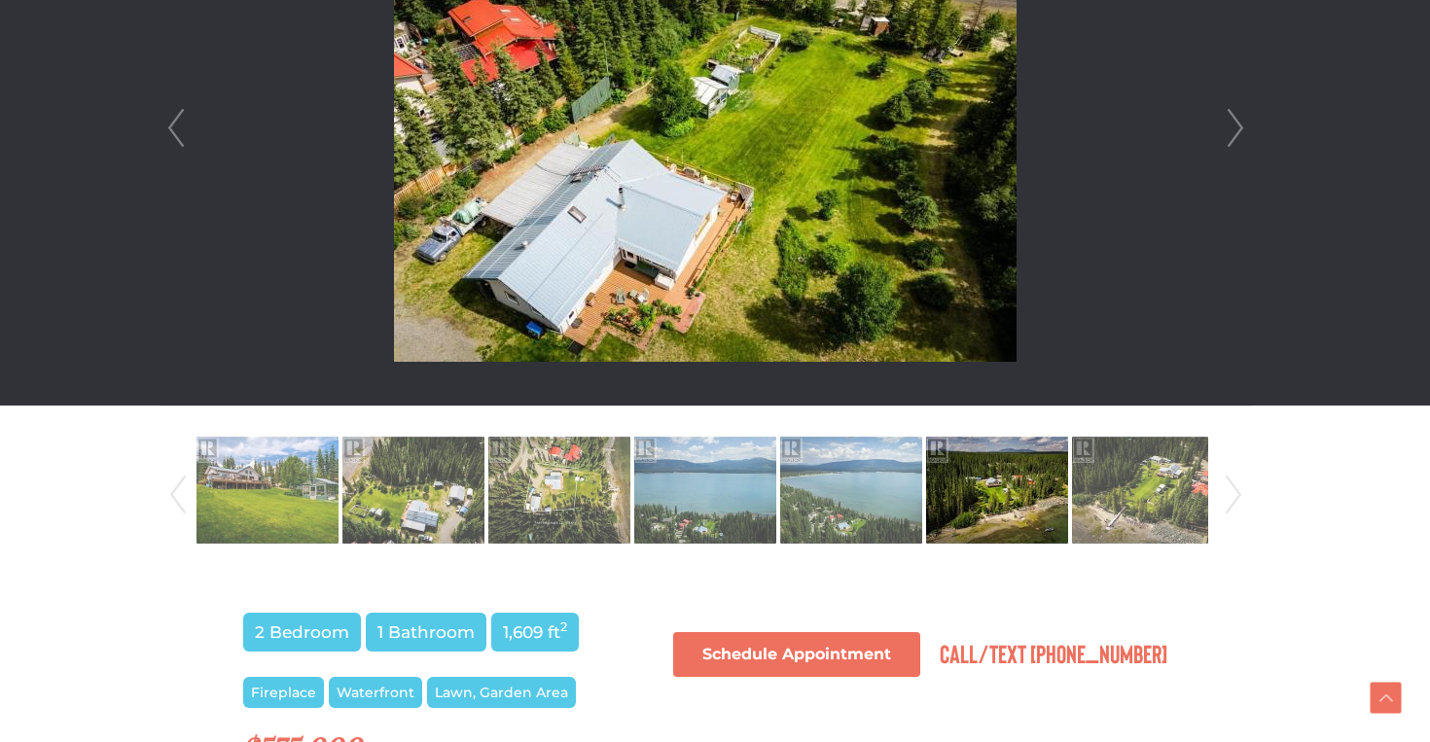
click at [1243, 131] on link "Next" at bounding box center [1235, 128] width 29 height 554
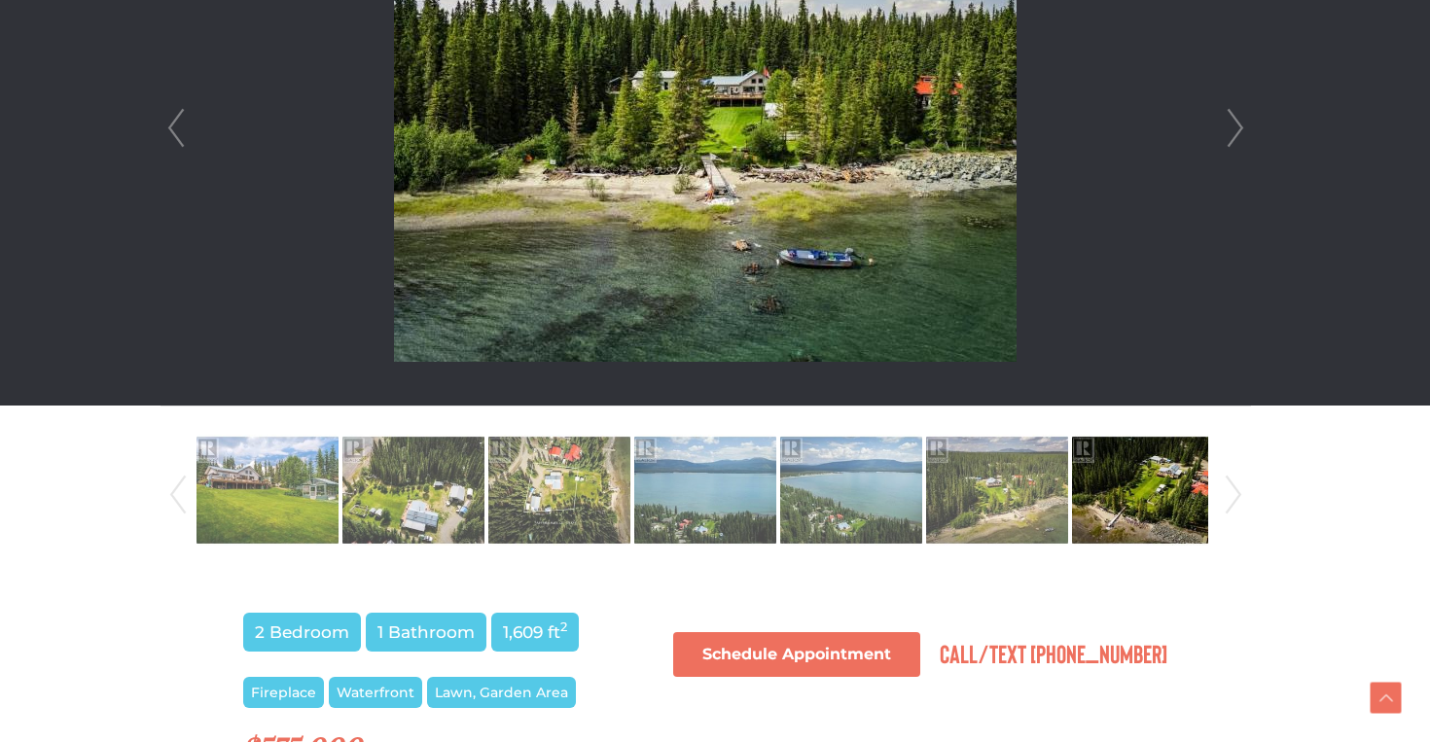
click at [1243, 131] on link "Next" at bounding box center [1235, 128] width 29 height 554
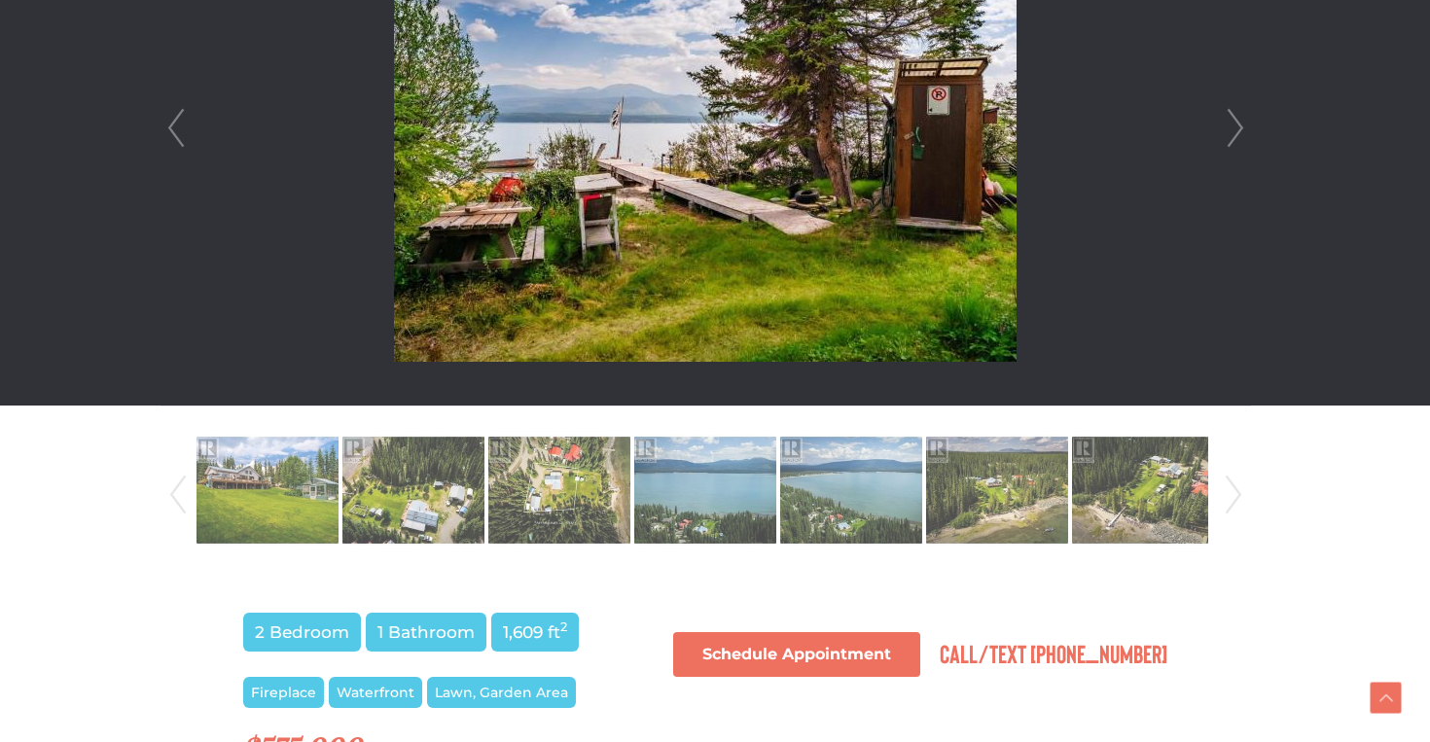
click at [1243, 131] on link "Next" at bounding box center [1235, 128] width 29 height 554
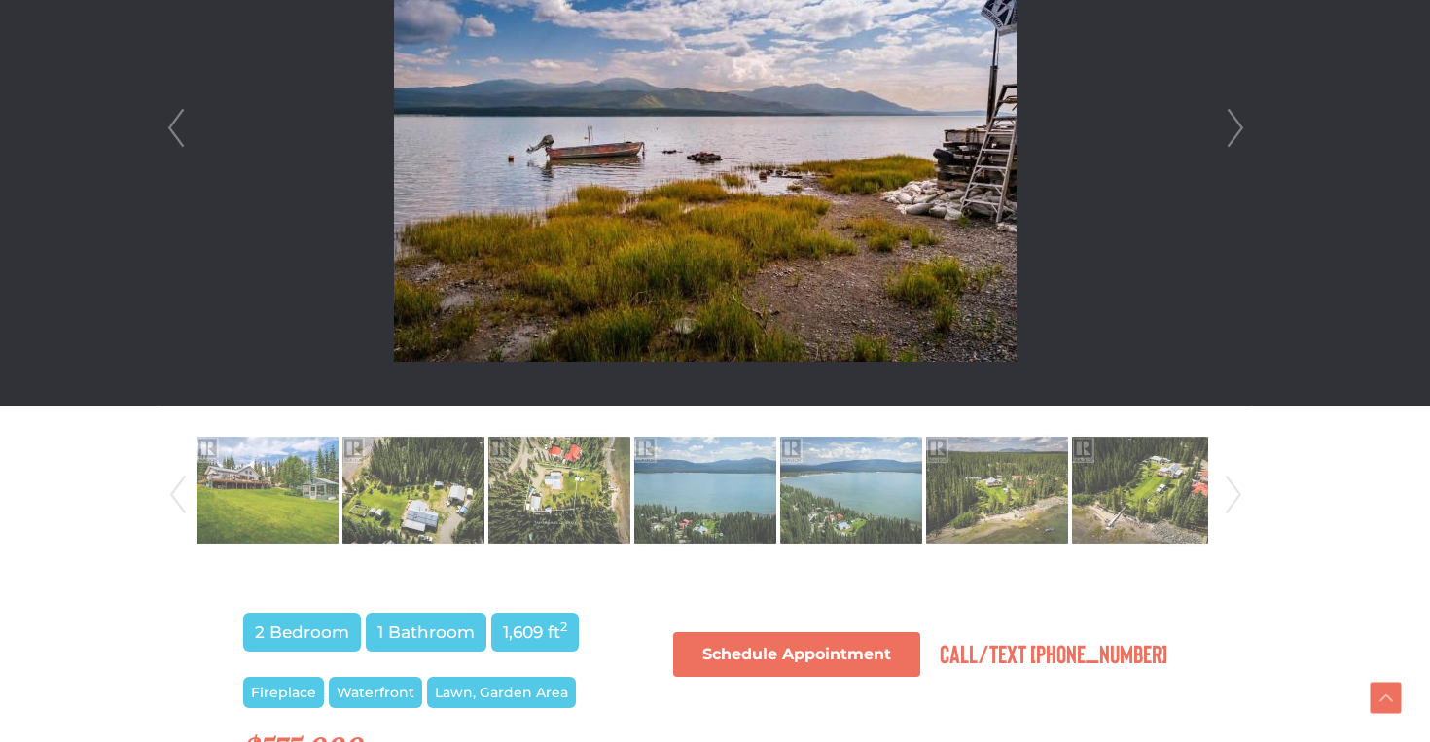
click at [1241, 128] on link "Next" at bounding box center [1235, 128] width 29 height 554
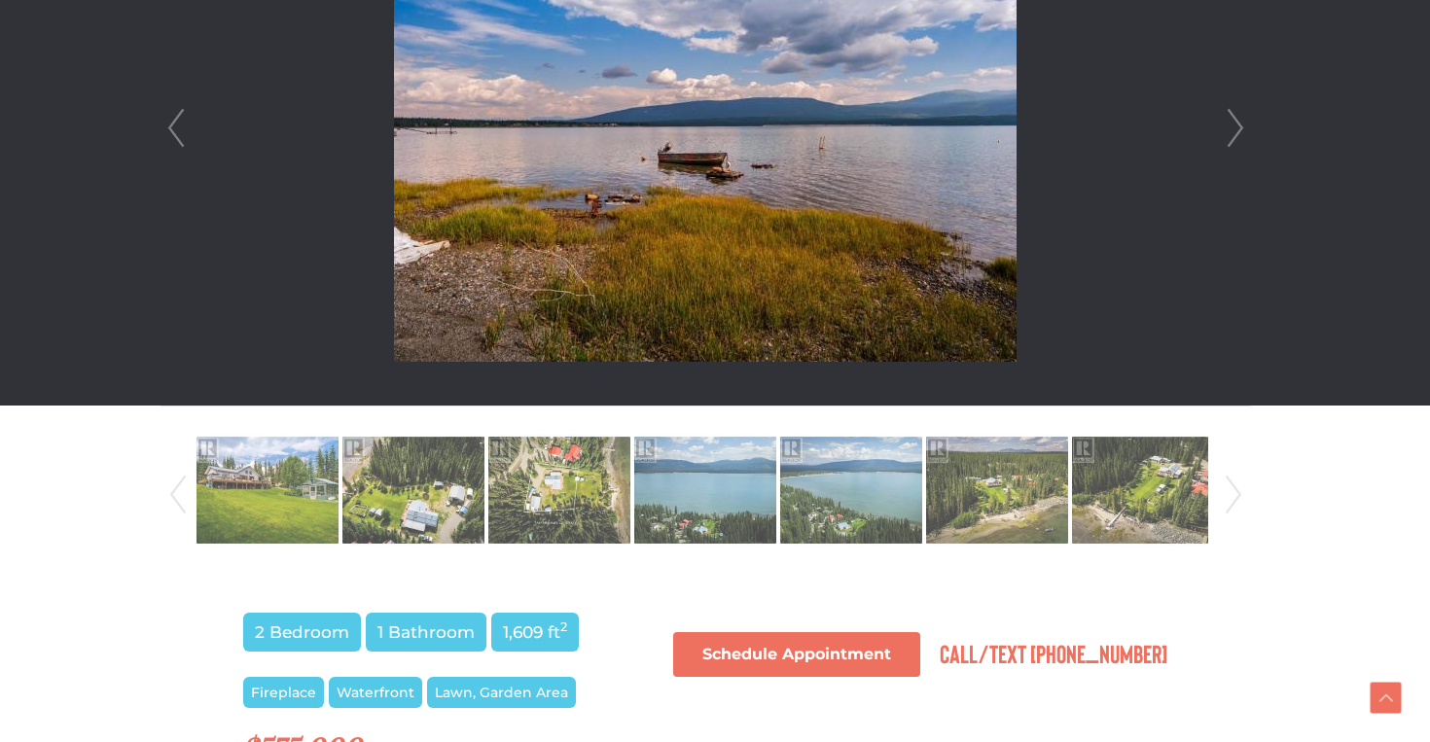
click at [1241, 128] on link "Next" at bounding box center [1235, 128] width 29 height 554
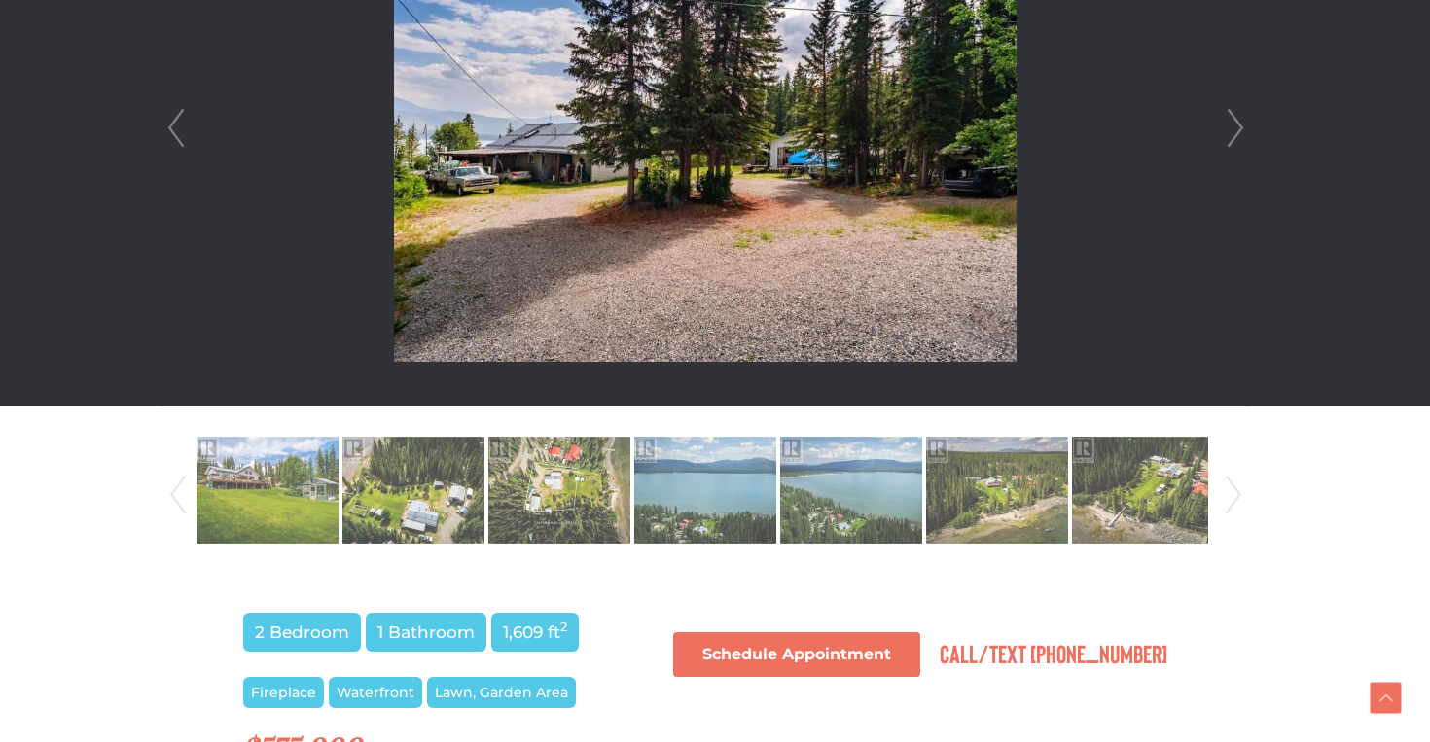
click at [1241, 128] on link "Next" at bounding box center [1235, 128] width 29 height 554
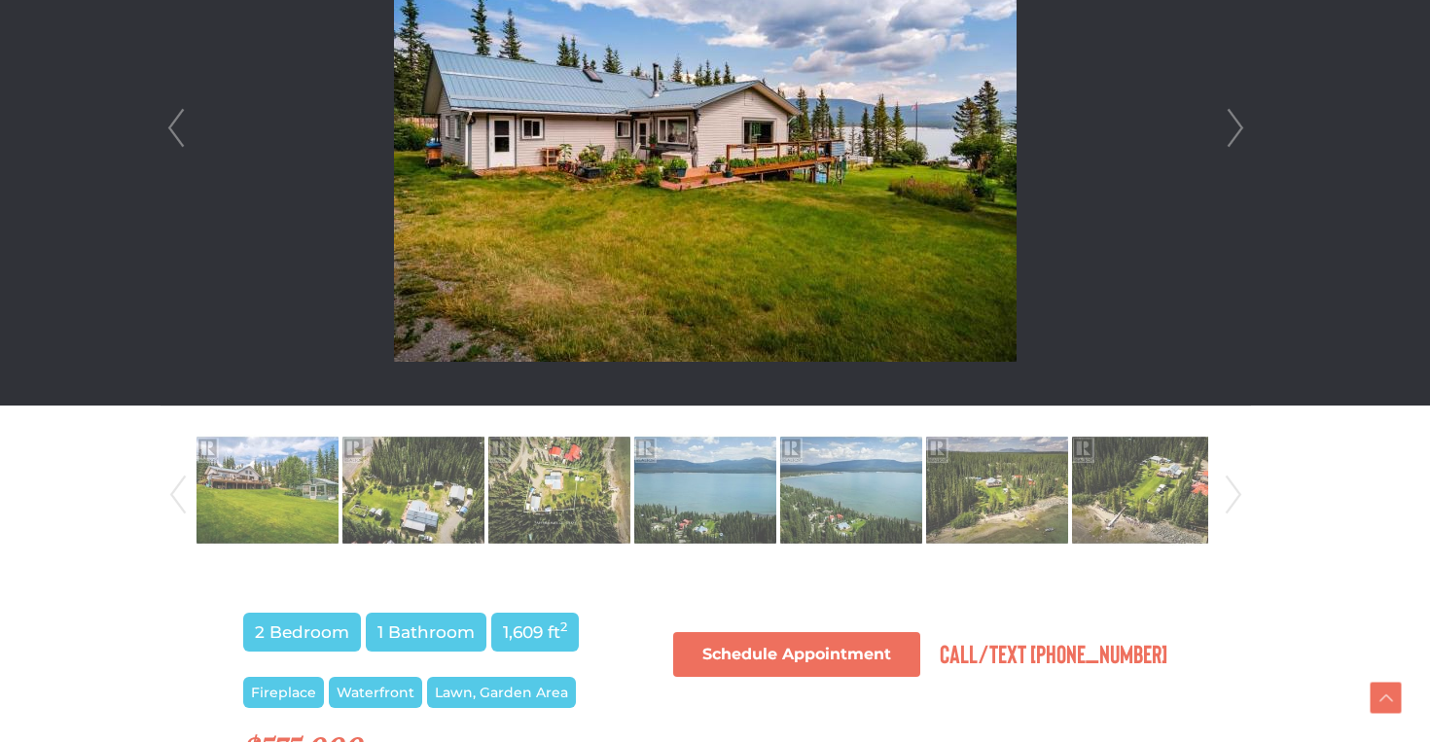
click at [1241, 128] on link "Next" at bounding box center [1235, 128] width 29 height 554
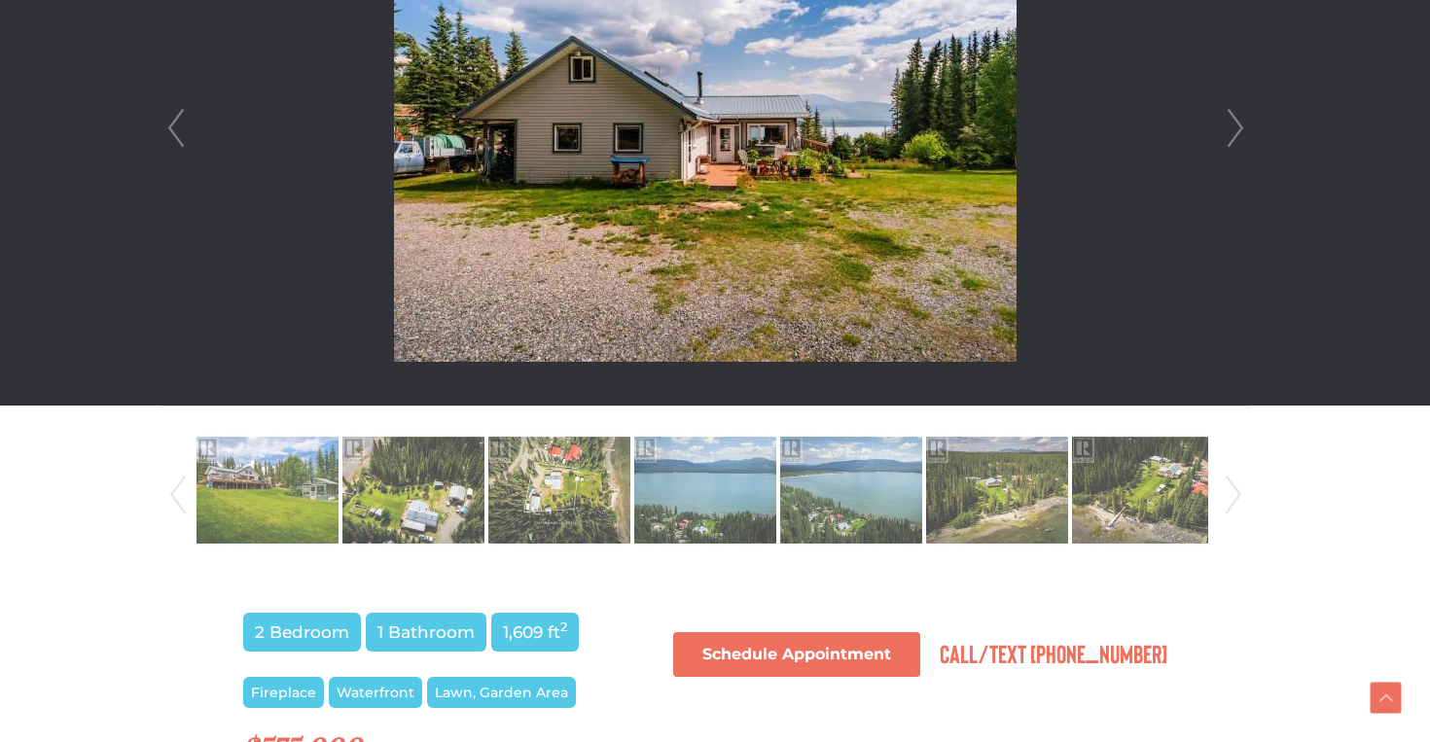
click at [1241, 128] on link "Next" at bounding box center [1235, 128] width 29 height 554
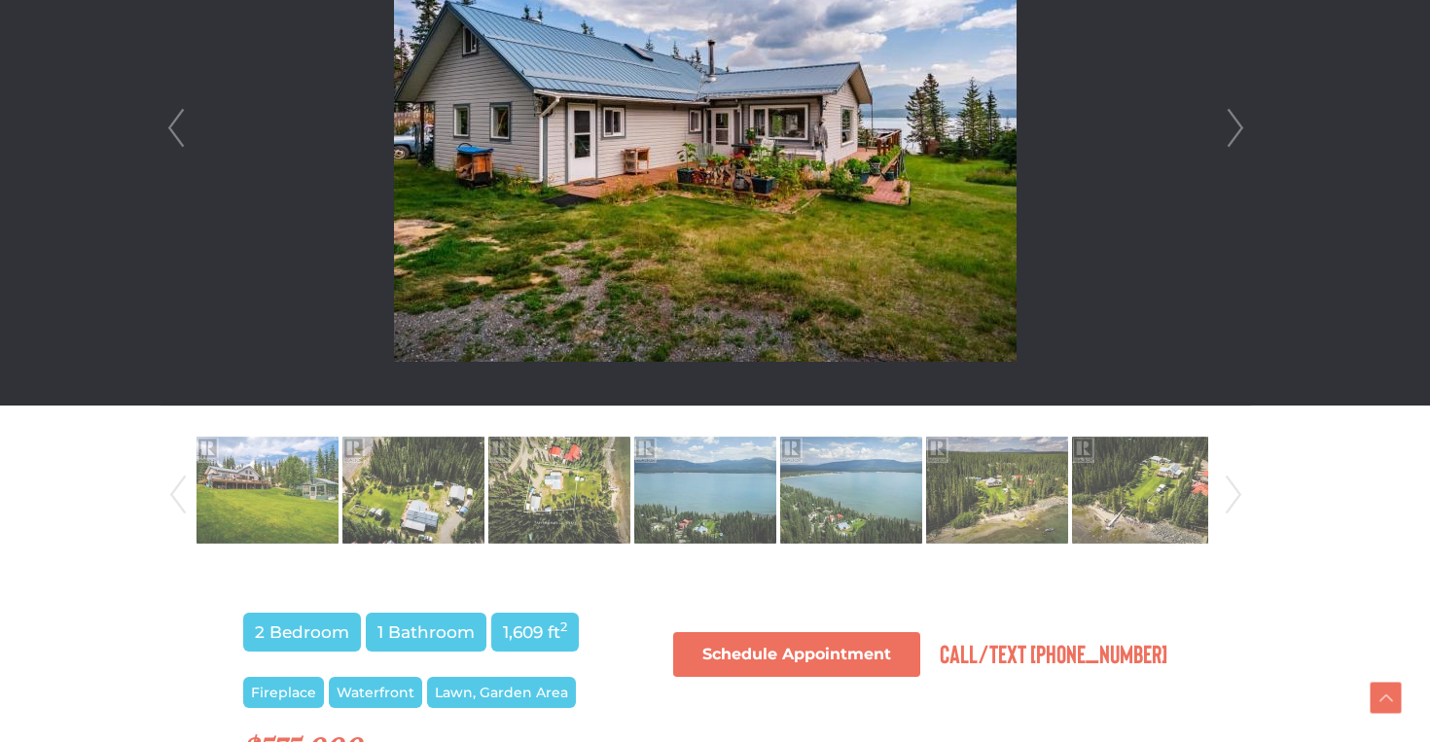
click at [1241, 128] on link "Next" at bounding box center [1235, 128] width 29 height 554
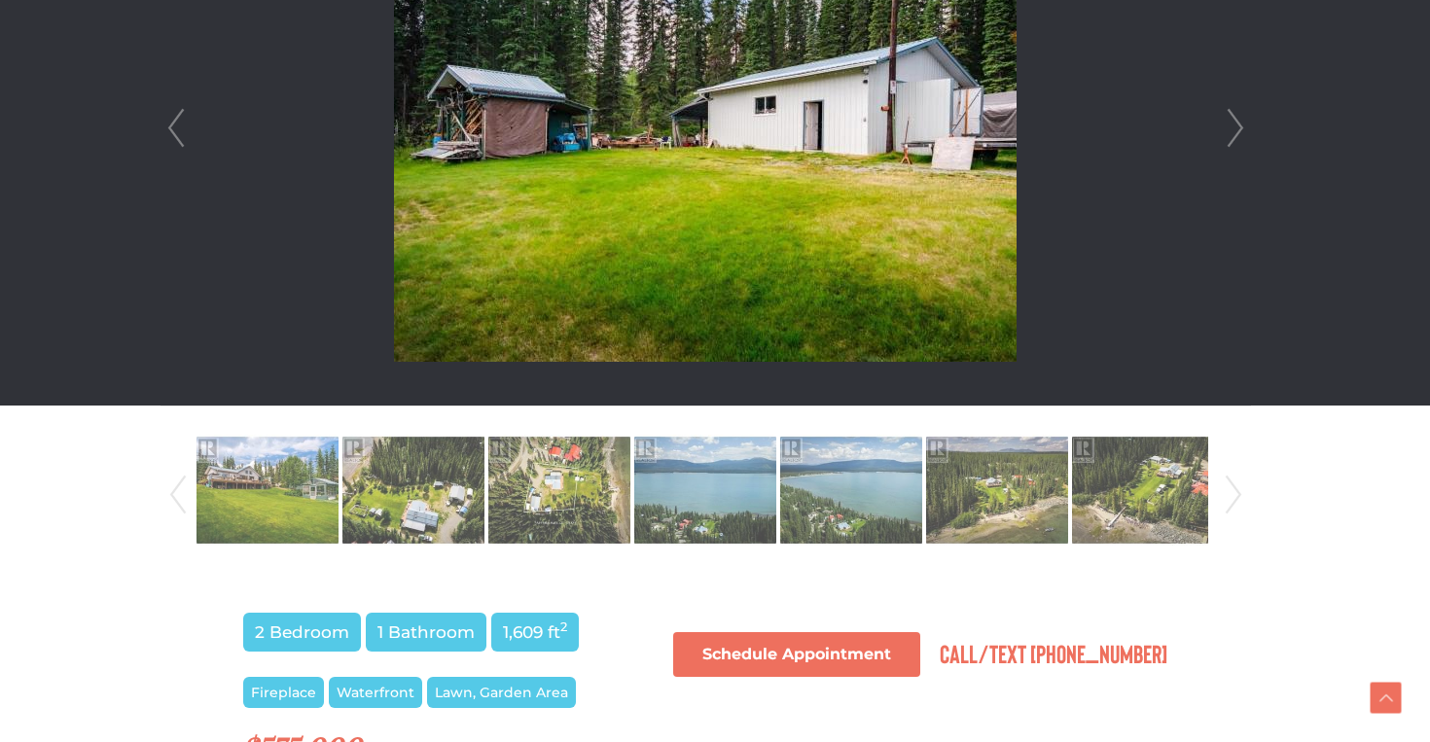
click at [1241, 128] on link "Next" at bounding box center [1235, 128] width 29 height 554
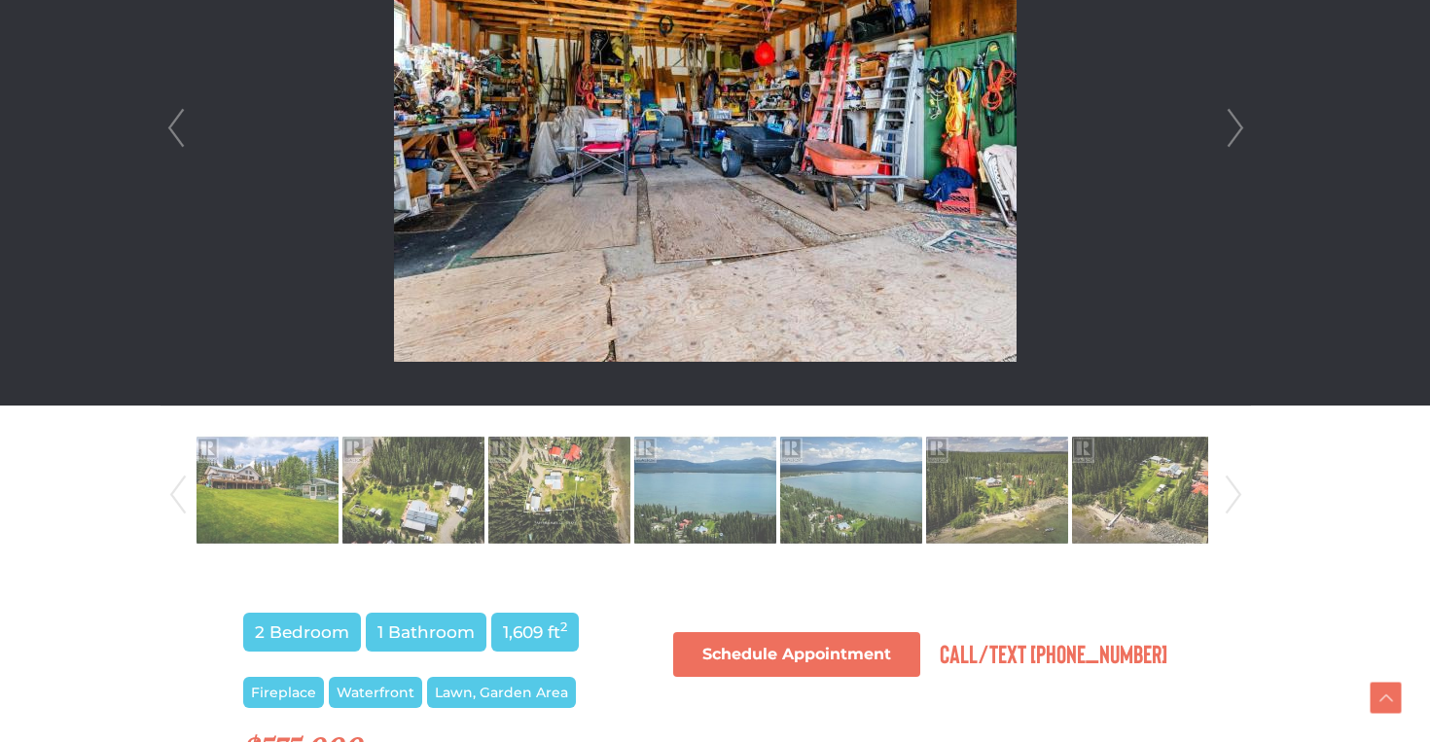
click at [1241, 128] on link "Next" at bounding box center [1235, 128] width 29 height 554
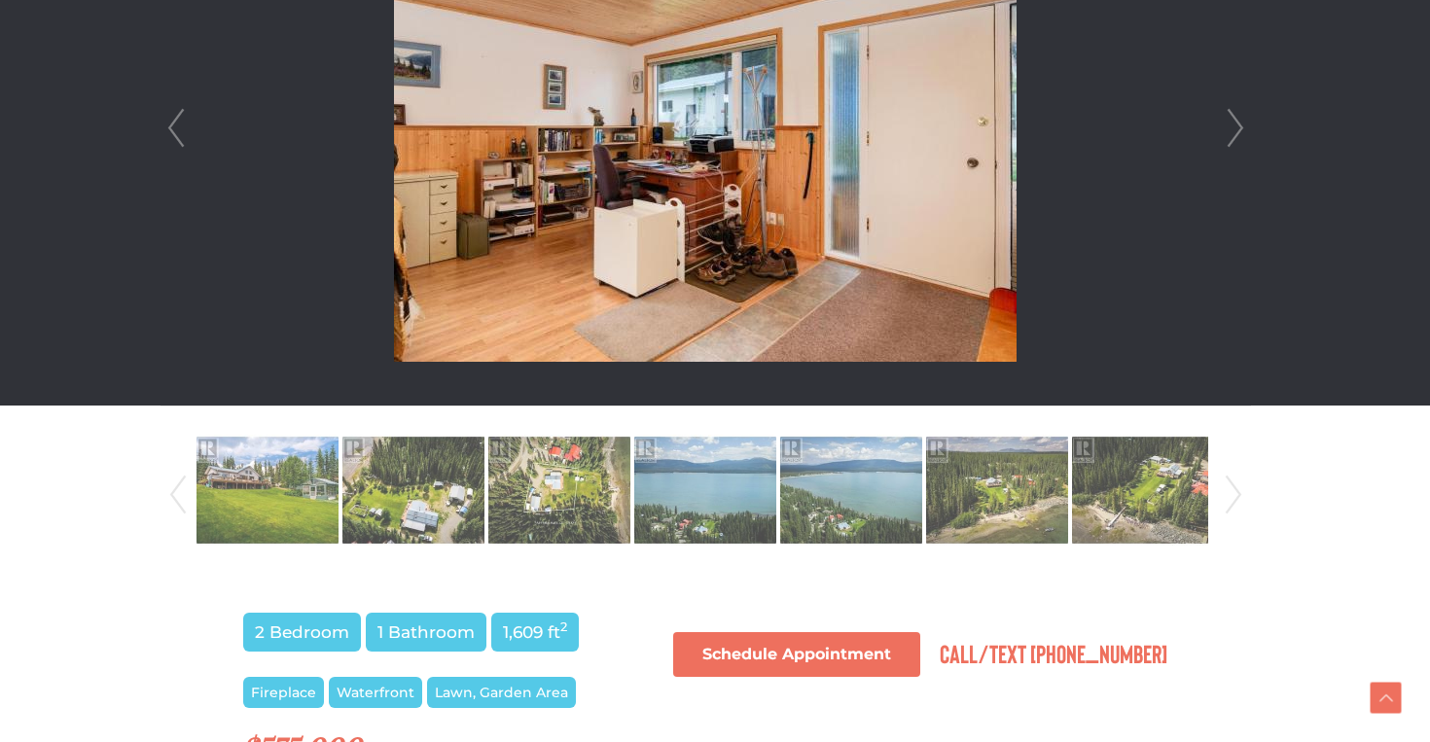
click at [1241, 128] on link "Next" at bounding box center [1235, 128] width 29 height 554
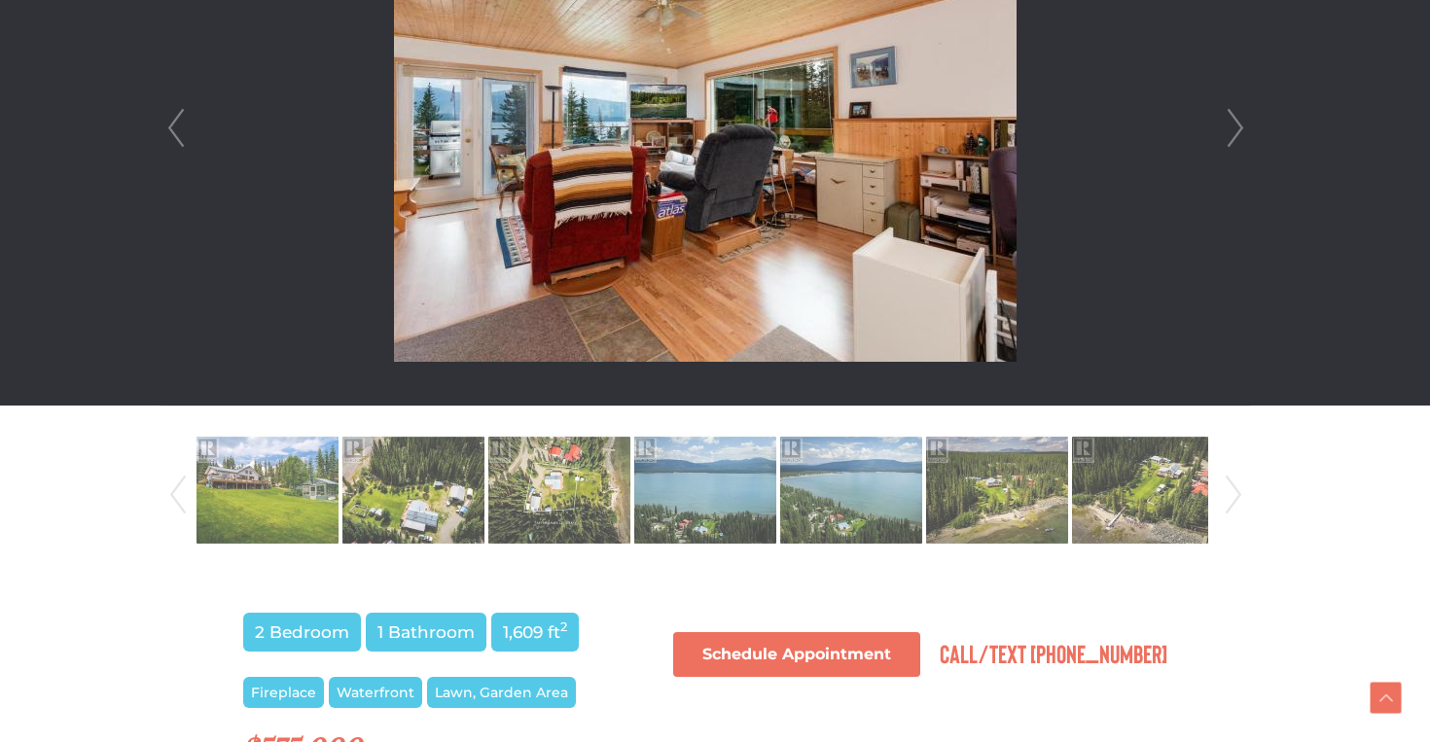
click at [1241, 128] on link "Next" at bounding box center [1235, 128] width 29 height 554
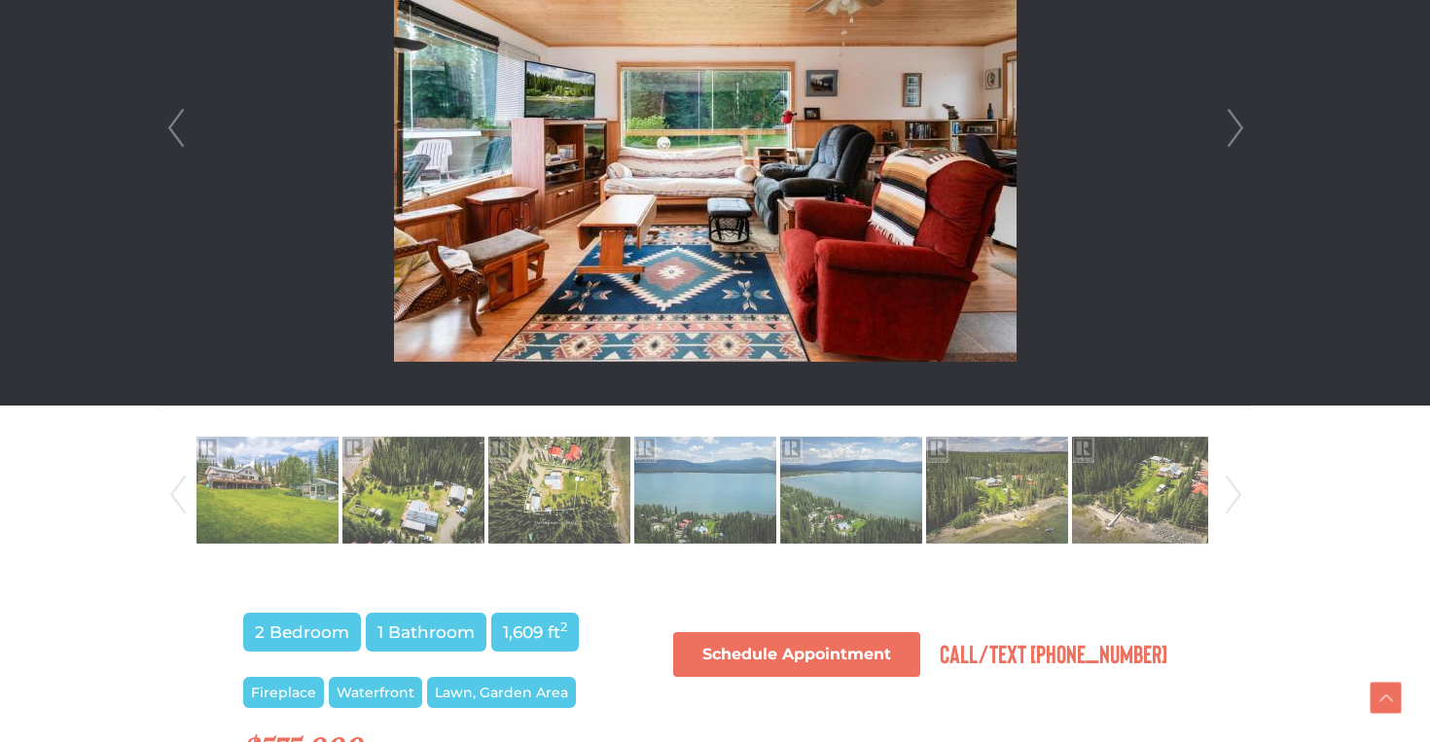
click at [1241, 128] on link "Next" at bounding box center [1235, 128] width 29 height 554
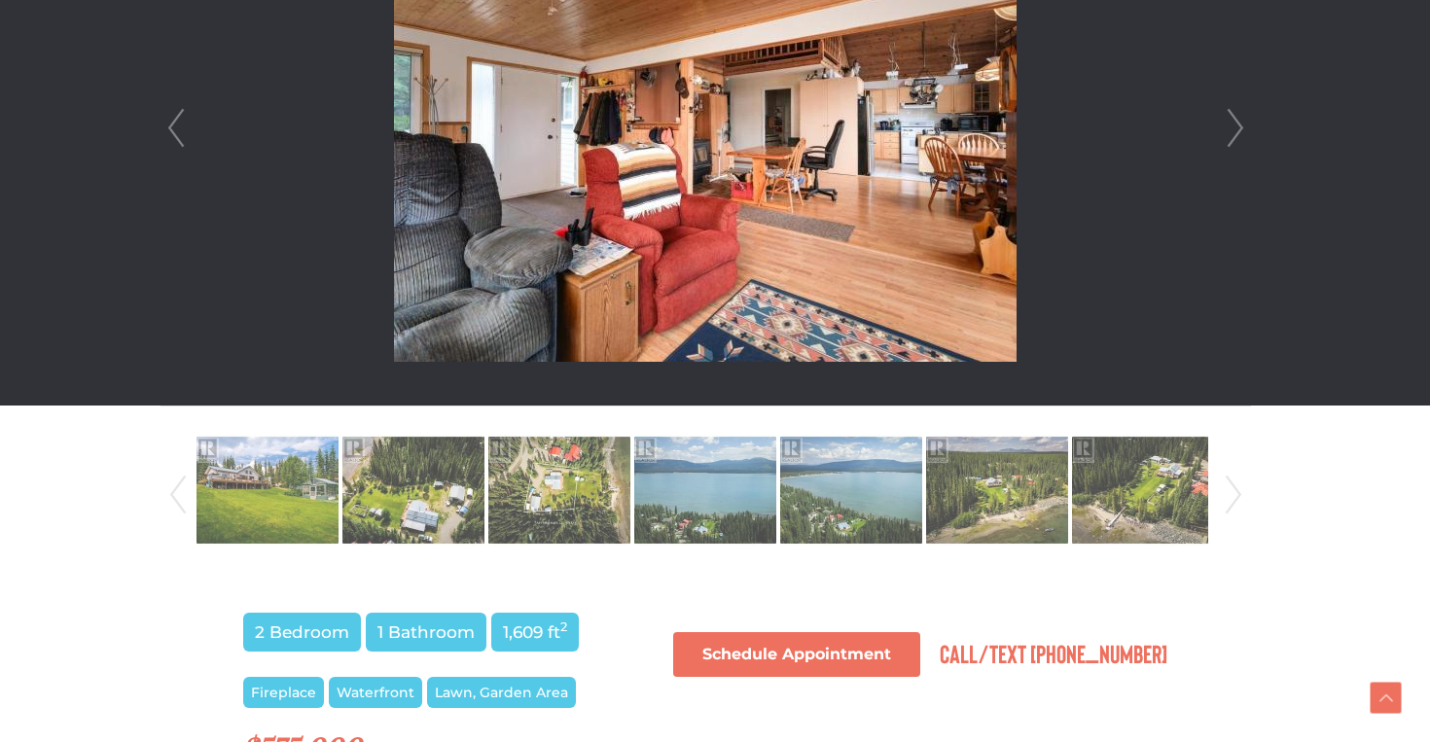
click at [177, 107] on link "Prev" at bounding box center [175, 128] width 29 height 554
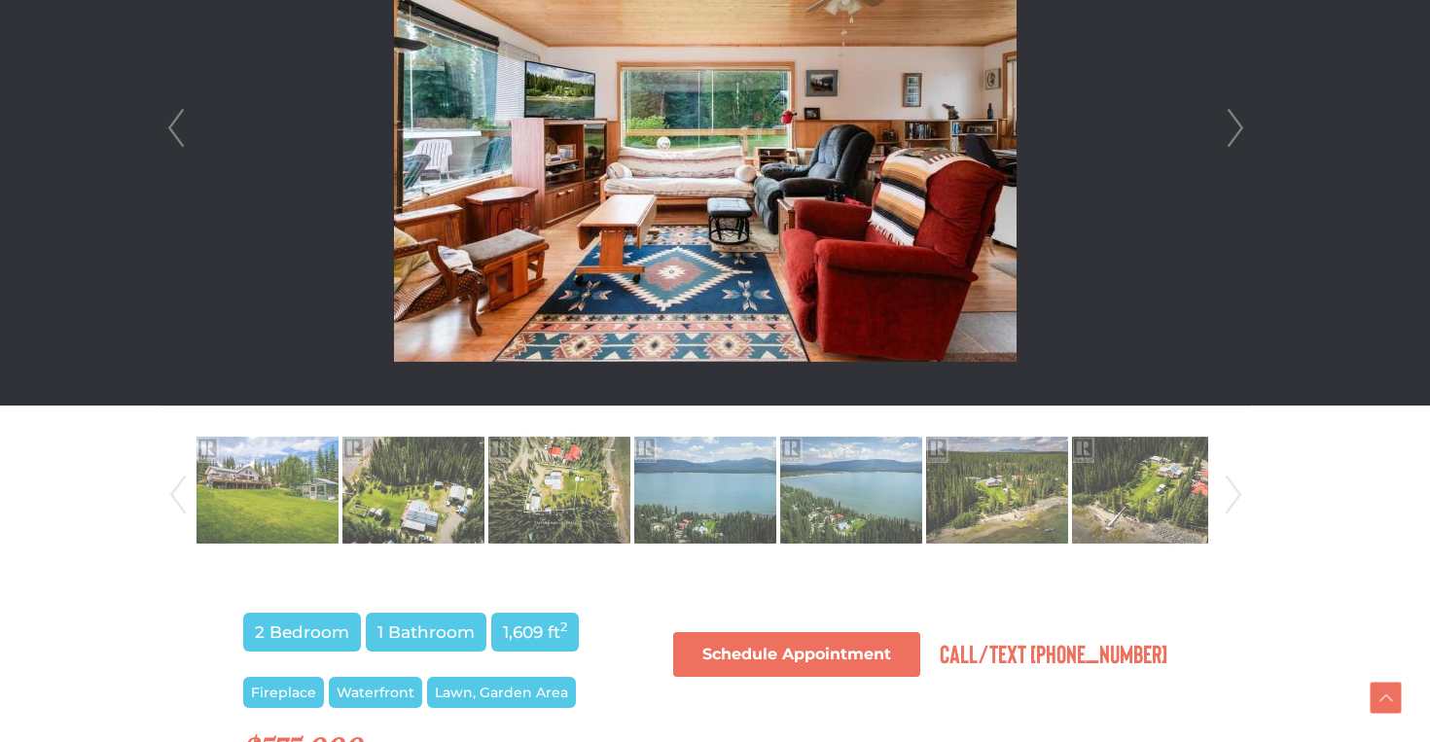
click at [1229, 125] on link "Next" at bounding box center [1235, 128] width 29 height 554
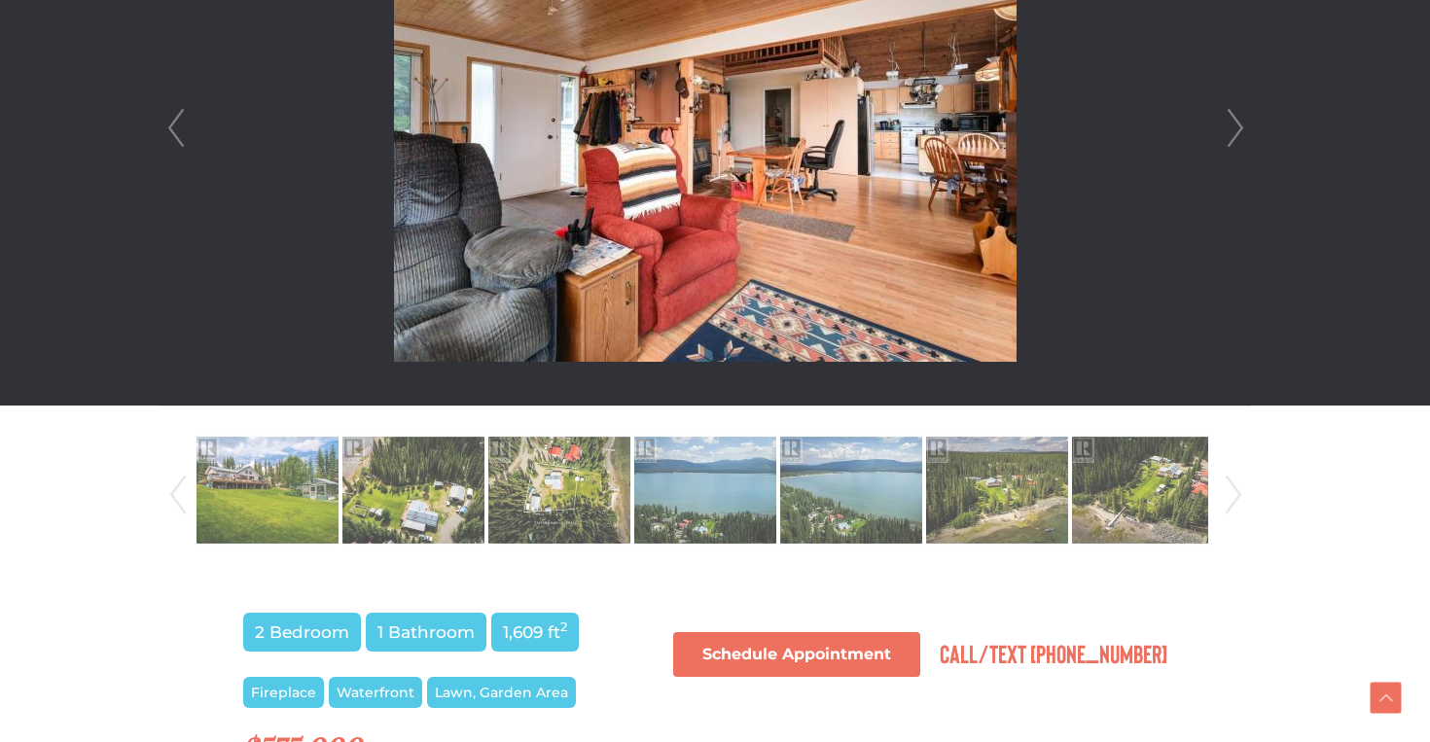
click at [1229, 125] on link "Next" at bounding box center [1235, 128] width 29 height 554
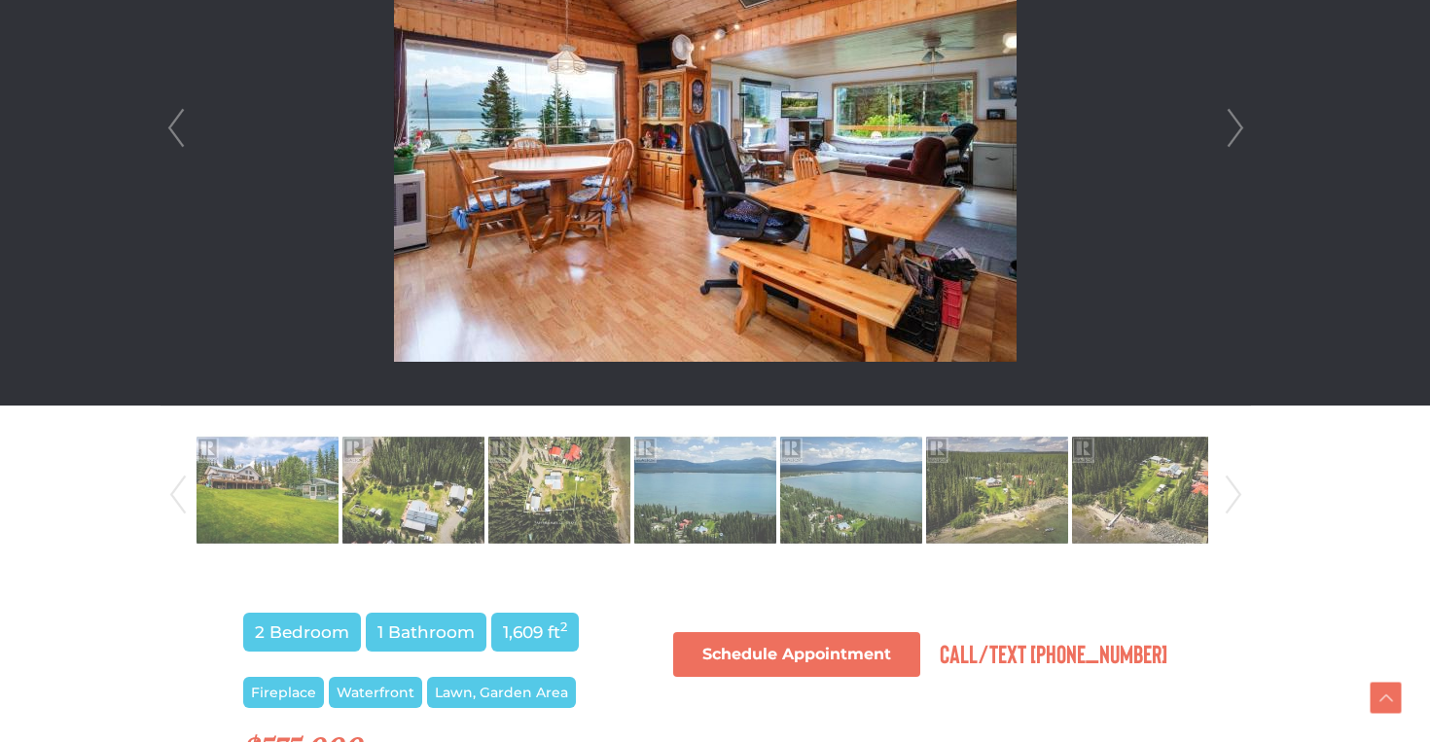
click at [1229, 126] on link "Next" at bounding box center [1235, 128] width 29 height 554
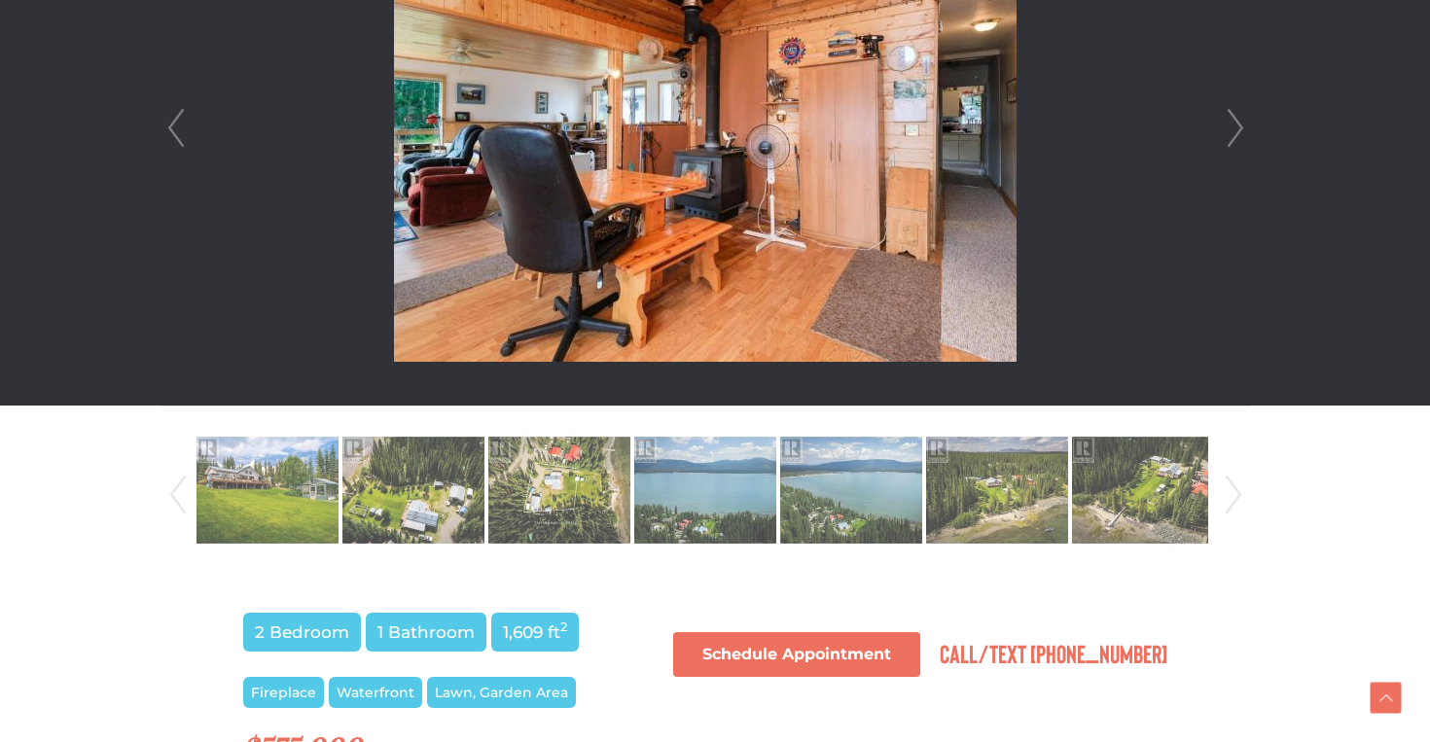
click at [1229, 126] on link "Next" at bounding box center [1235, 128] width 29 height 554
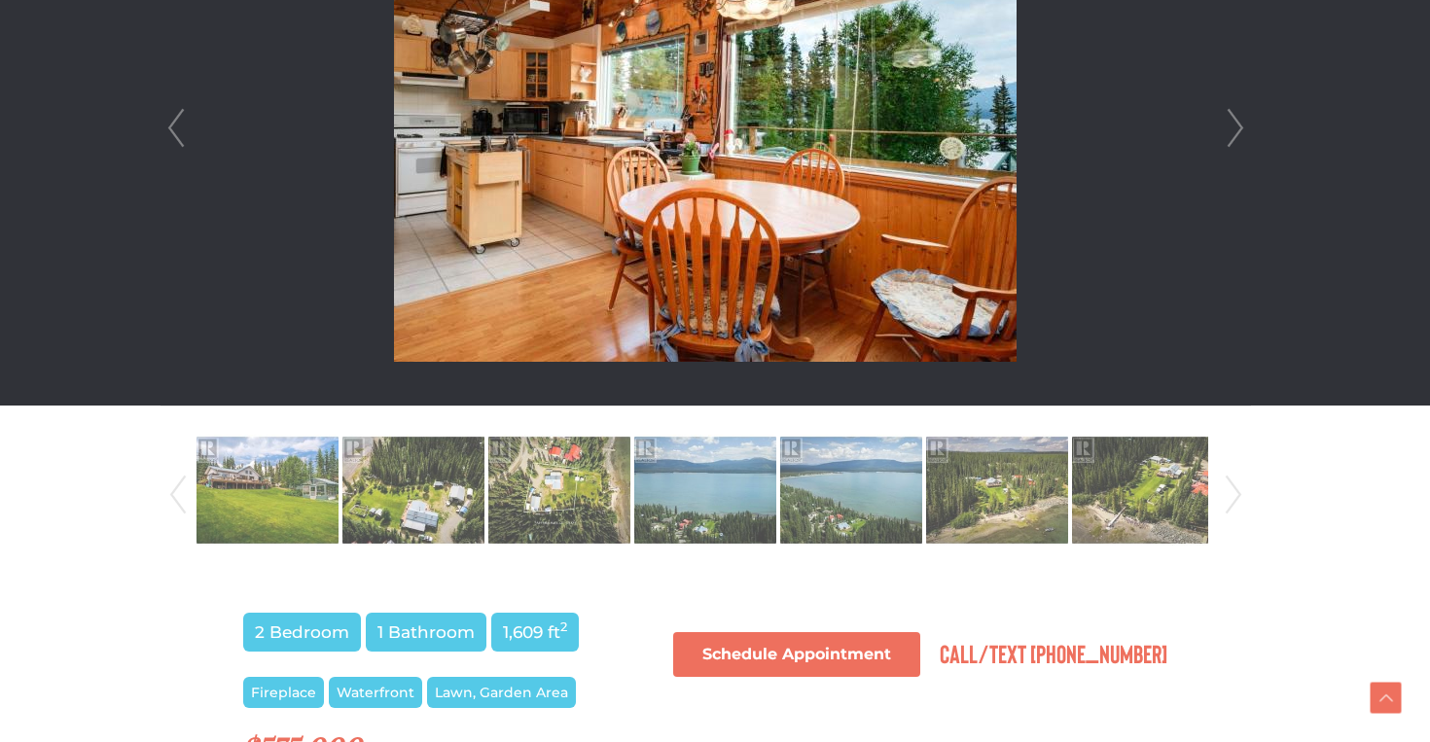
click at [165, 135] on link "Prev" at bounding box center [175, 128] width 29 height 554
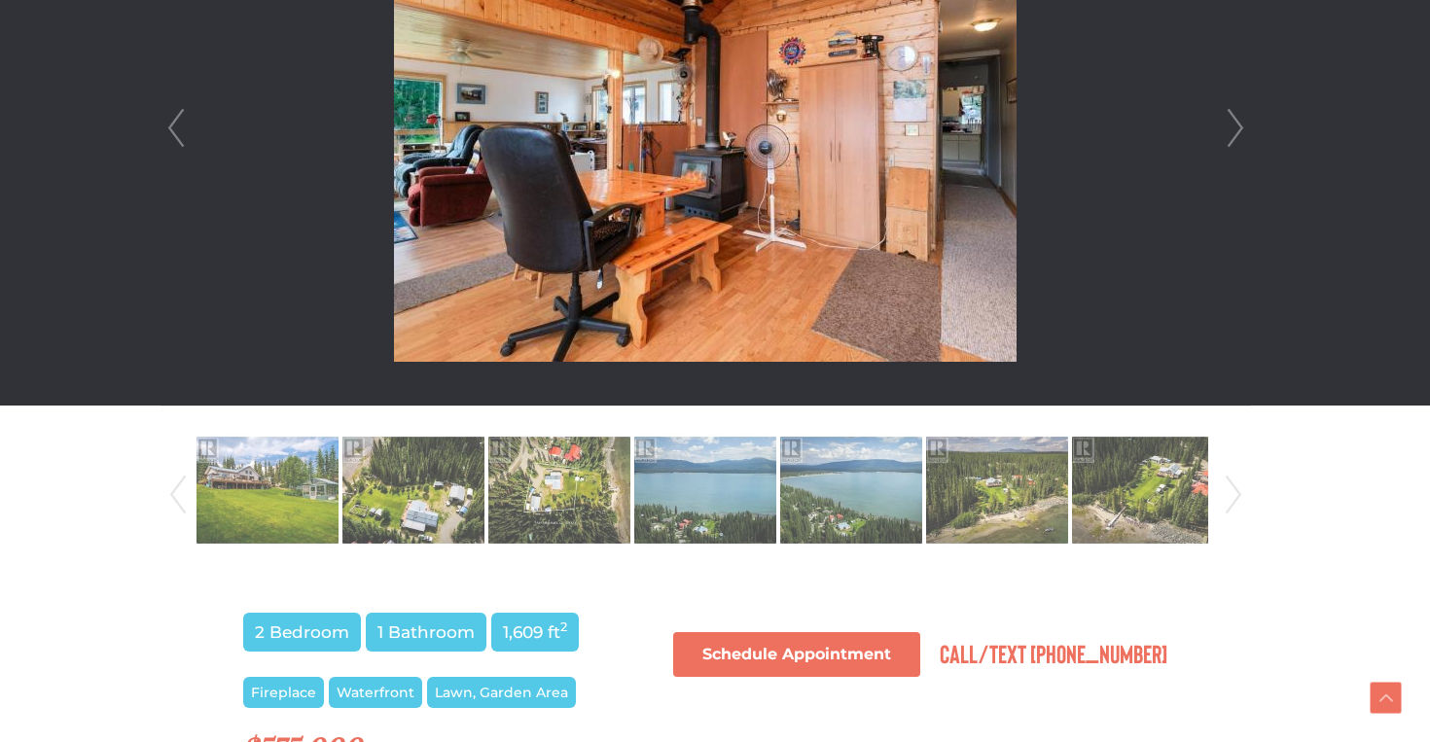
click at [1241, 131] on link "Next" at bounding box center [1235, 128] width 29 height 554
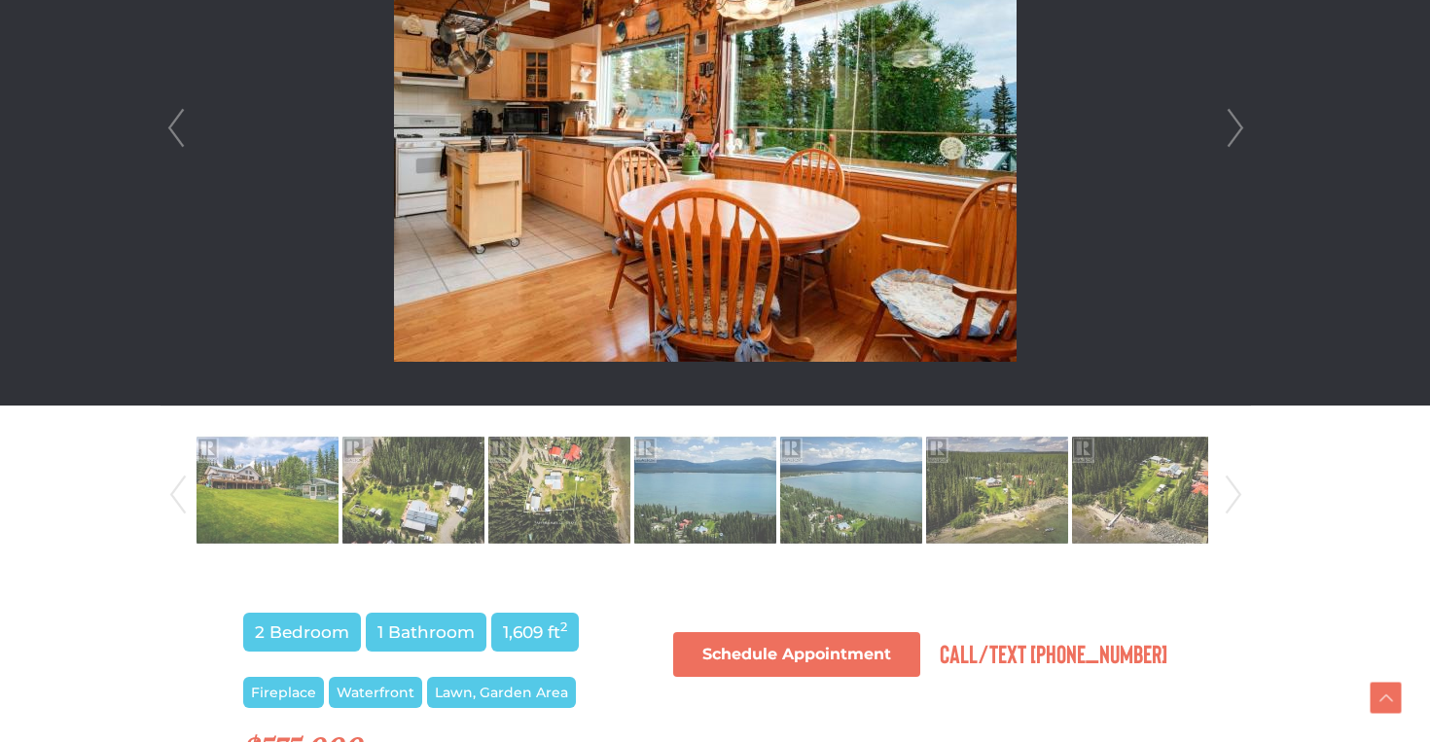
click at [1241, 131] on link "Next" at bounding box center [1235, 128] width 29 height 554
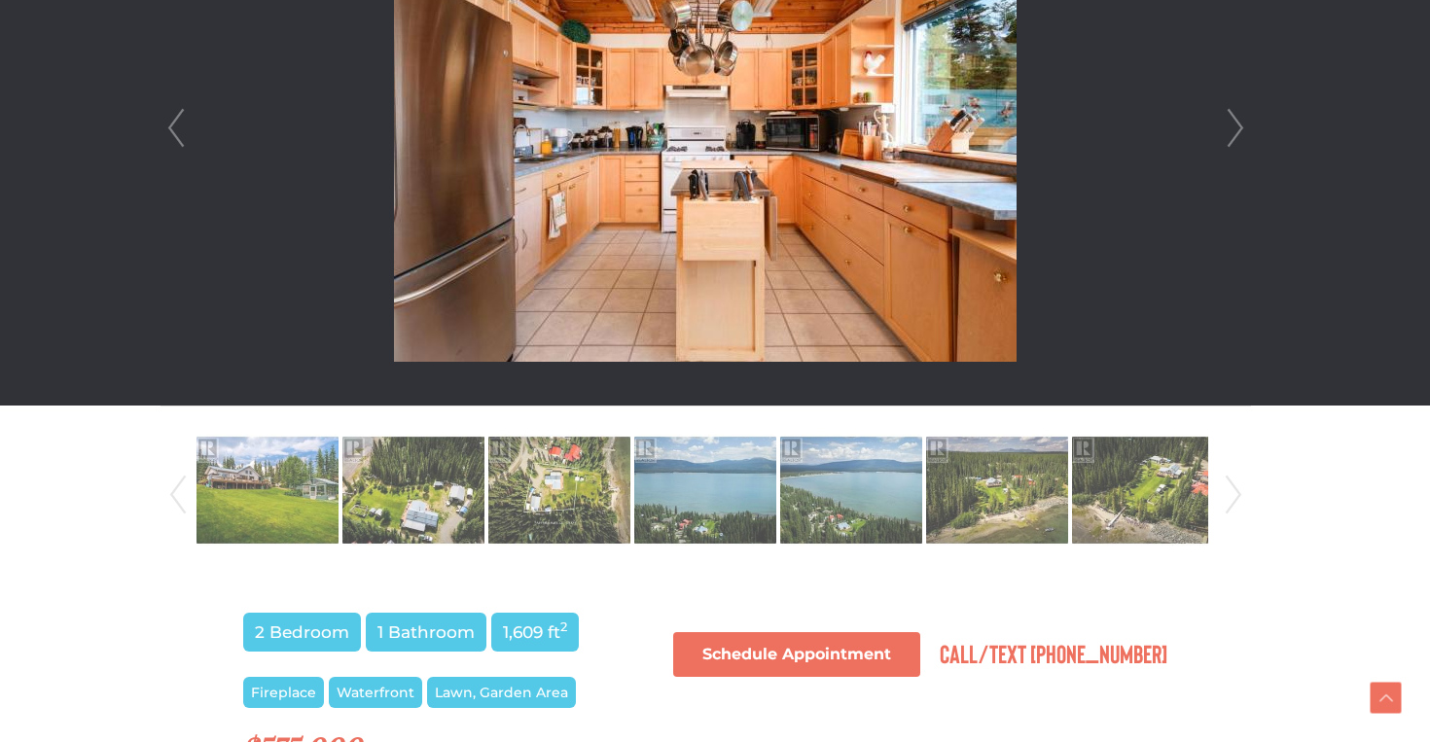
click at [1241, 132] on link "Next" at bounding box center [1235, 128] width 29 height 554
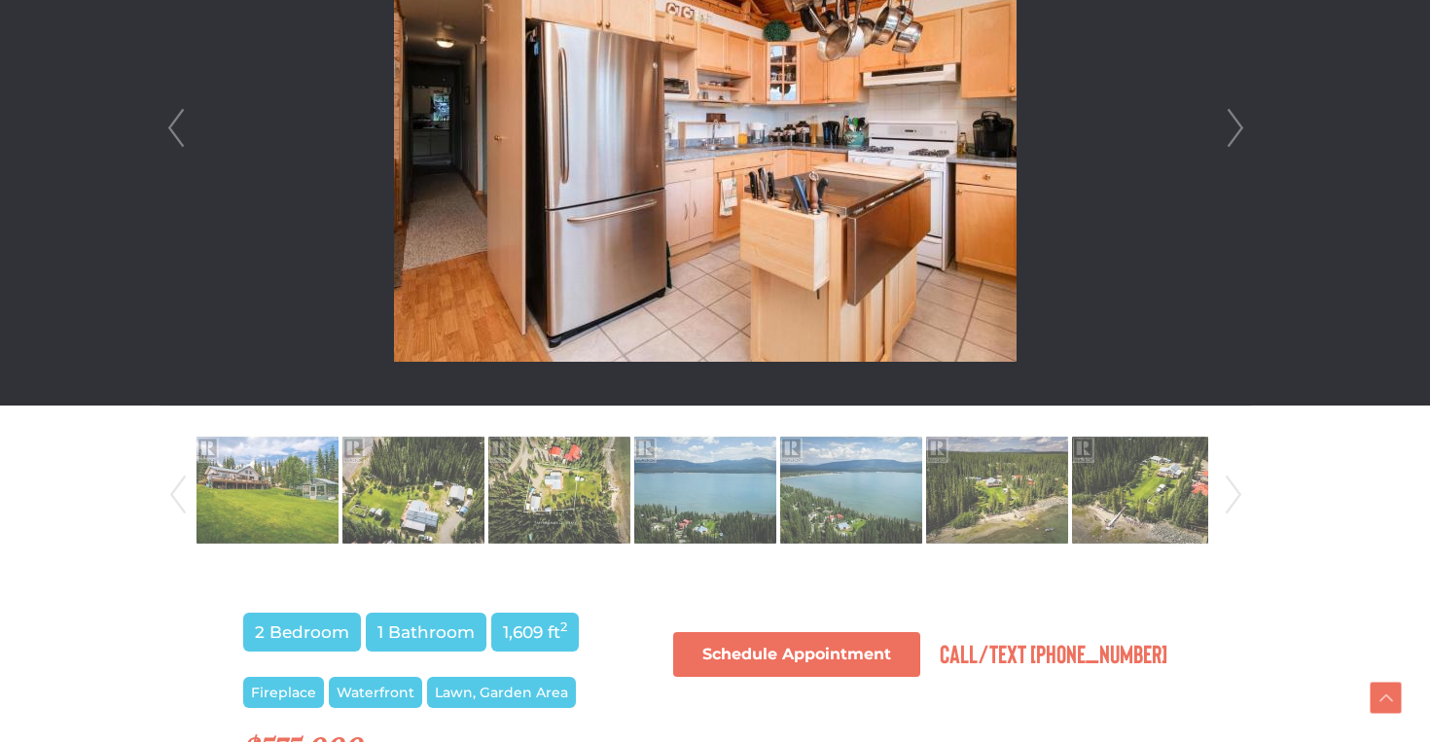
click at [1241, 132] on link "Next" at bounding box center [1235, 128] width 29 height 554
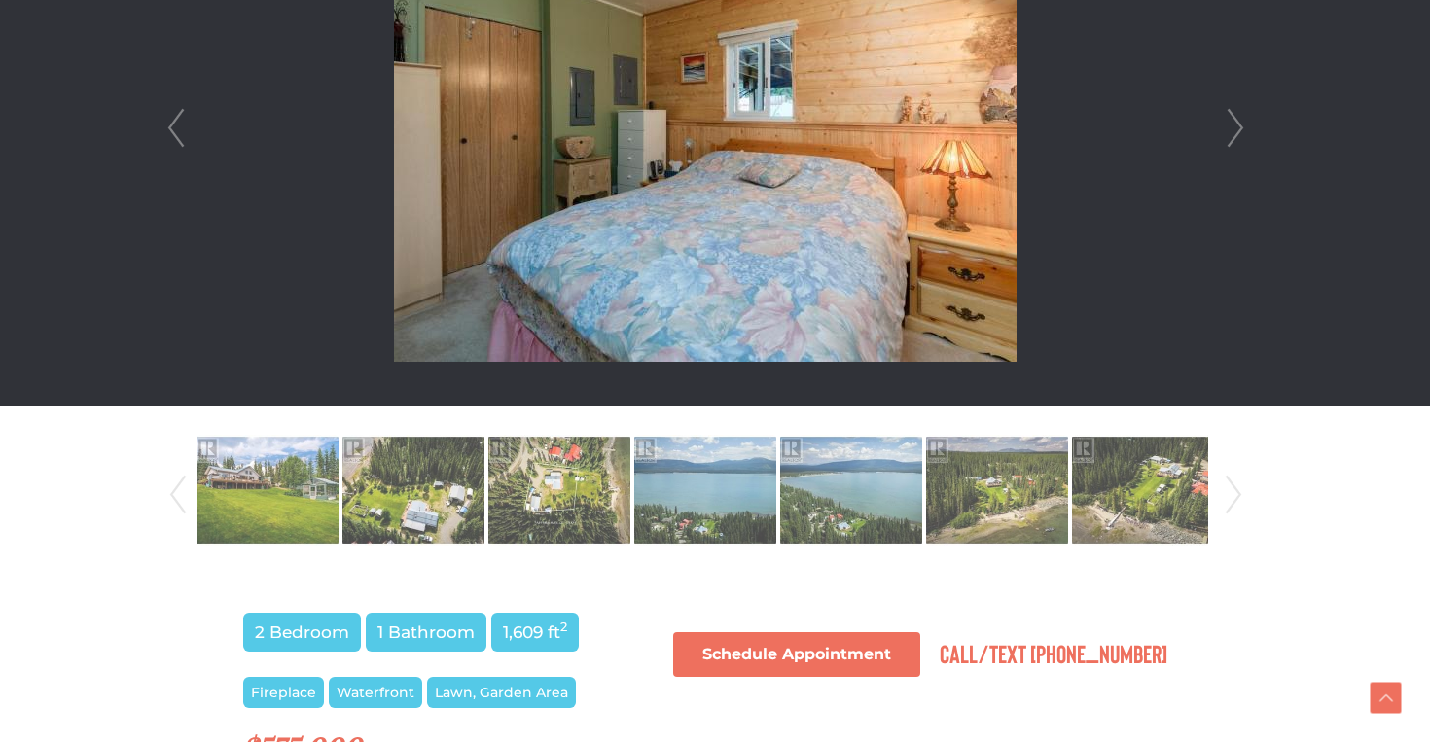
click at [1241, 132] on link "Next" at bounding box center [1235, 128] width 29 height 554
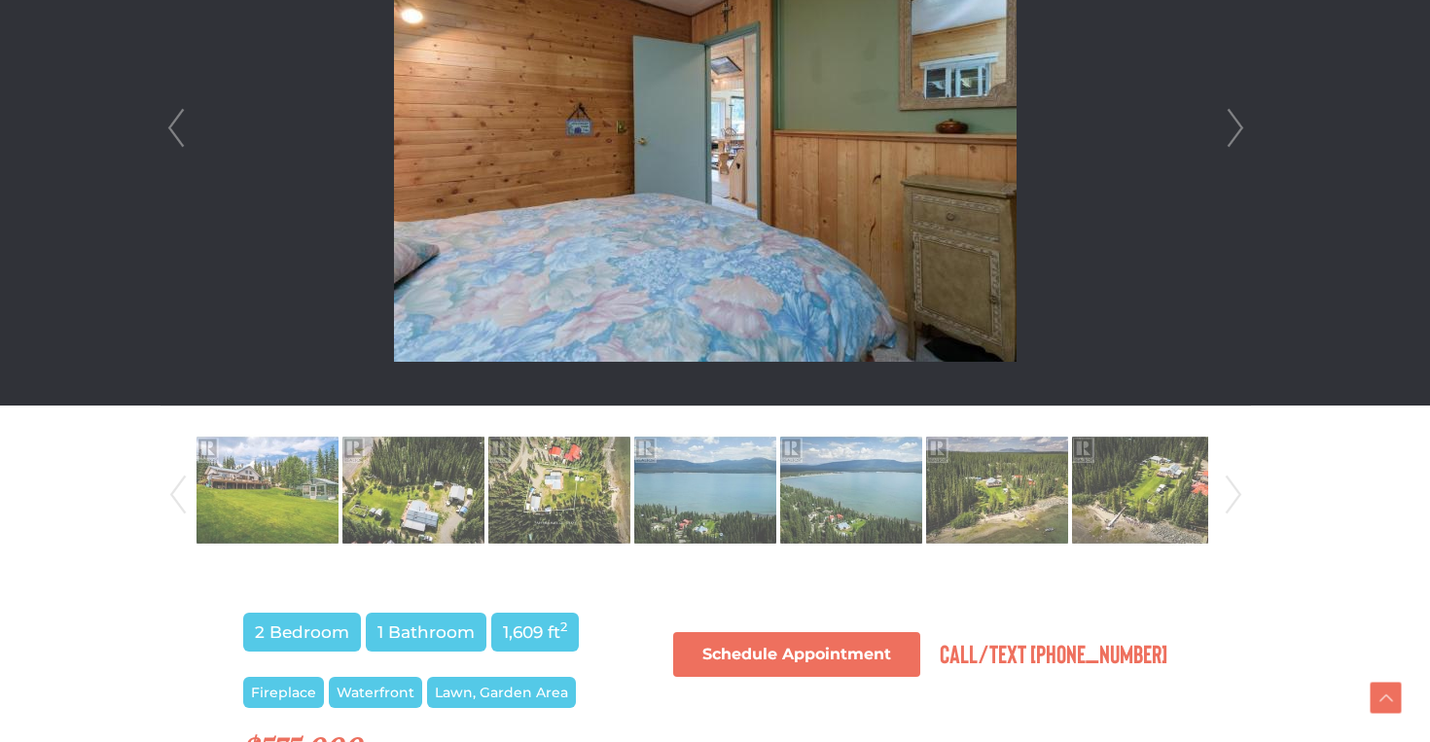
click at [1241, 132] on link "Next" at bounding box center [1235, 128] width 29 height 554
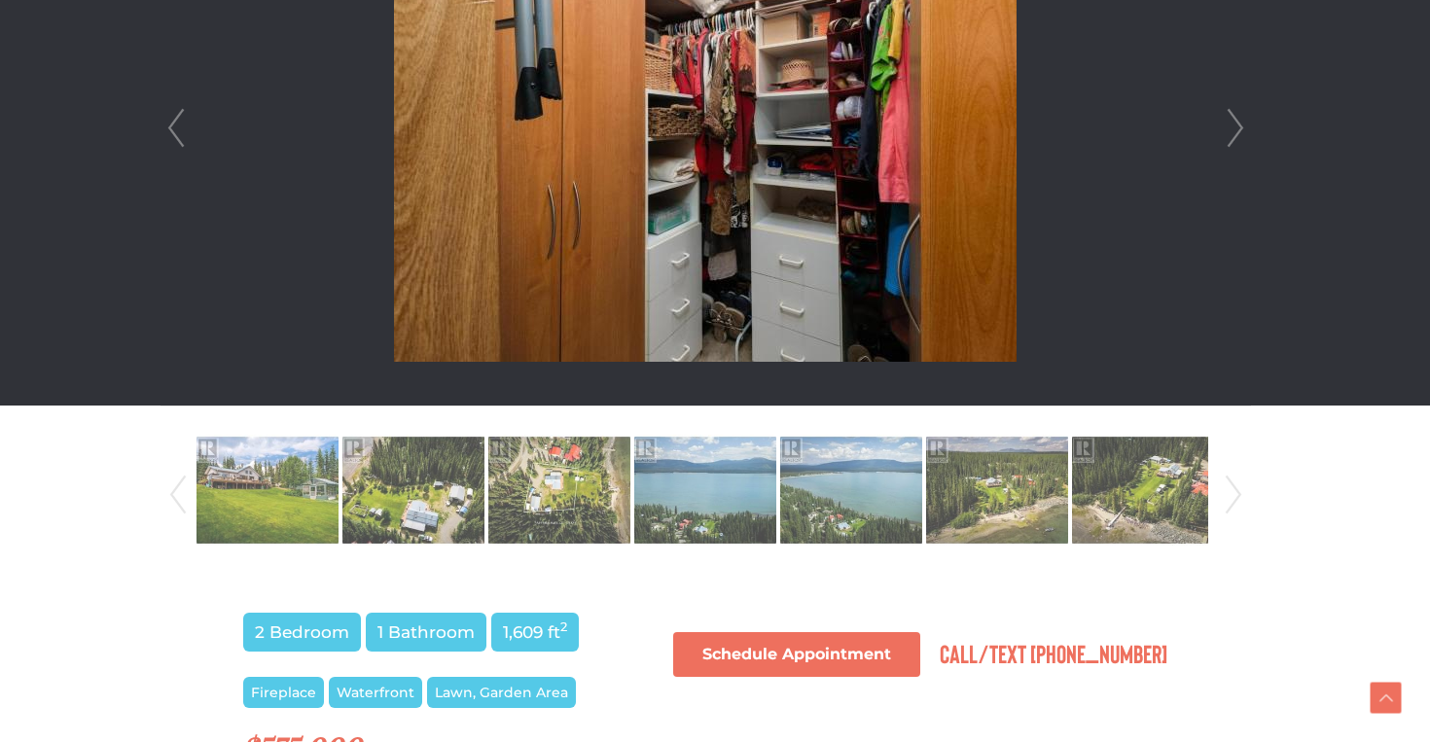
click at [1241, 132] on link "Next" at bounding box center [1235, 128] width 29 height 554
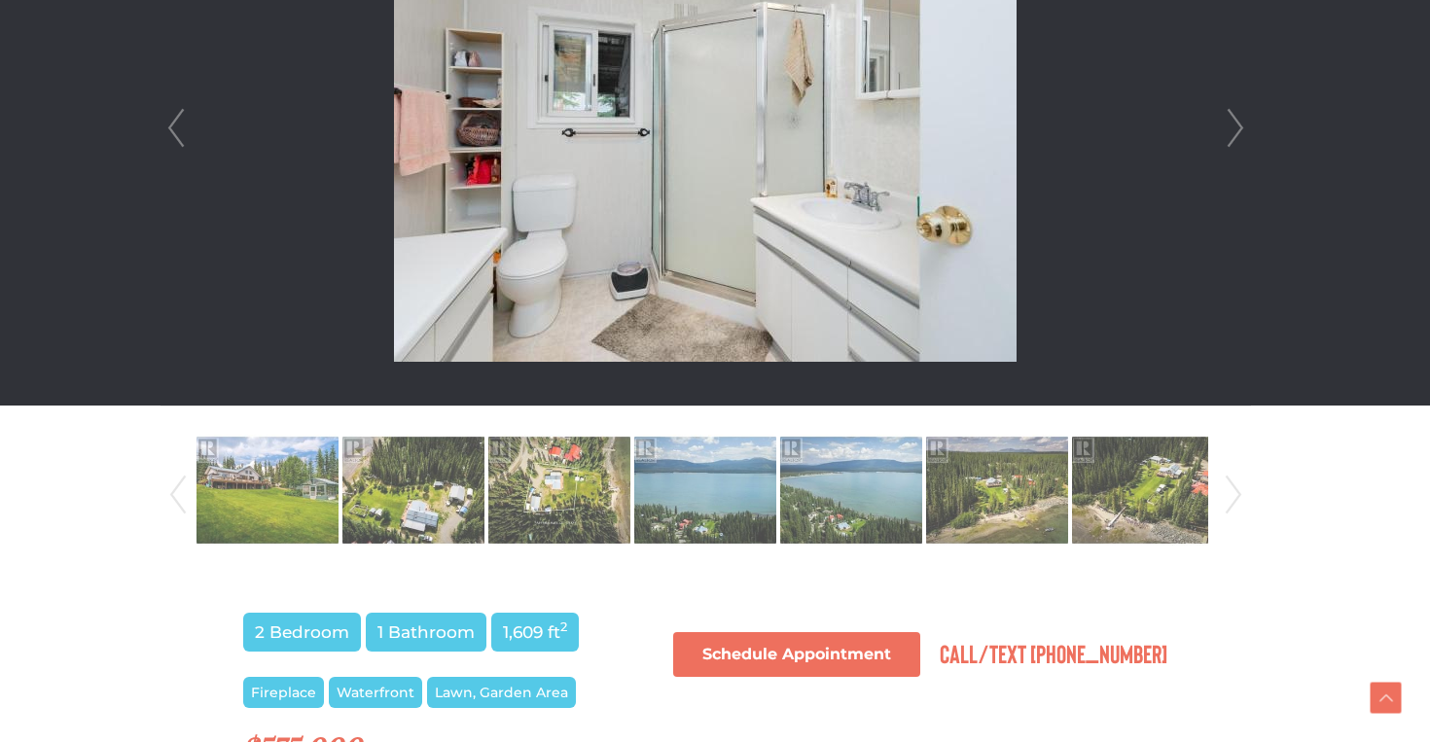
click at [1241, 132] on link "Next" at bounding box center [1235, 128] width 29 height 554
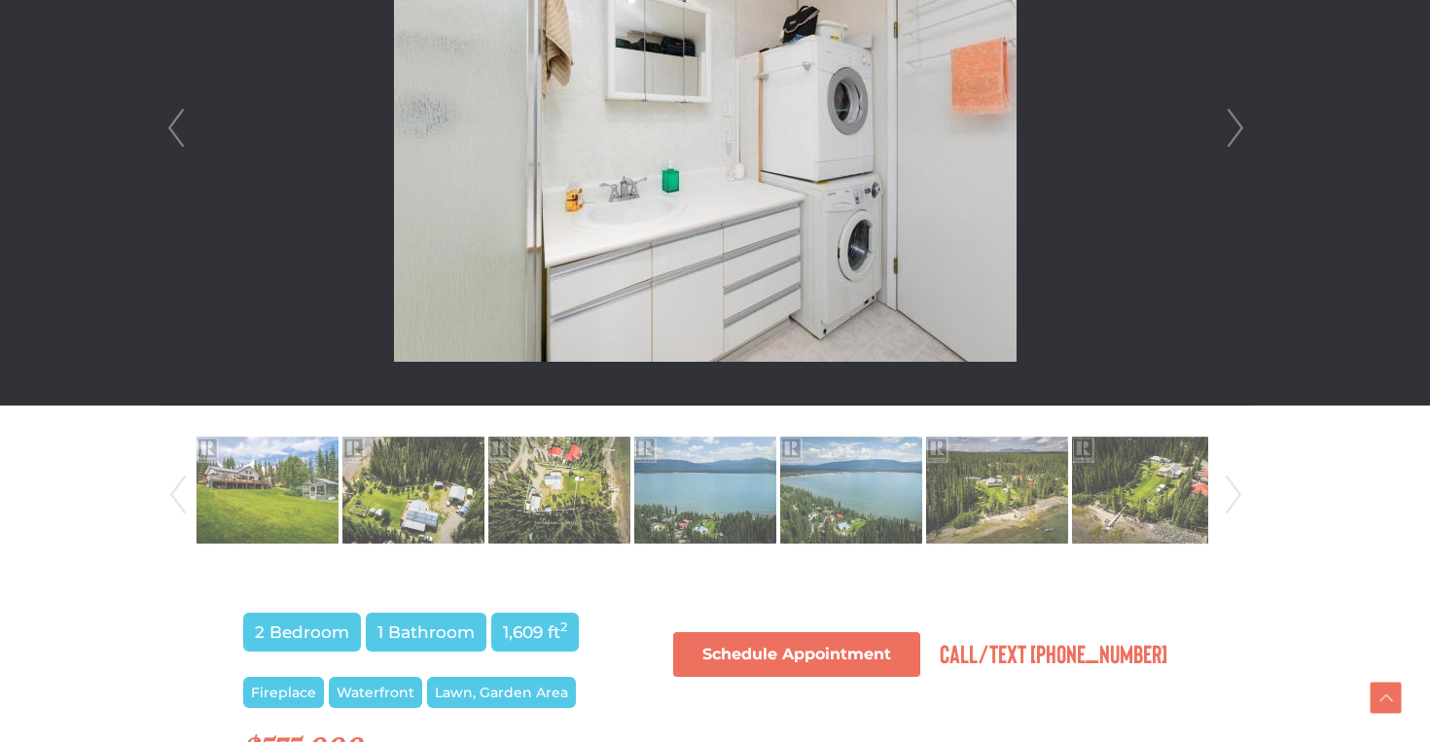
click at [1241, 132] on link "Next" at bounding box center [1235, 128] width 29 height 554
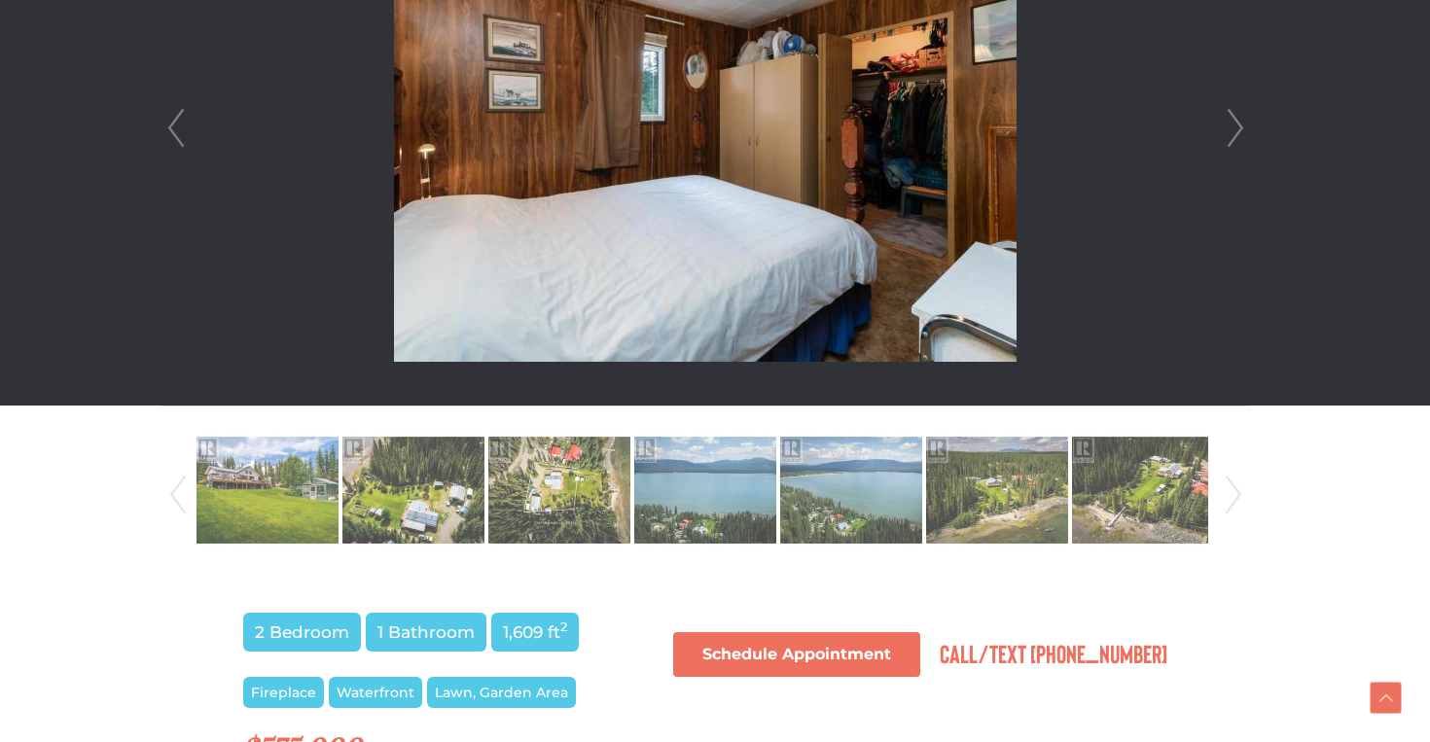
click at [1241, 132] on link "Next" at bounding box center [1235, 128] width 29 height 554
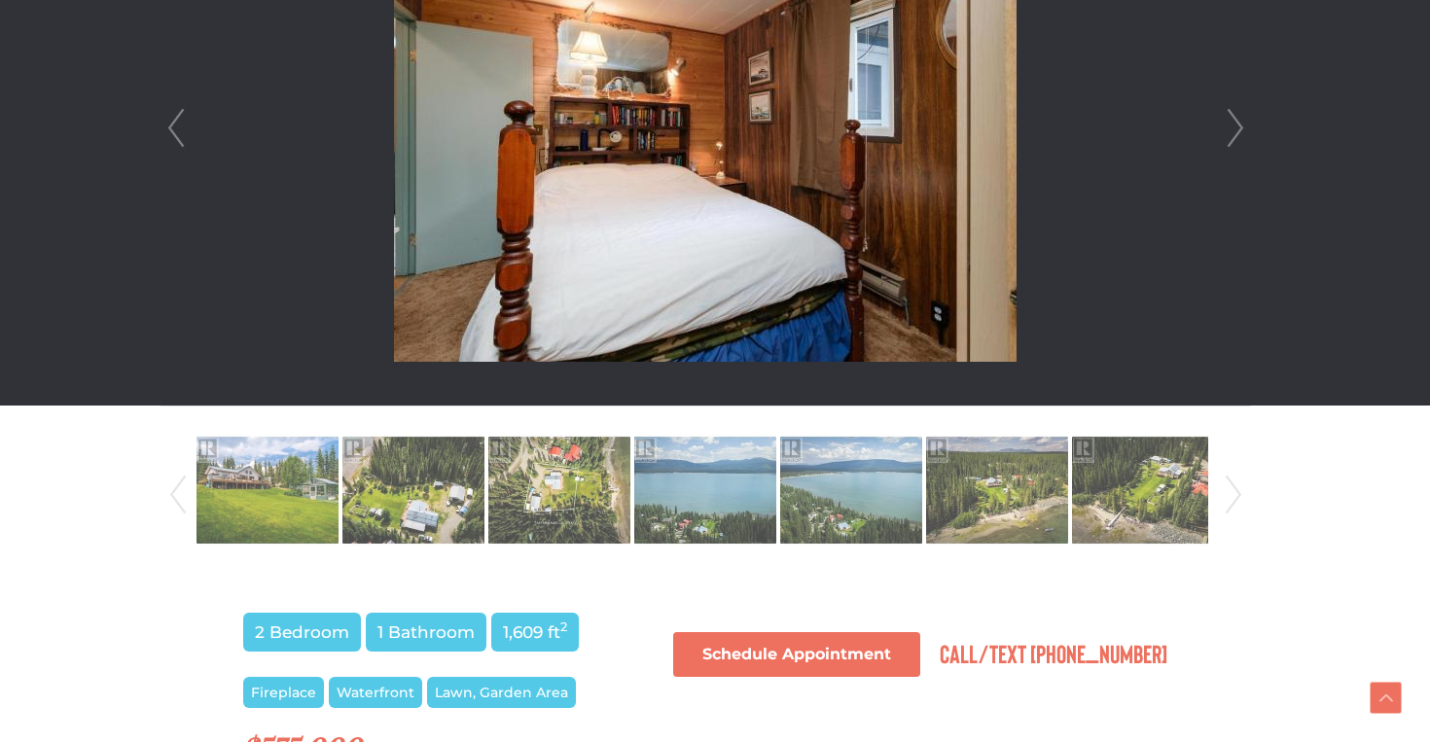
click at [1241, 132] on link "Next" at bounding box center [1235, 128] width 29 height 554
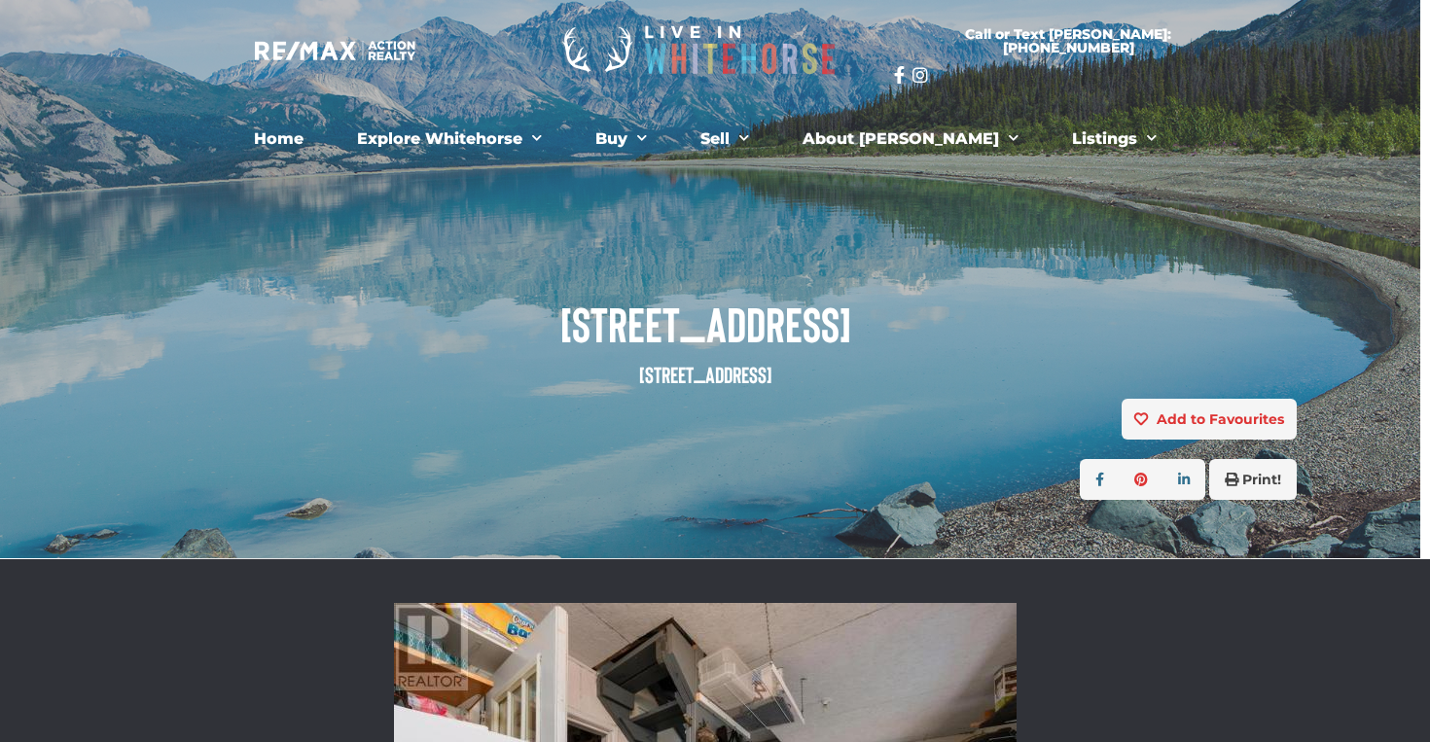
scroll to position [0, 10]
